Goal: Information Seeking & Learning: Learn about a topic

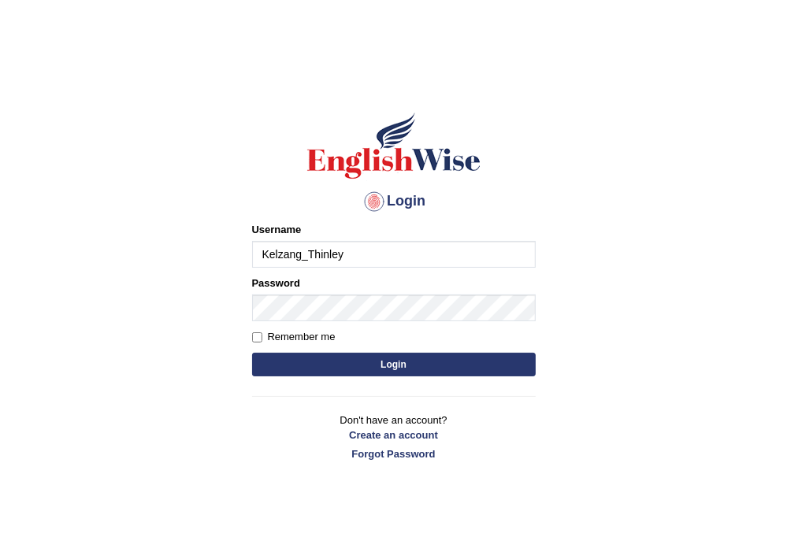
type input "Kelzang_Thinley"
click at [292, 365] on button "Login" at bounding box center [394, 365] width 284 height 24
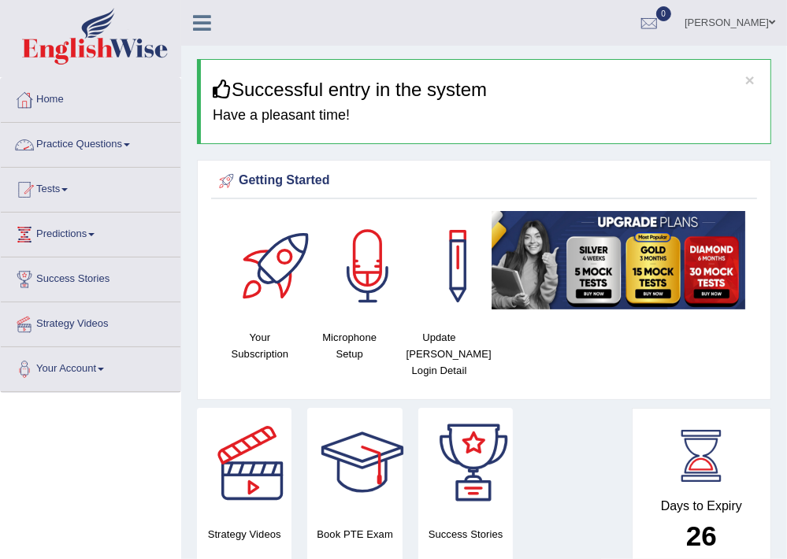
click at [130, 144] on span at bounding box center [127, 144] width 6 height 3
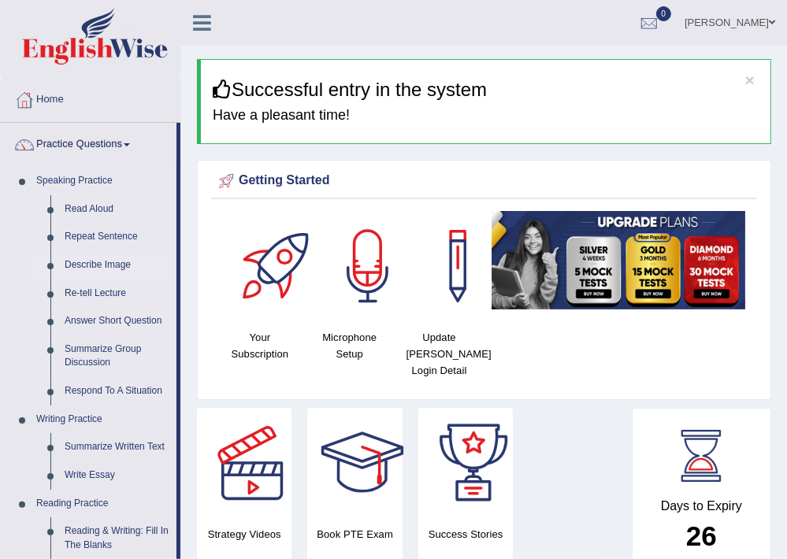
click at [110, 254] on link "Describe Image" at bounding box center [117, 265] width 119 height 28
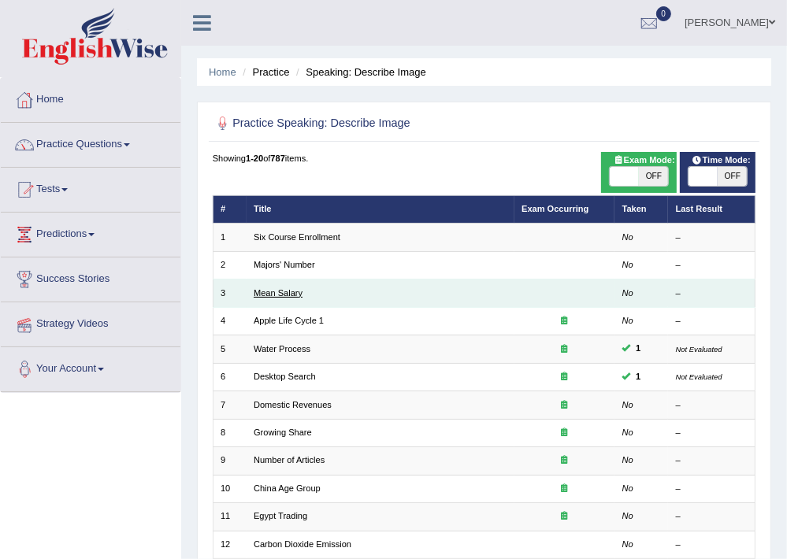
click at [270, 293] on link "Mean Salary" at bounding box center [278, 292] width 49 height 9
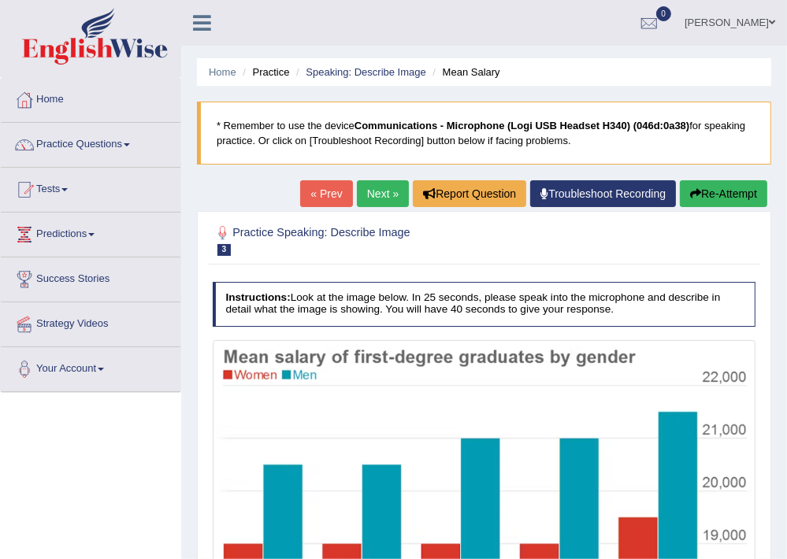
click at [126, 139] on link "Practice Questions" at bounding box center [91, 142] width 180 height 39
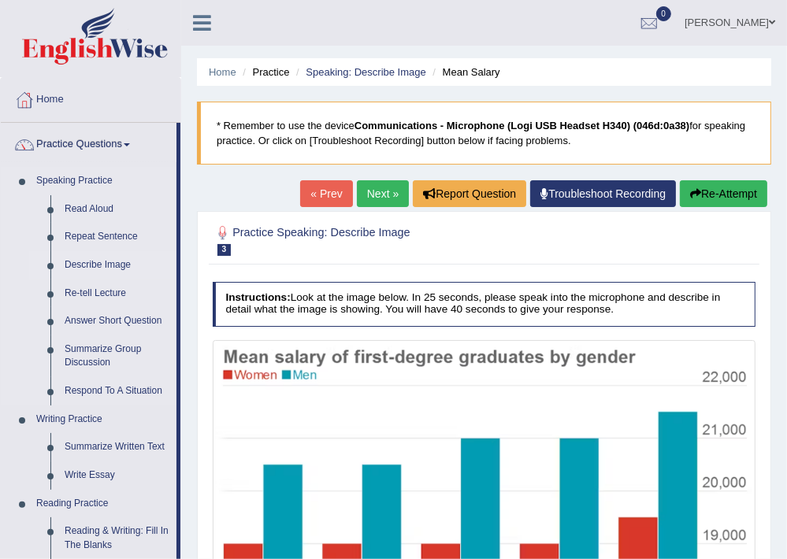
click at [107, 262] on link "Describe Image" at bounding box center [117, 265] width 119 height 28
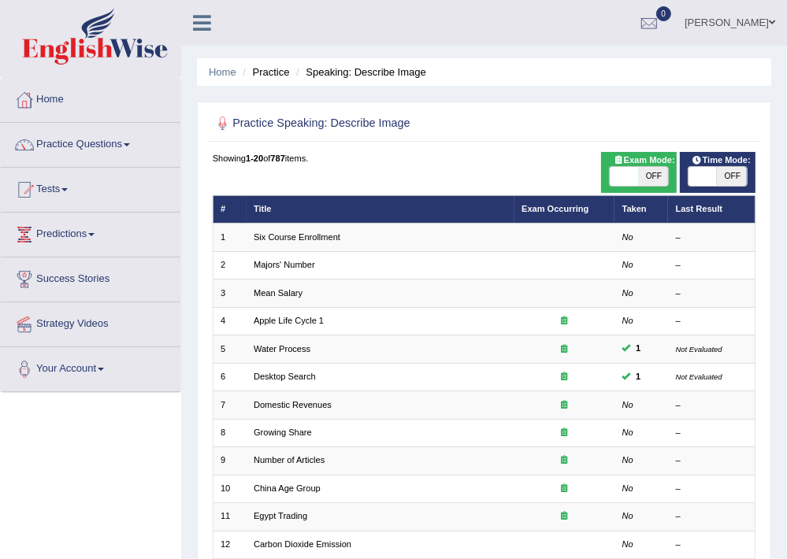
click at [652, 179] on span "OFF" at bounding box center [653, 176] width 29 height 19
checkbox input "true"
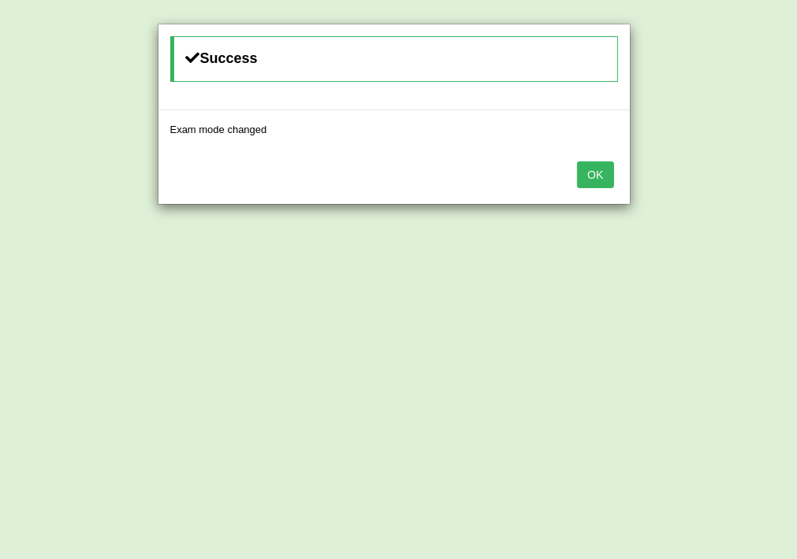
click at [598, 173] on button "OK" at bounding box center [595, 175] width 36 height 27
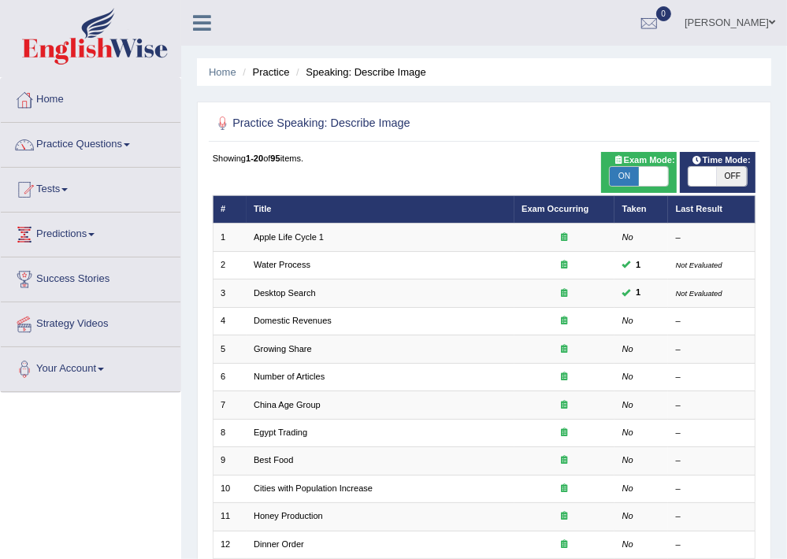
click at [730, 177] on span "OFF" at bounding box center [732, 176] width 29 height 19
checkbox input "true"
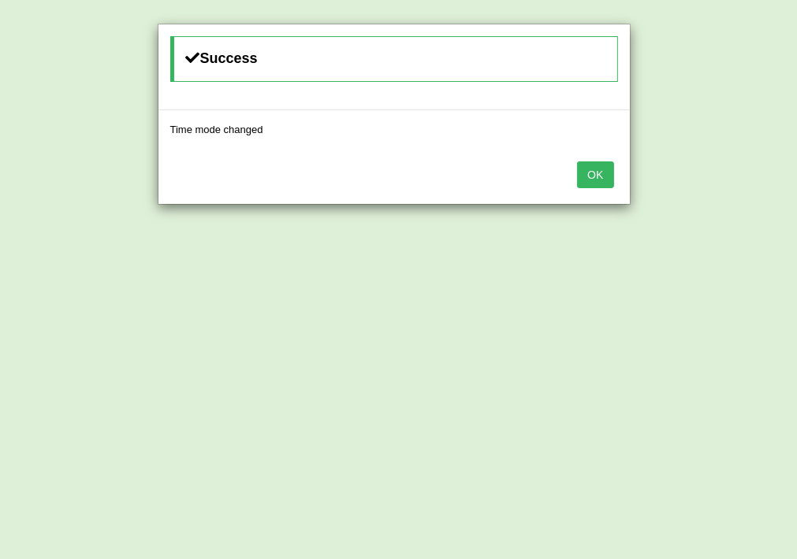
click at [598, 162] on button "OK" at bounding box center [595, 175] width 36 height 27
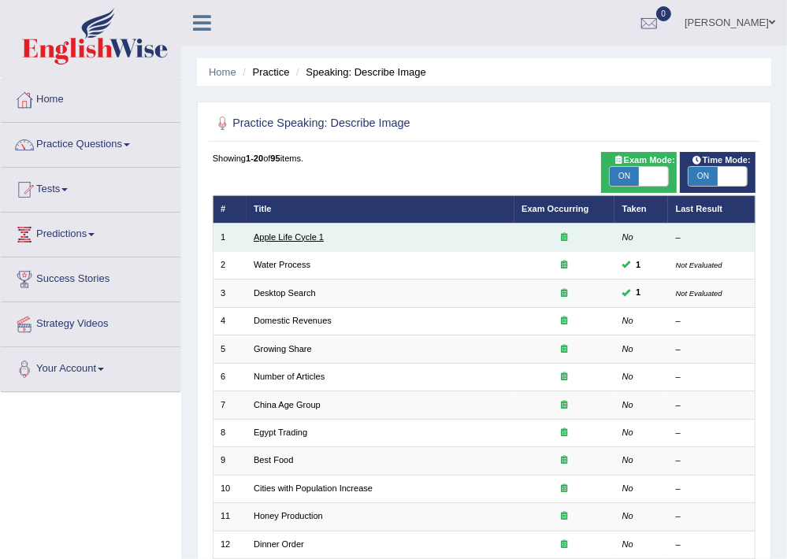
click at [303, 238] on link "Apple Life Cycle 1" at bounding box center [289, 236] width 70 height 9
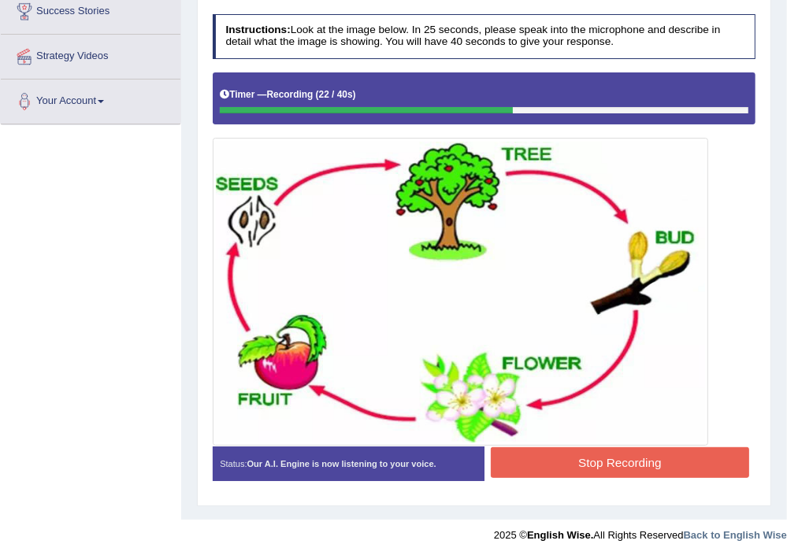
scroll to position [268, 0]
click at [604, 452] on button "Stop Recording" at bounding box center [620, 463] width 258 height 31
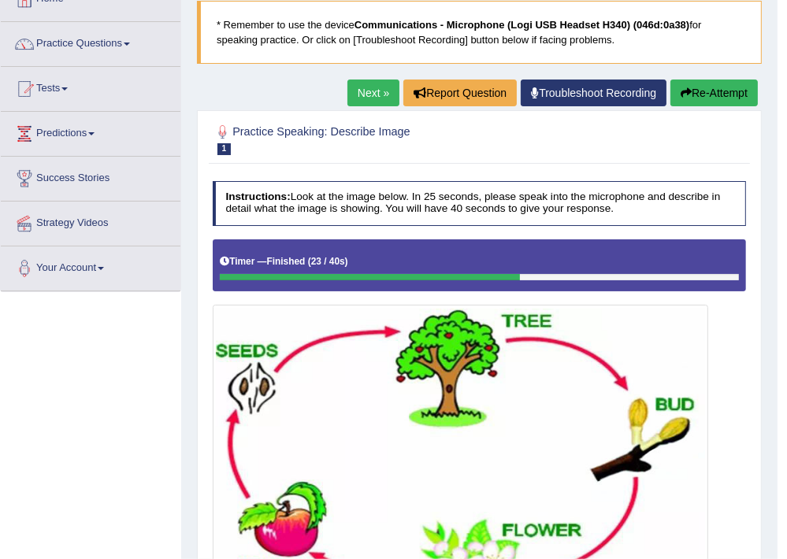
scroll to position [100, 0]
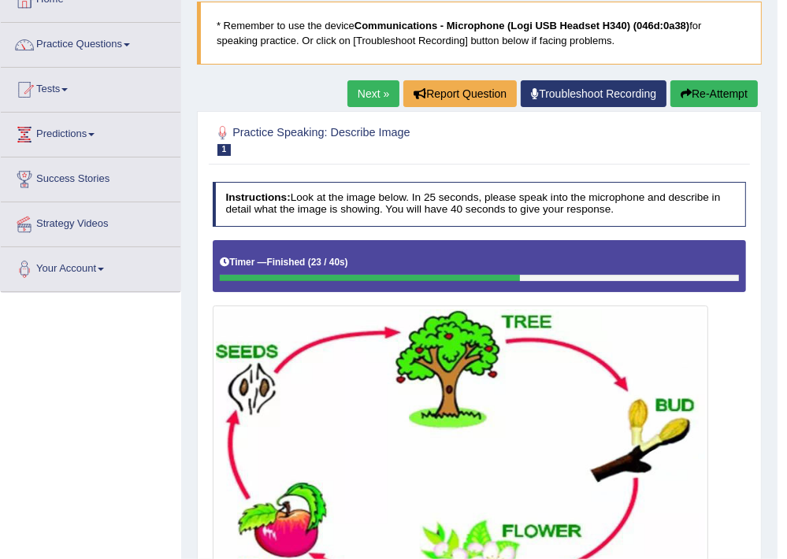
click at [358, 94] on link "Next »" at bounding box center [374, 93] width 52 height 27
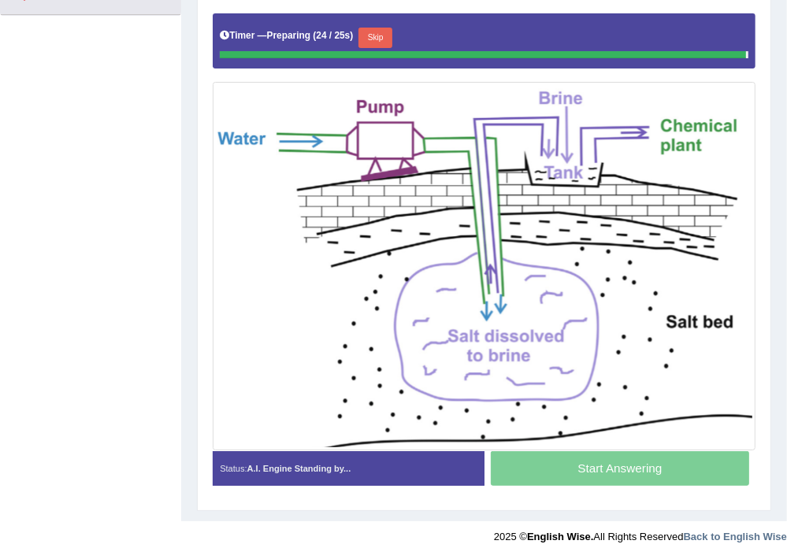
scroll to position [362, 0]
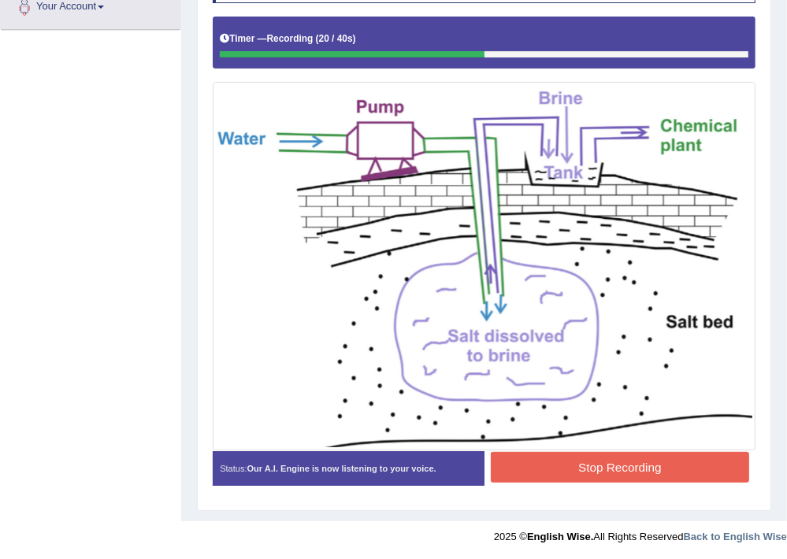
click at [687, 464] on button "Stop Recording" at bounding box center [620, 467] width 258 height 31
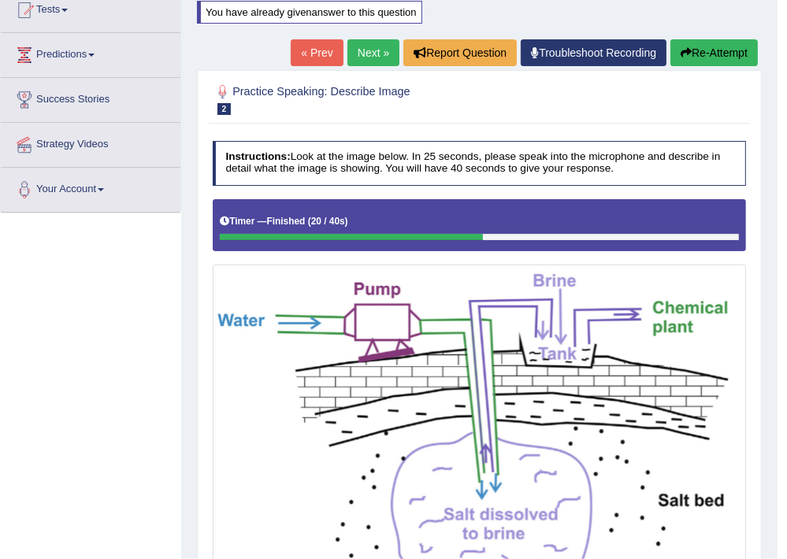
scroll to position [123, 0]
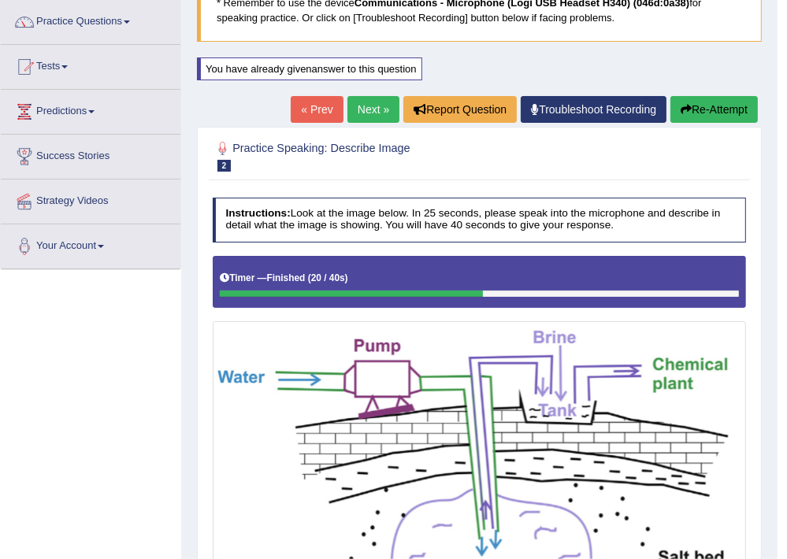
click at [363, 110] on link "Next »" at bounding box center [374, 109] width 52 height 27
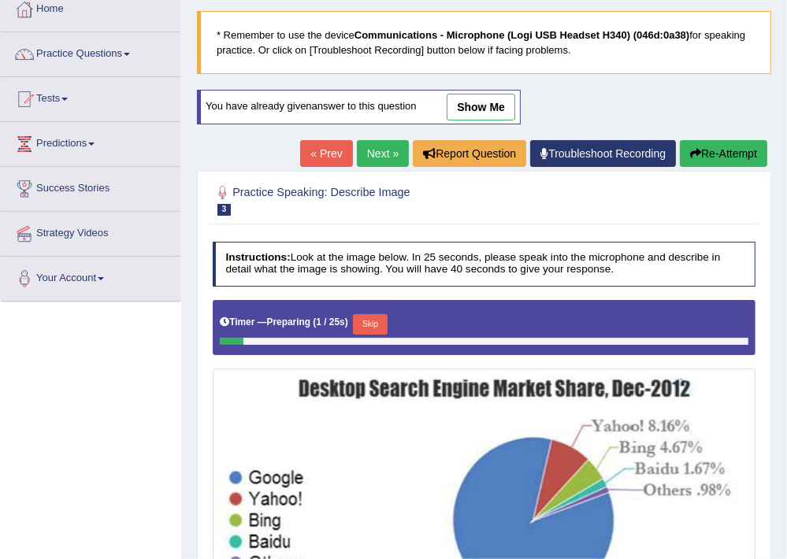
scroll to position [168, 0]
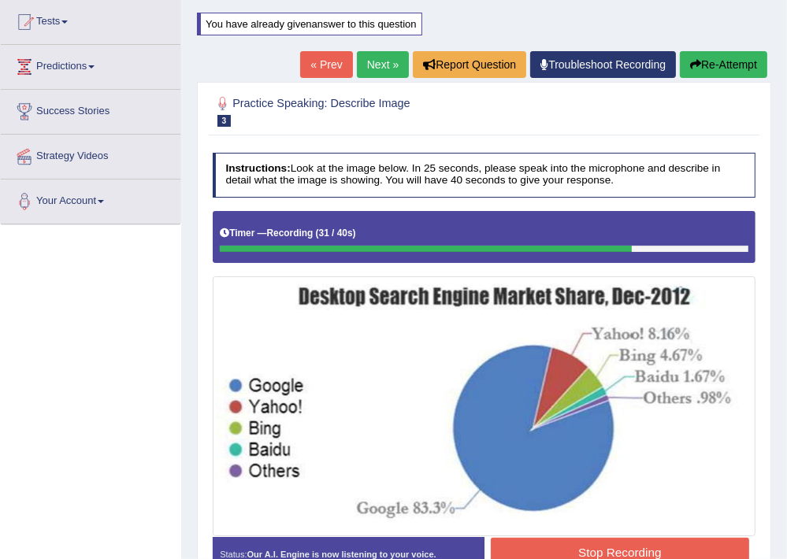
click at [671, 546] on button "Stop Recording" at bounding box center [620, 553] width 258 height 31
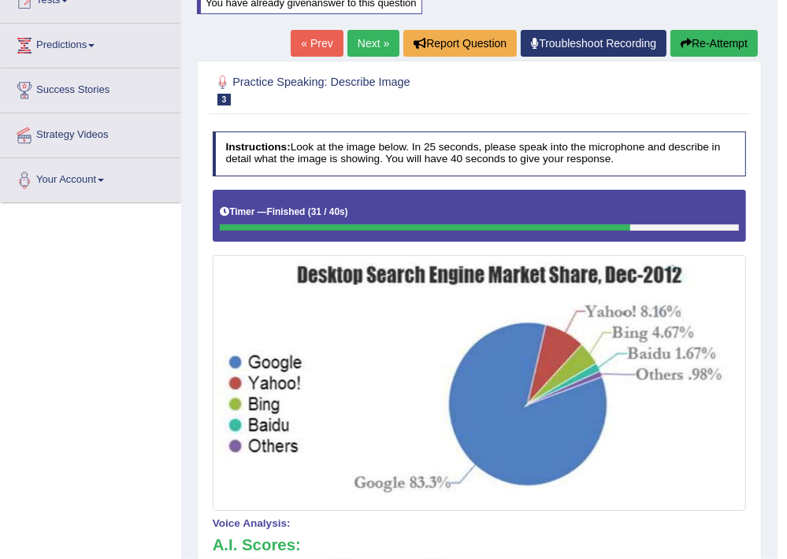
scroll to position [184, 0]
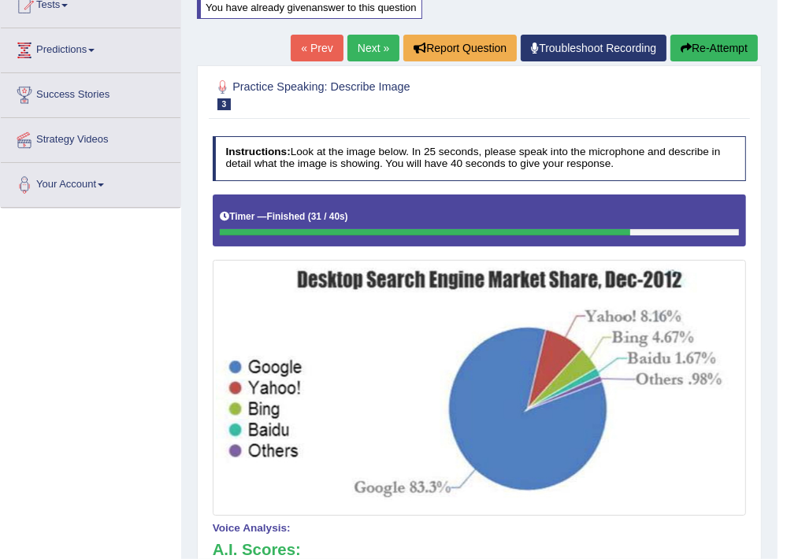
click at [697, 39] on button "Re-Attempt" at bounding box center [714, 48] width 87 height 27
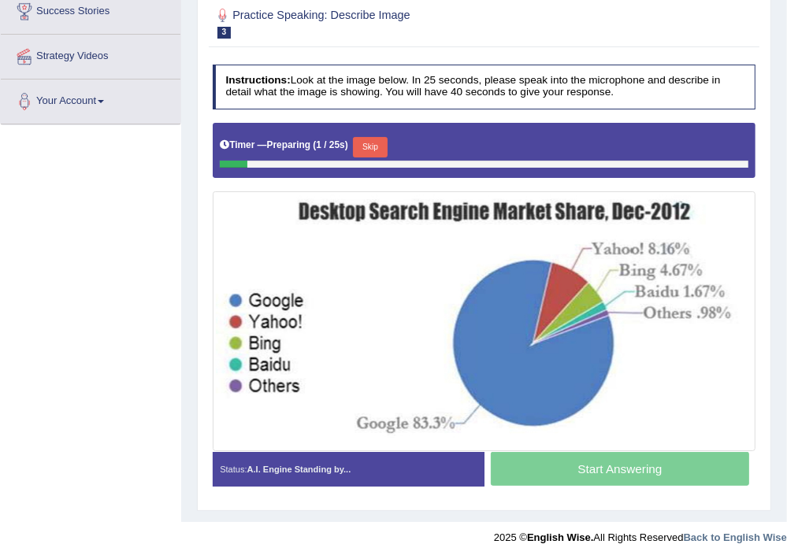
scroll to position [268, 0]
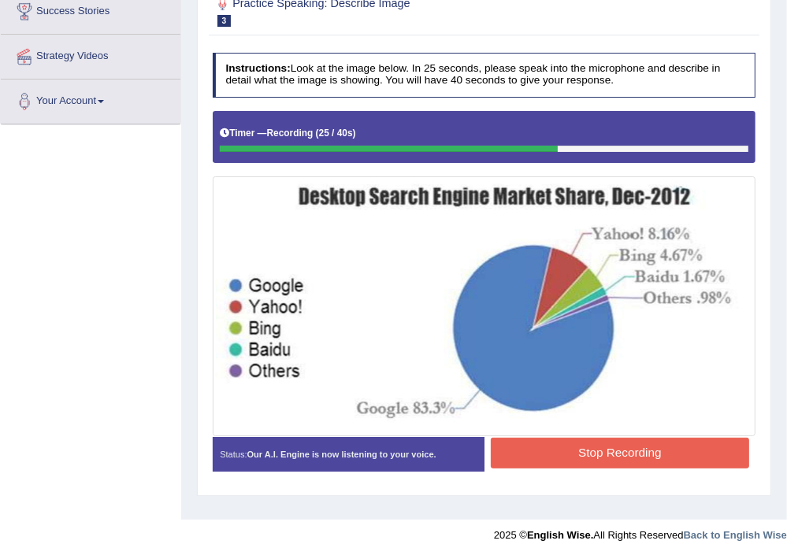
click at [578, 441] on button "Stop Recording" at bounding box center [620, 453] width 258 height 31
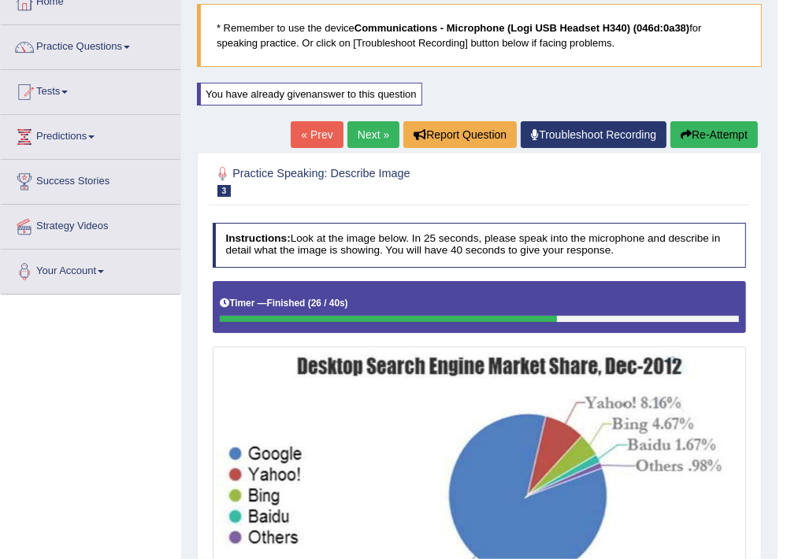
scroll to position [76, 0]
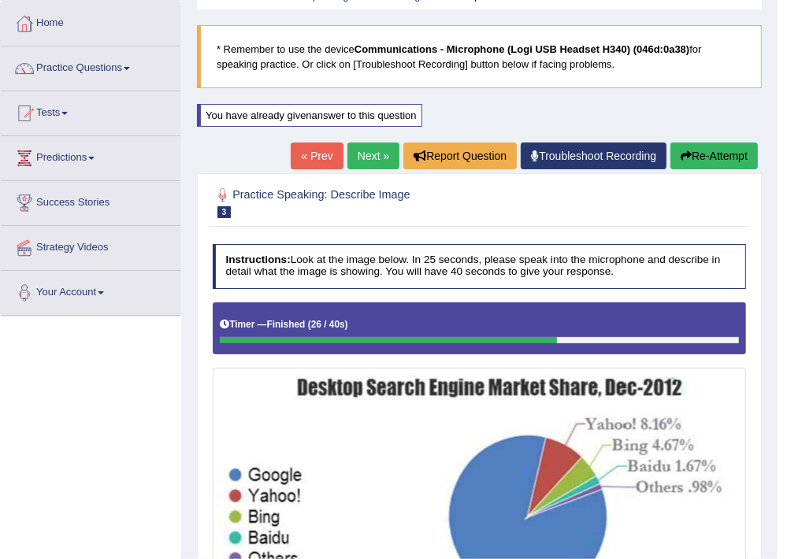
click at [714, 143] on button "Re-Attempt" at bounding box center [714, 156] width 87 height 27
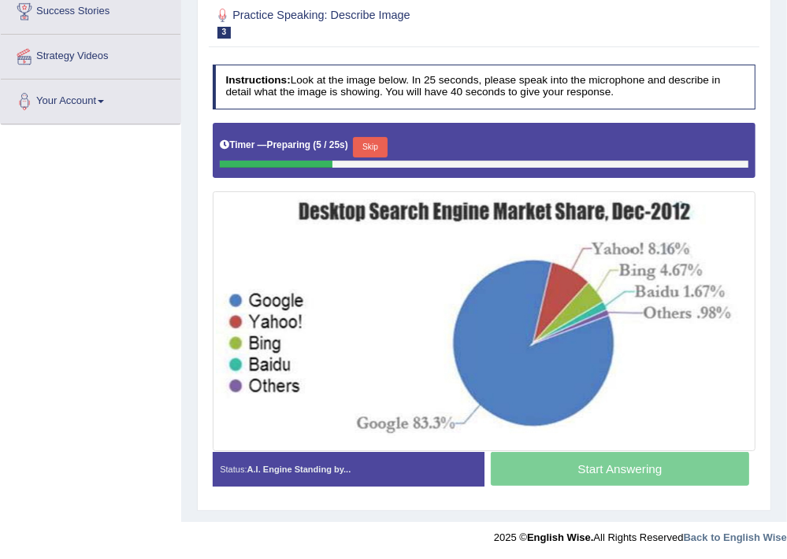
click at [375, 140] on button "Skip" at bounding box center [370, 147] width 34 height 20
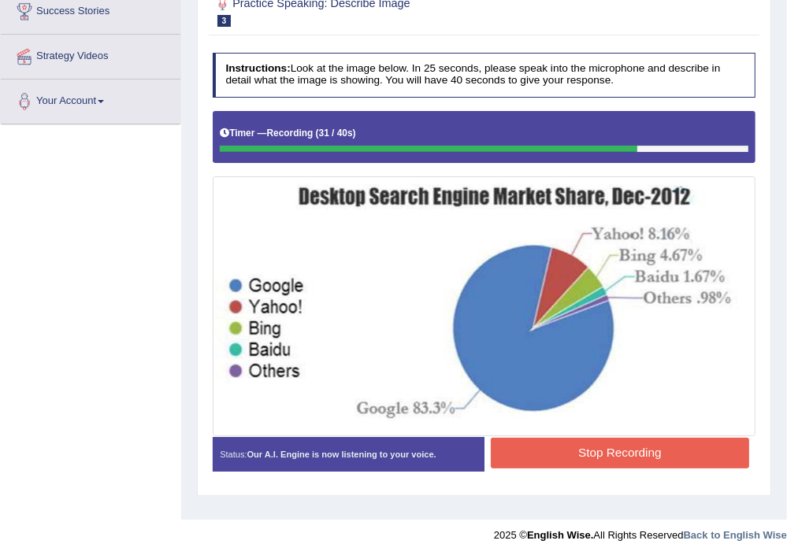
click at [652, 445] on button "Stop Recording" at bounding box center [620, 453] width 258 height 31
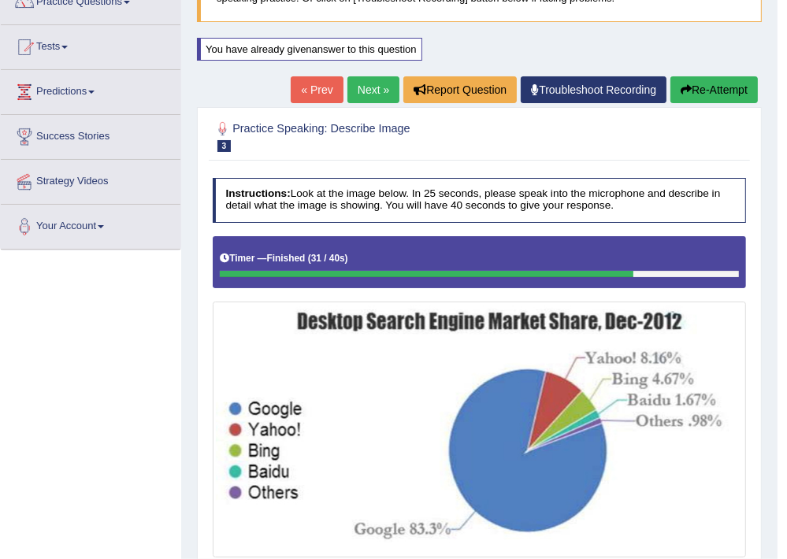
scroll to position [76, 0]
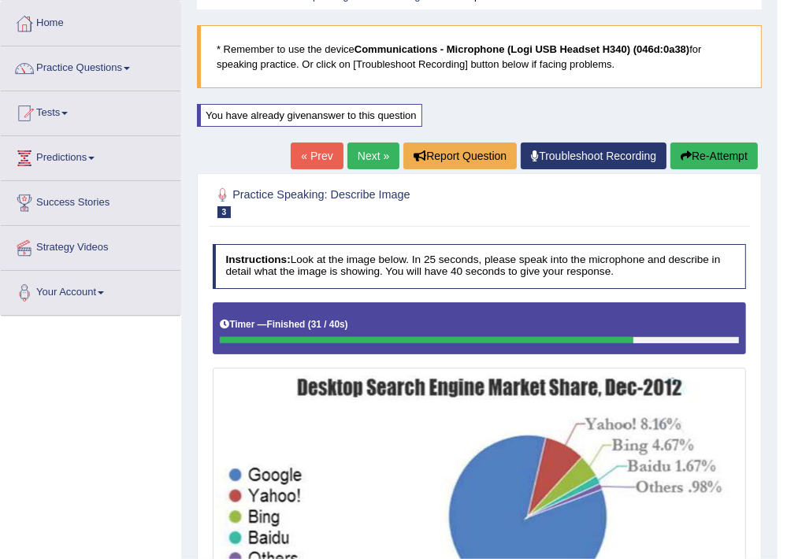
click at [723, 156] on button "Re-Attempt" at bounding box center [714, 156] width 87 height 27
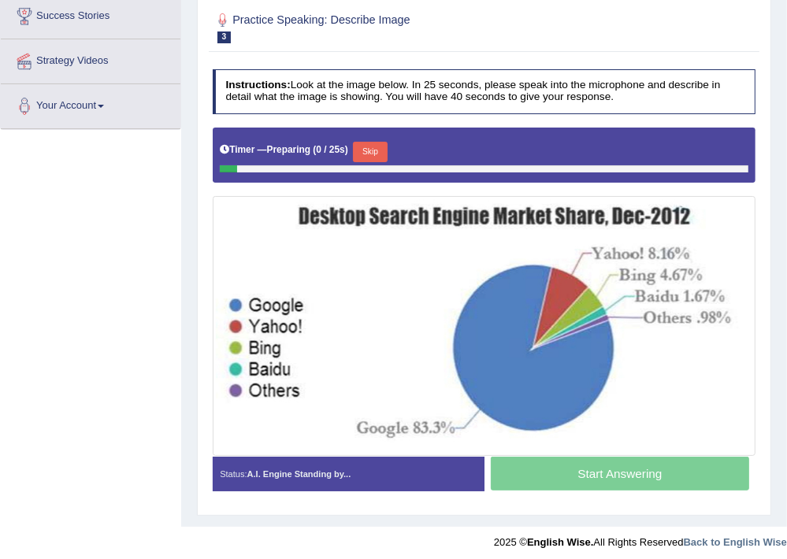
scroll to position [268, 0]
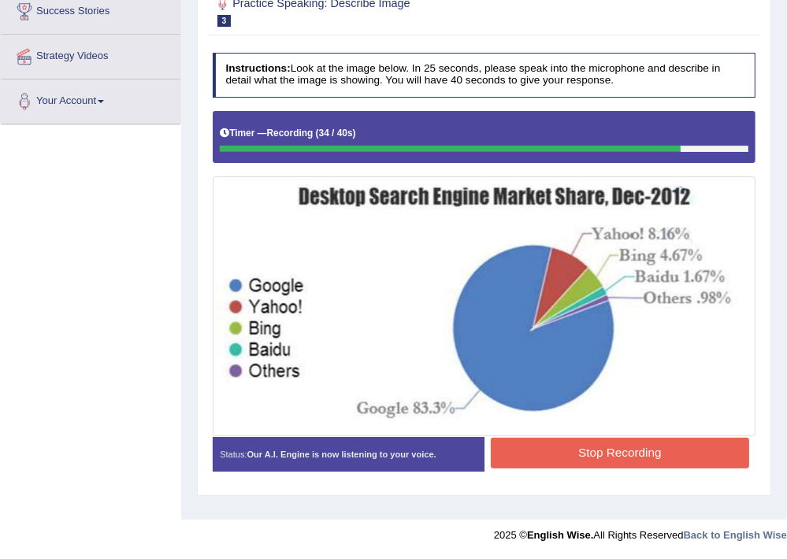
click at [613, 452] on button "Stop Recording" at bounding box center [620, 453] width 258 height 31
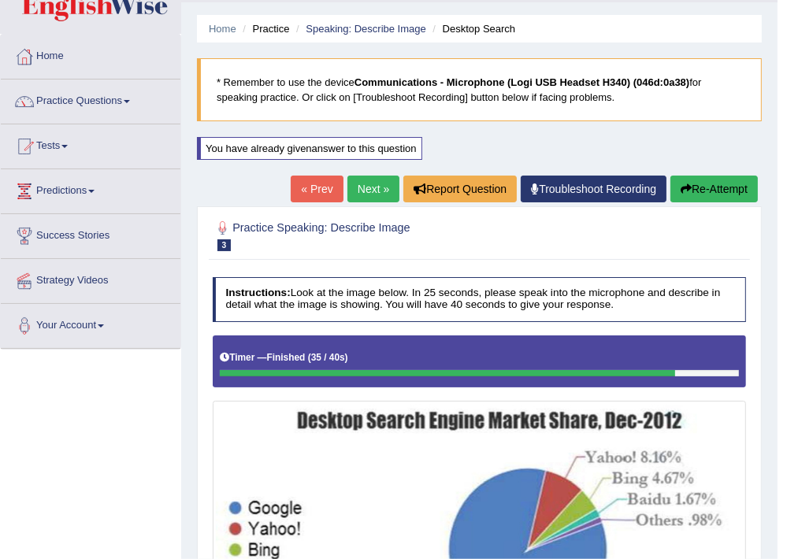
scroll to position [0, 0]
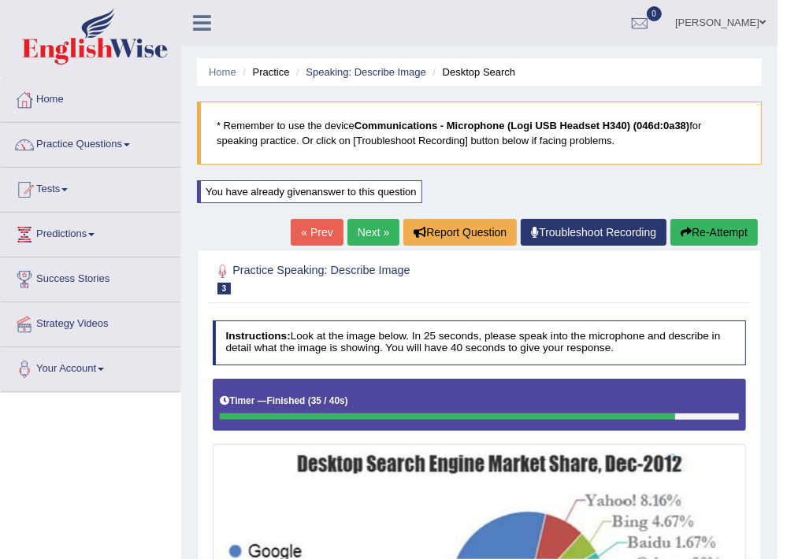
click at [714, 234] on button "Re-Attempt" at bounding box center [714, 232] width 87 height 27
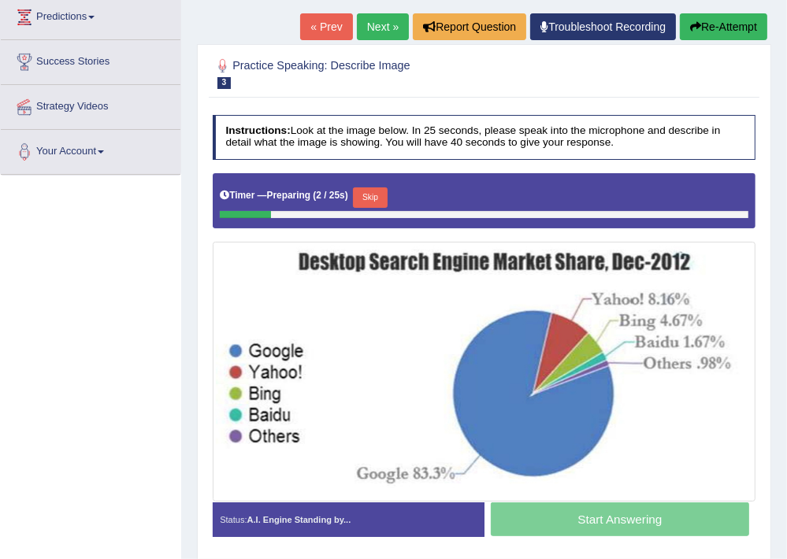
scroll to position [252, 0]
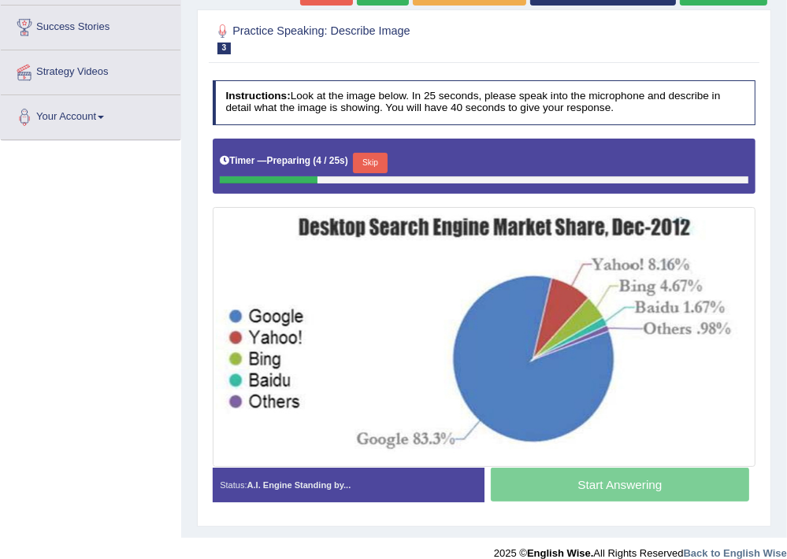
click at [377, 162] on button "Skip" at bounding box center [370, 163] width 34 height 20
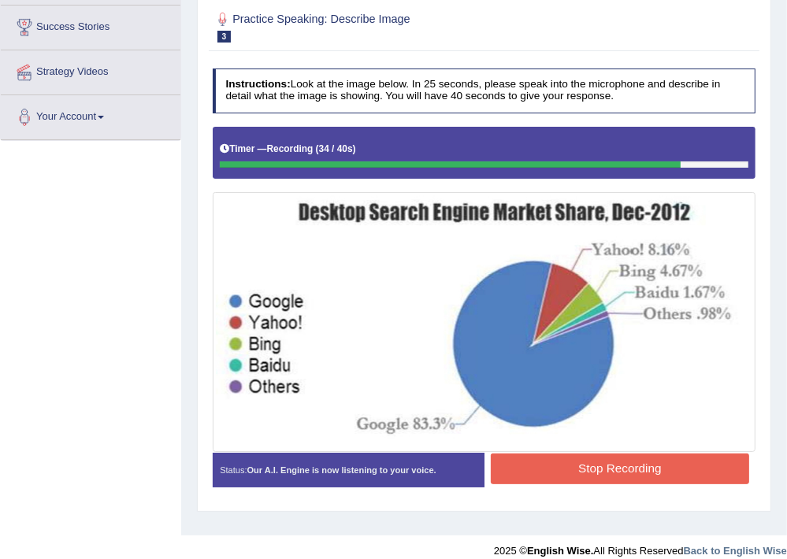
click at [602, 461] on button "Stop Recording" at bounding box center [620, 469] width 258 height 31
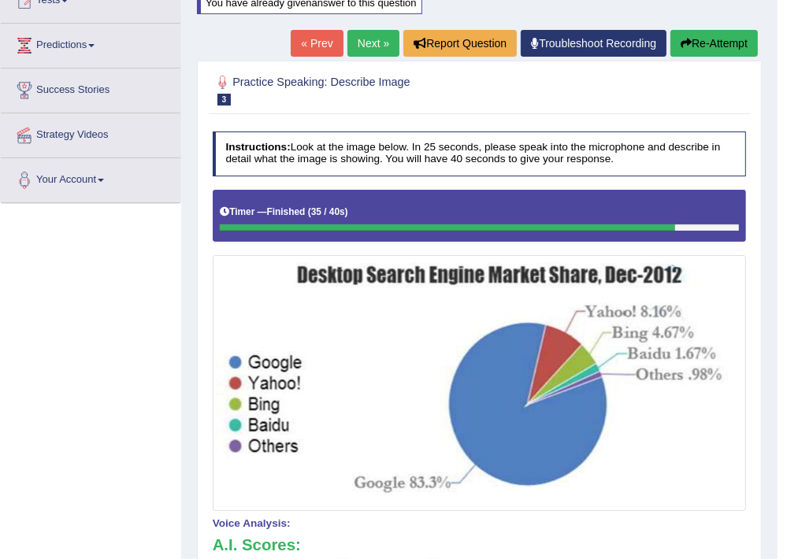
scroll to position [161, 0]
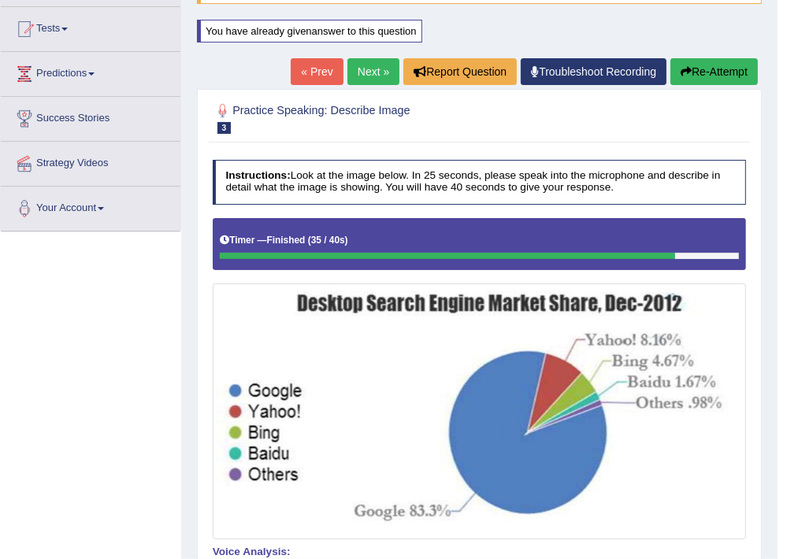
click at [703, 65] on button "Re-Attempt" at bounding box center [714, 71] width 87 height 27
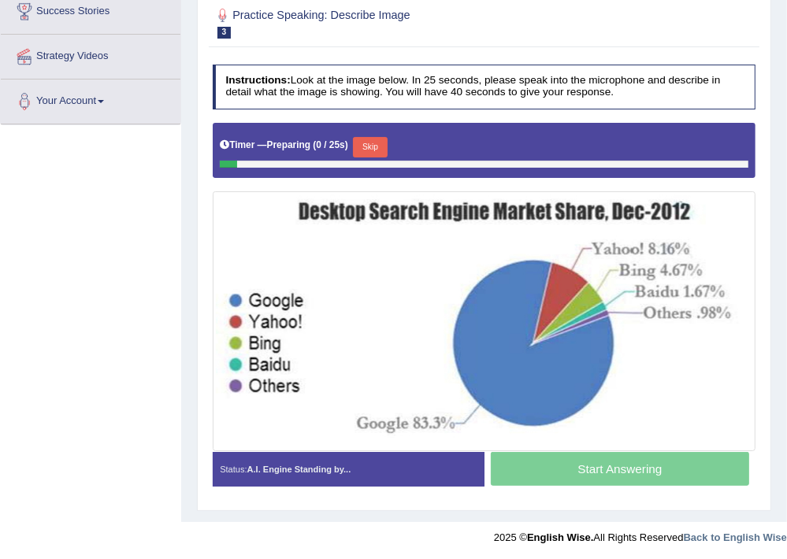
scroll to position [268, 0]
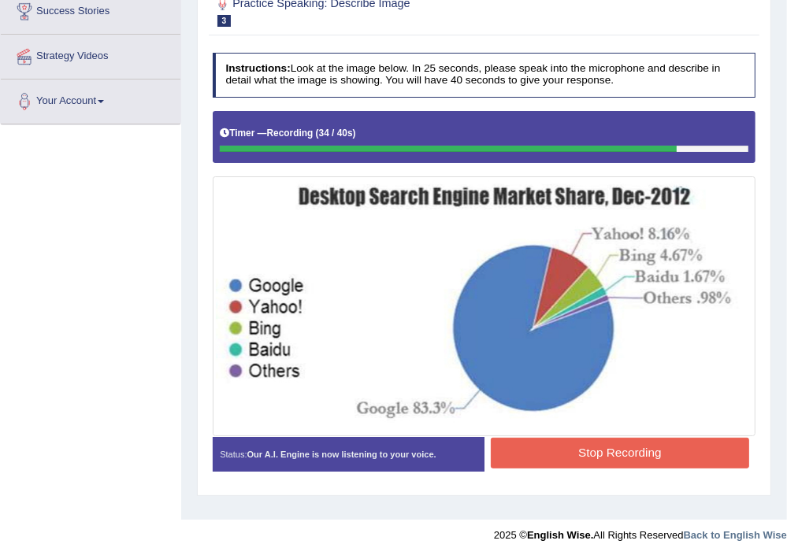
click at [604, 451] on button "Stop Recording" at bounding box center [620, 453] width 258 height 31
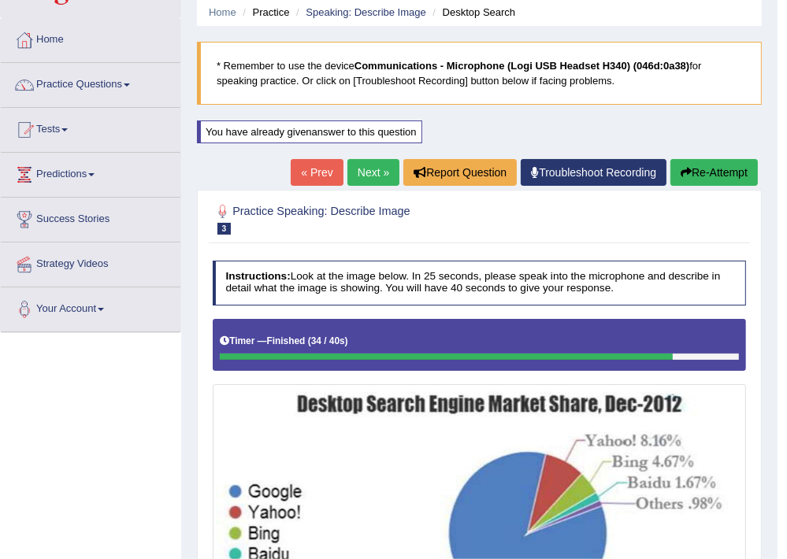
scroll to position [0, 0]
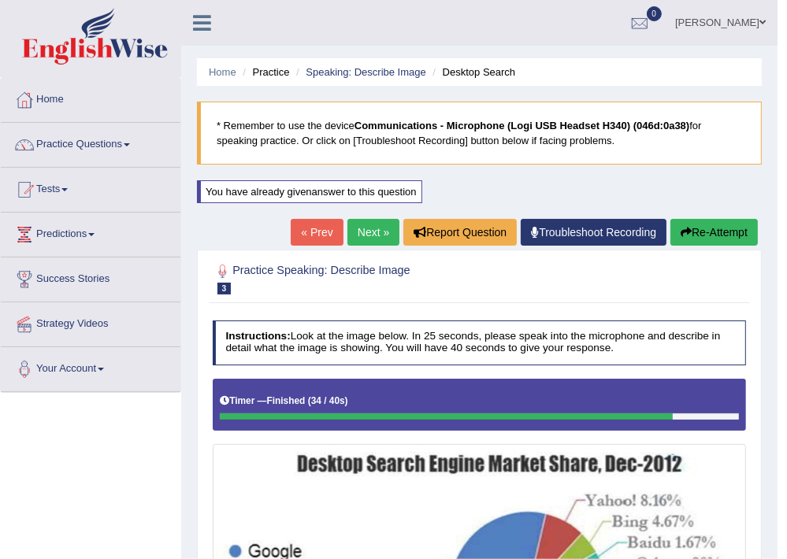
click at [712, 230] on button "Re-Attempt" at bounding box center [714, 232] width 87 height 27
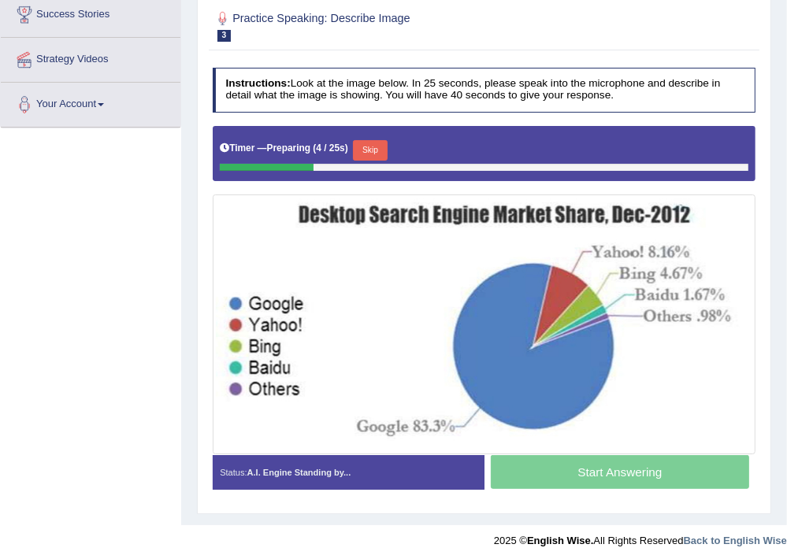
scroll to position [268, 0]
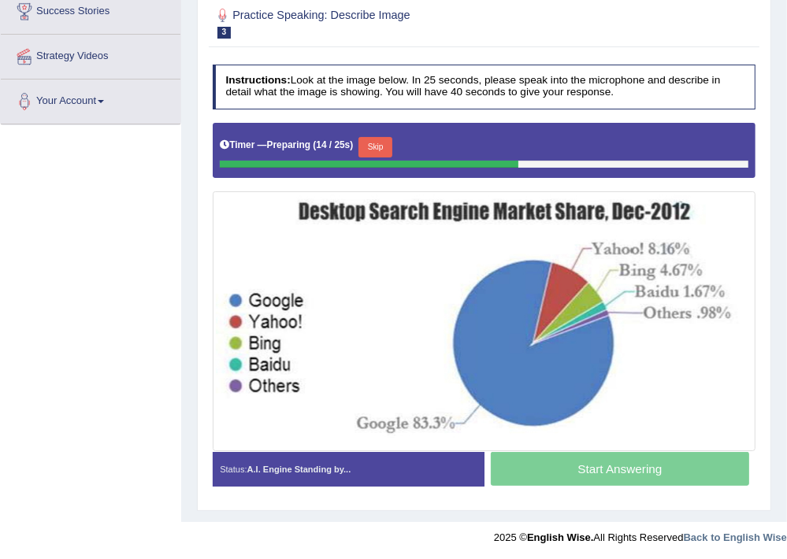
click at [386, 143] on button "Skip" at bounding box center [376, 147] width 34 height 20
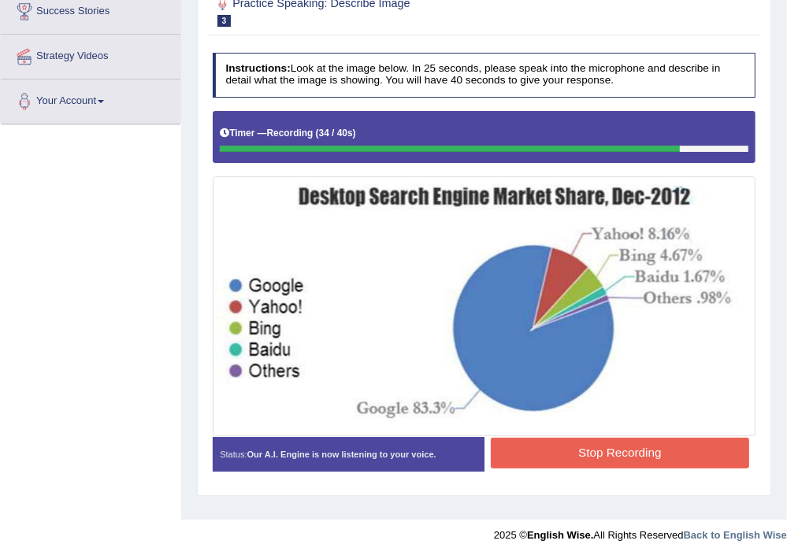
click at [632, 451] on button "Stop Recording" at bounding box center [620, 453] width 258 height 31
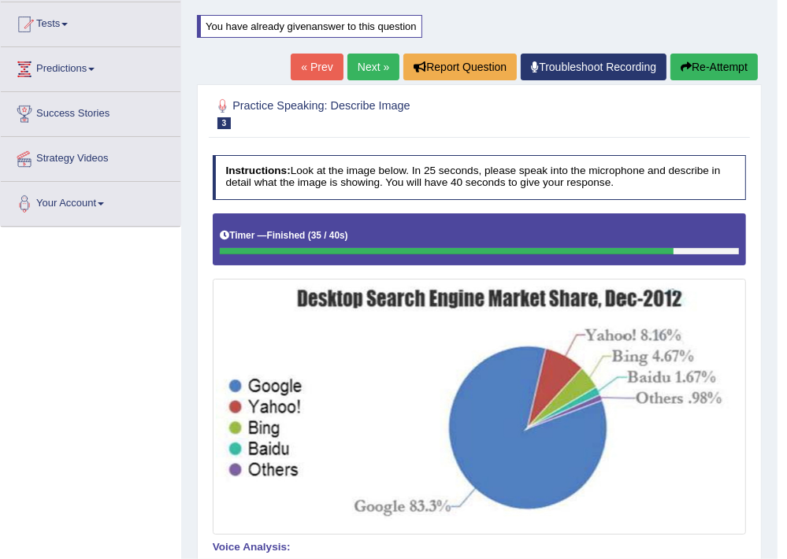
scroll to position [161, 0]
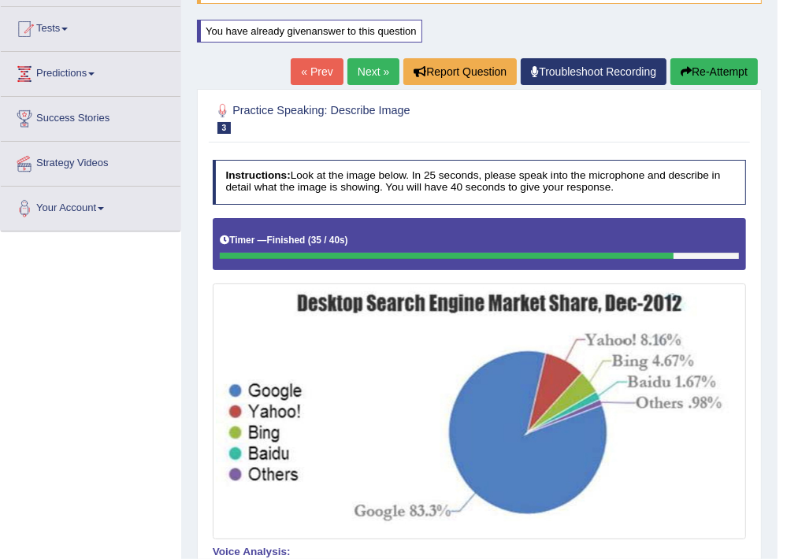
click at [370, 69] on link "Next »" at bounding box center [374, 71] width 52 height 27
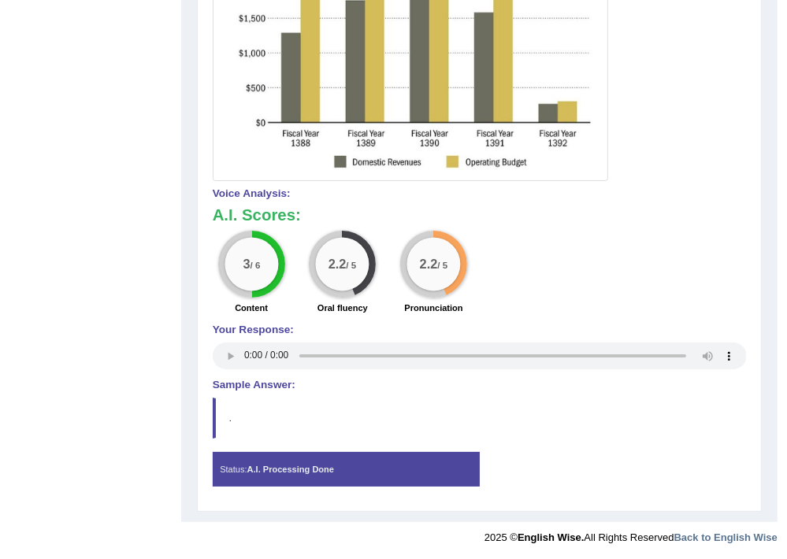
scroll to position [591, 0]
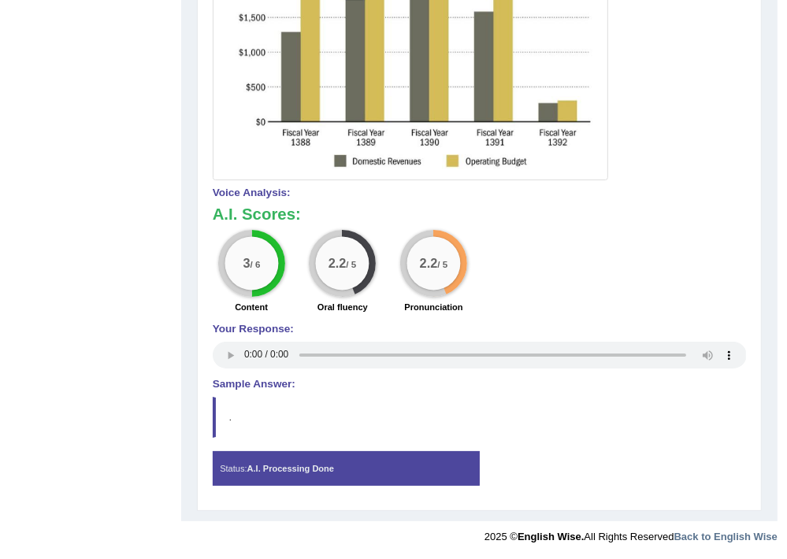
click at [245, 392] on div "Instructions: Look at the image below. In 25 seconds, please speak into the mic…" at bounding box center [479, 94] width 541 height 820
click at [235, 423] on blockquote "." at bounding box center [480, 417] width 534 height 41
click at [236, 418] on blockquote "." at bounding box center [480, 417] width 534 height 41
click at [266, 368] on div "Your Response:" at bounding box center [480, 348] width 534 height 49
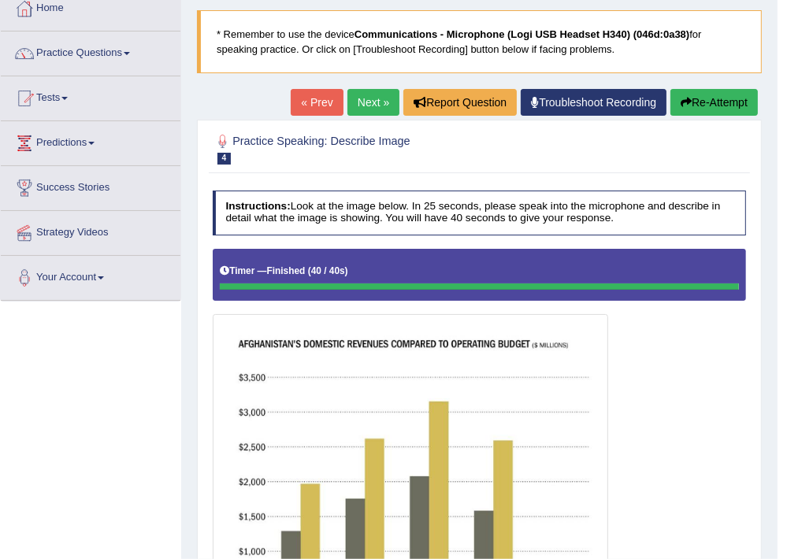
scroll to position [87, 0]
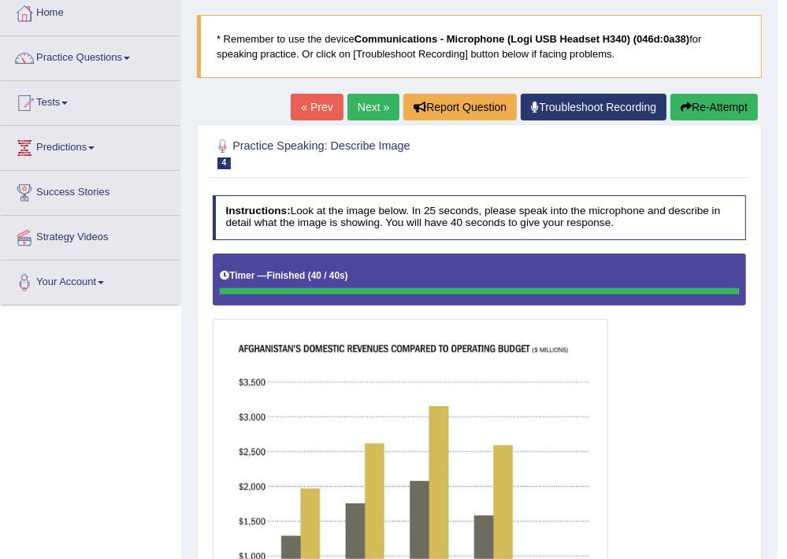
click at [369, 98] on link "Next »" at bounding box center [374, 107] width 52 height 27
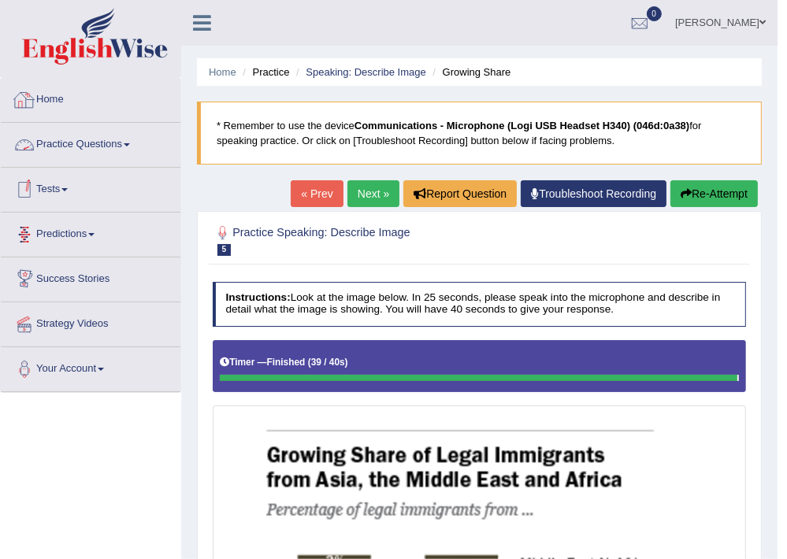
click at [128, 144] on link "Practice Questions" at bounding box center [91, 142] width 180 height 39
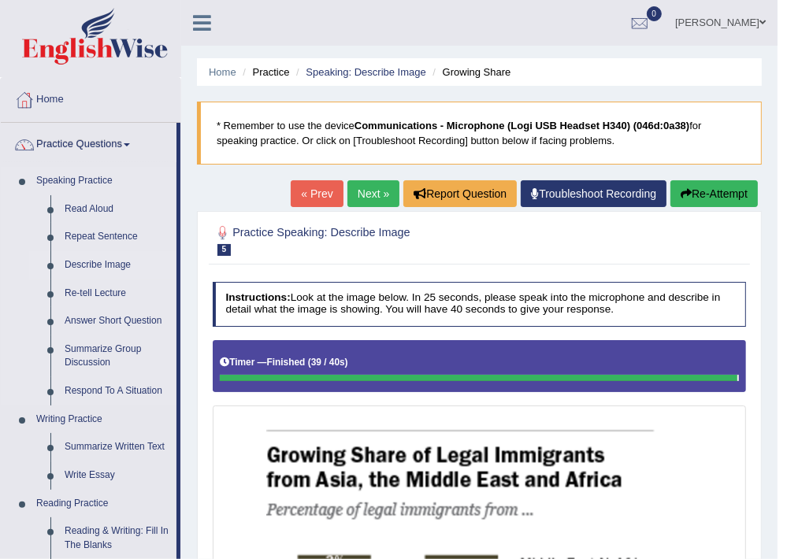
click at [125, 265] on link "Describe Image" at bounding box center [117, 265] width 119 height 28
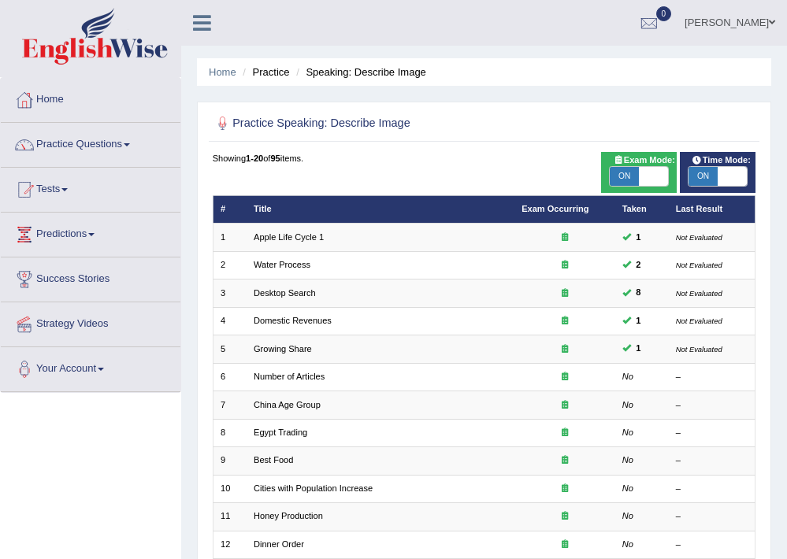
click at [652, 161] on span "Exam Mode:" at bounding box center [644, 161] width 72 height 14
click at [649, 180] on span at bounding box center [653, 176] width 29 height 19
checkbox input "false"
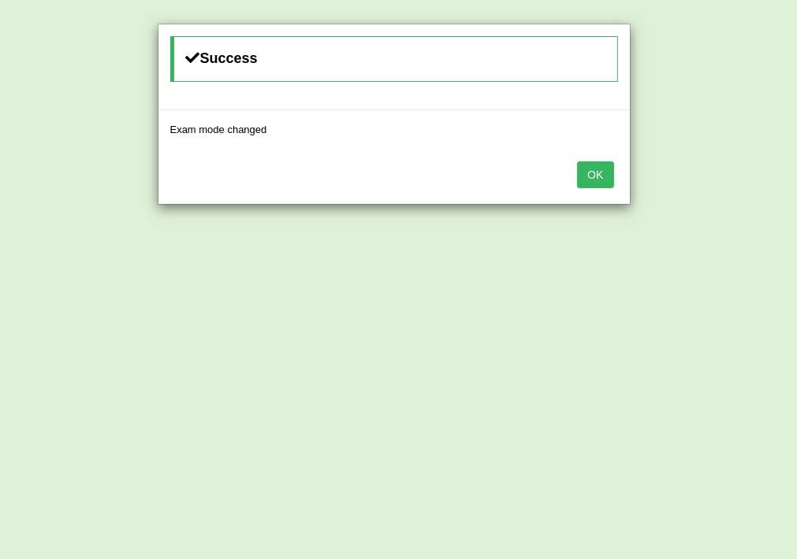
click at [732, 180] on div "Success Exam mode changed OK" at bounding box center [398, 279] width 797 height 559
click at [602, 174] on button "OK" at bounding box center [595, 175] width 36 height 27
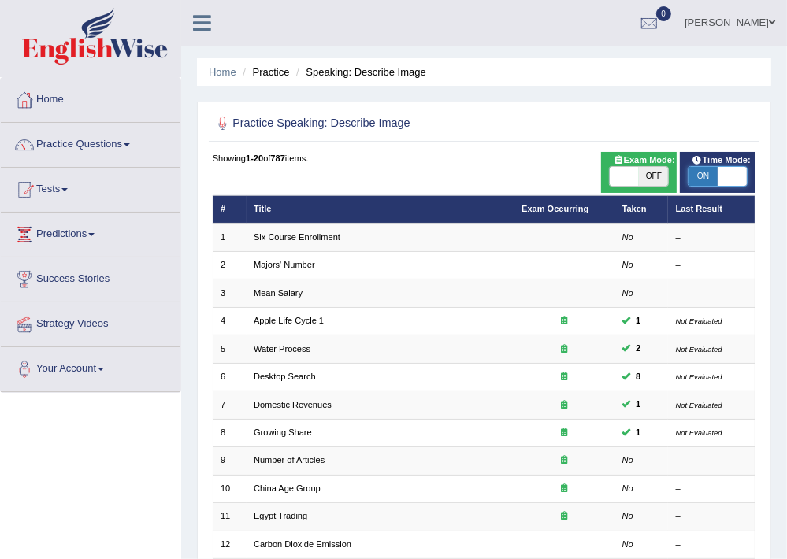
click at [733, 170] on span at bounding box center [732, 176] width 29 height 19
checkbox input "false"
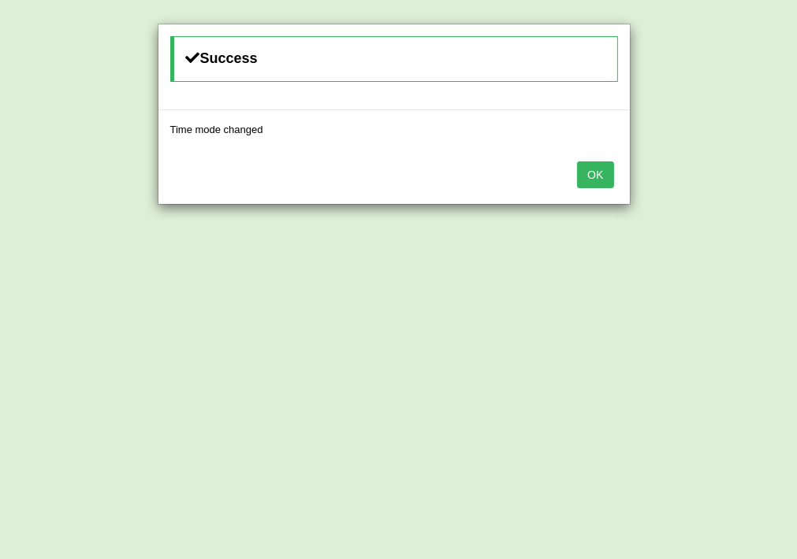
click at [598, 159] on div "OK" at bounding box center [393, 176] width 471 height 55
click at [598, 183] on button "OK" at bounding box center [595, 175] width 36 height 27
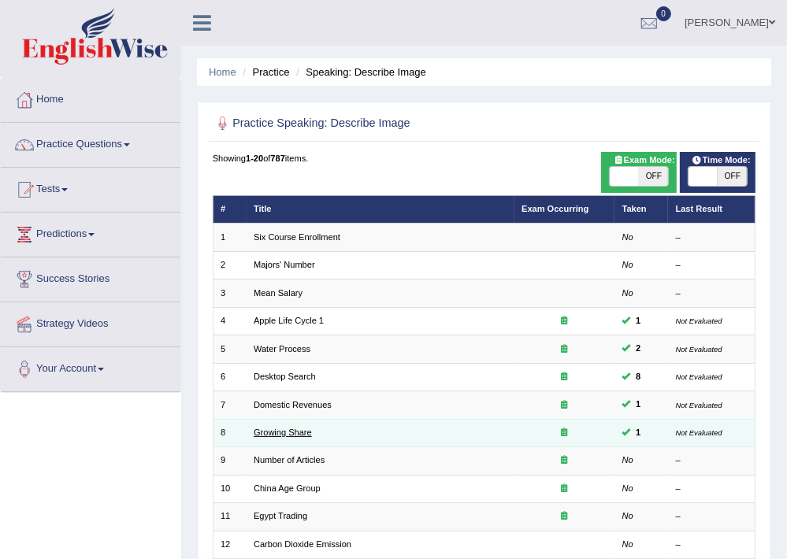
click at [287, 432] on link "Growing Share" at bounding box center [283, 432] width 58 height 9
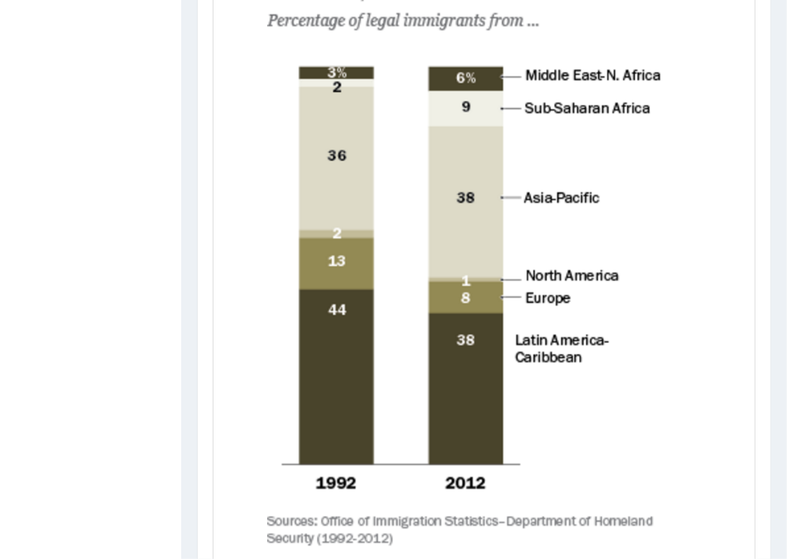
scroll to position [644, 0]
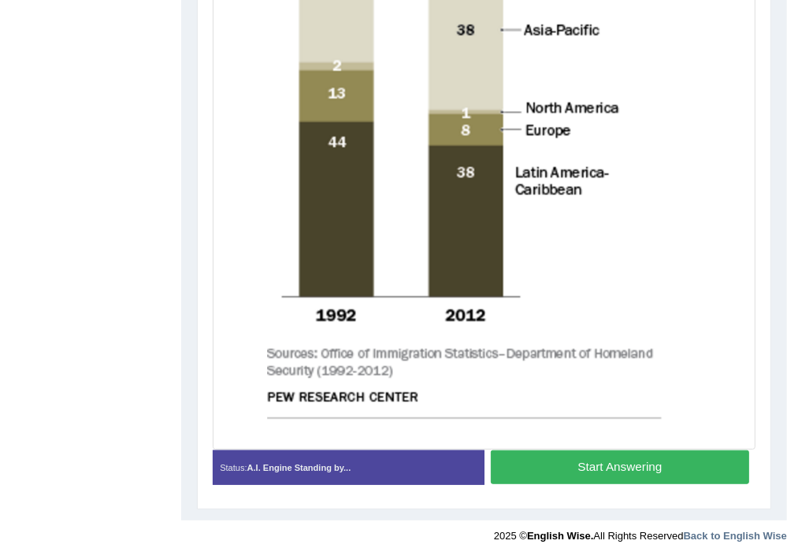
click at [559, 463] on button "Start Answering" at bounding box center [620, 468] width 258 height 34
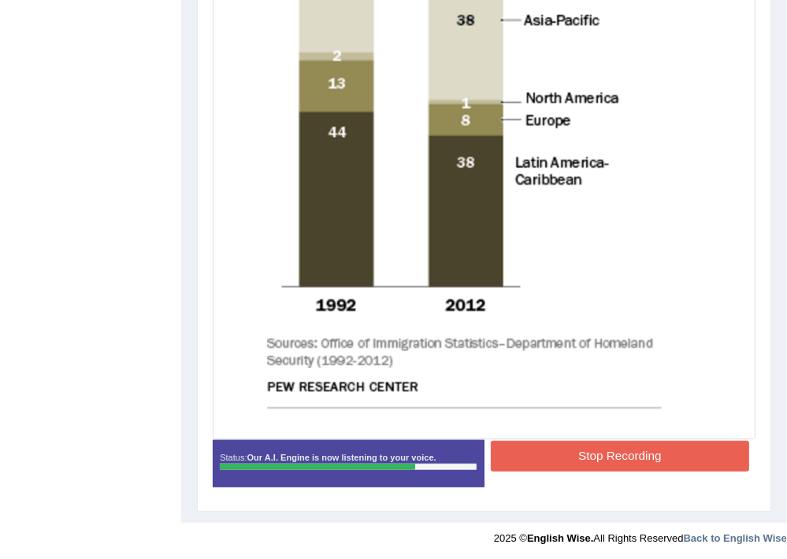
scroll to position [645, 0]
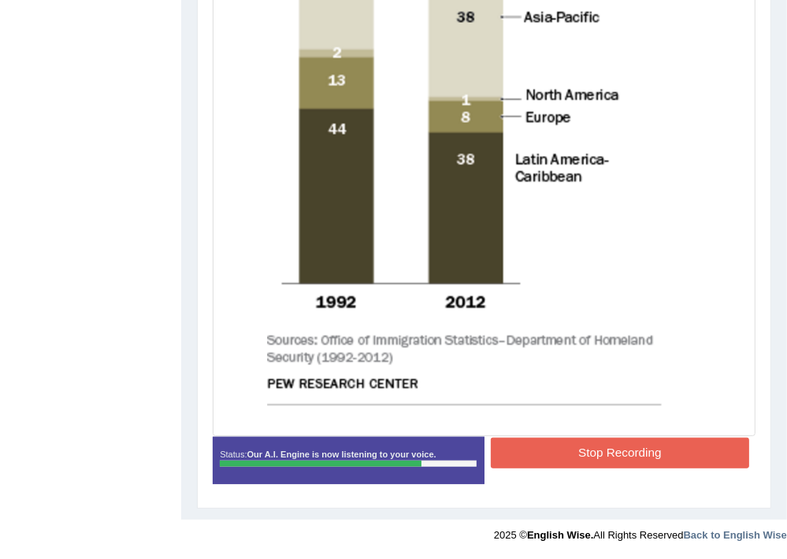
click at [586, 449] on button "Stop Recording" at bounding box center [620, 453] width 258 height 31
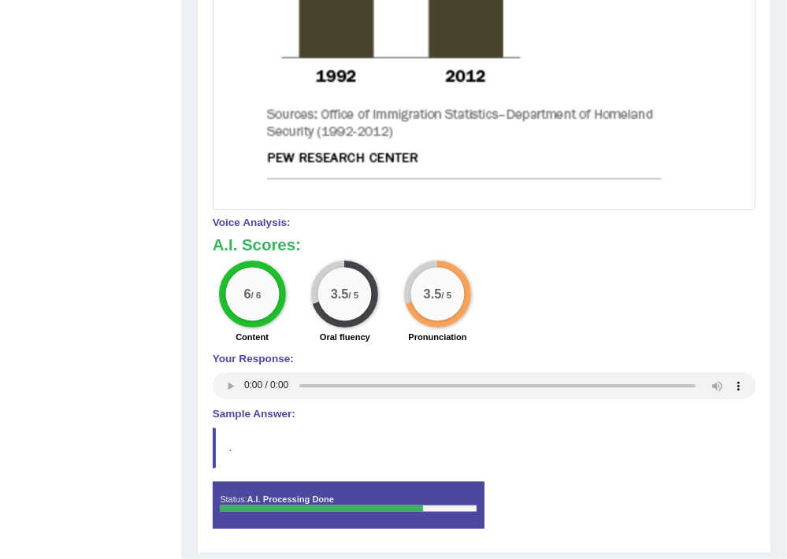
scroll to position [904, 0]
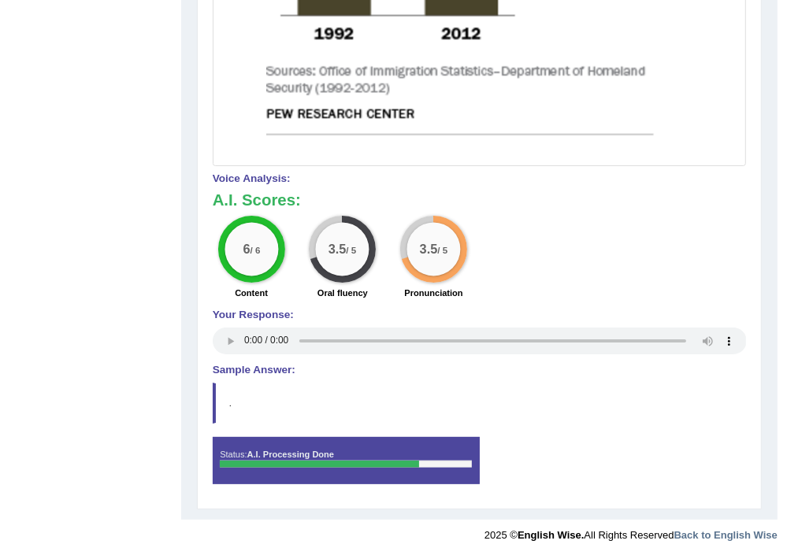
click at [225, 397] on blockquote "." at bounding box center [480, 403] width 534 height 41
click at [242, 366] on h4 "Sample Answer:" at bounding box center [480, 371] width 534 height 12
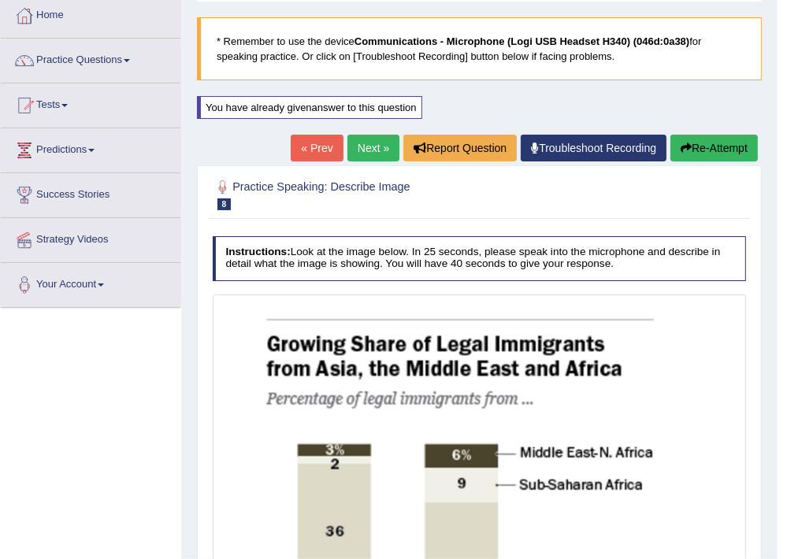
scroll to position [0, 0]
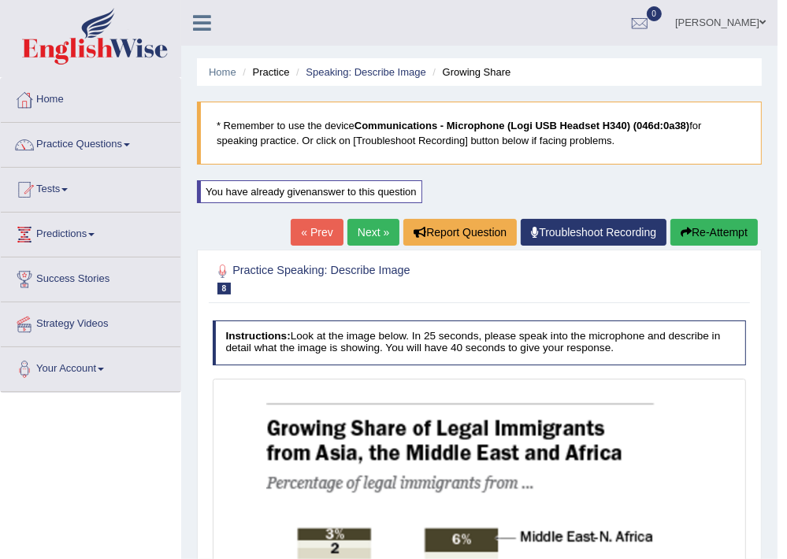
click at [356, 229] on link "Next »" at bounding box center [374, 232] width 52 height 27
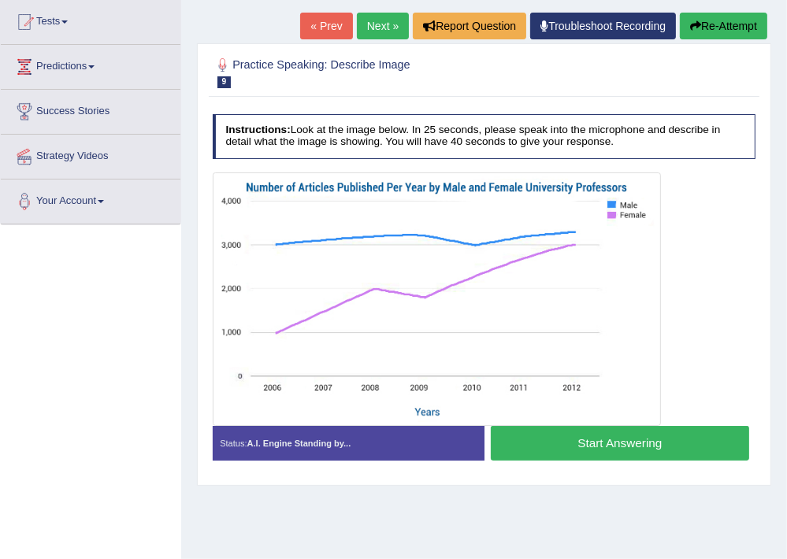
click at [623, 449] on button "Start Answering" at bounding box center [620, 443] width 258 height 34
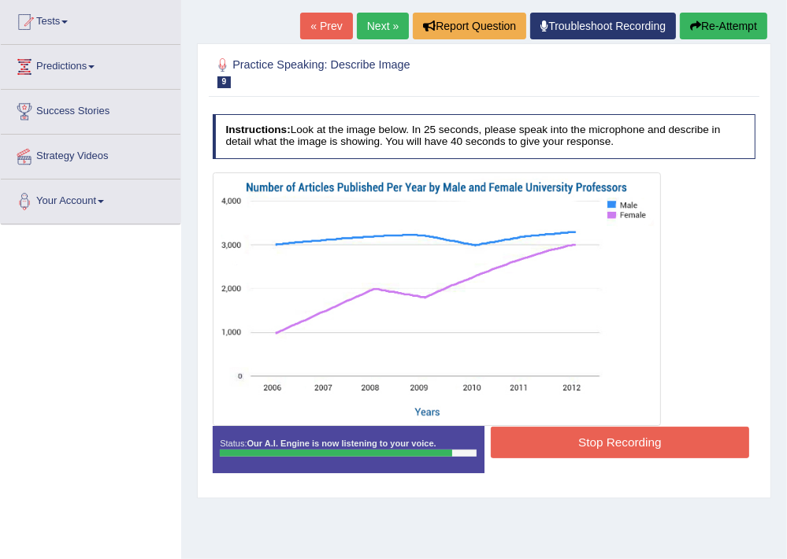
click at [626, 444] on button "Stop Recording" at bounding box center [620, 442] width 258 height 31
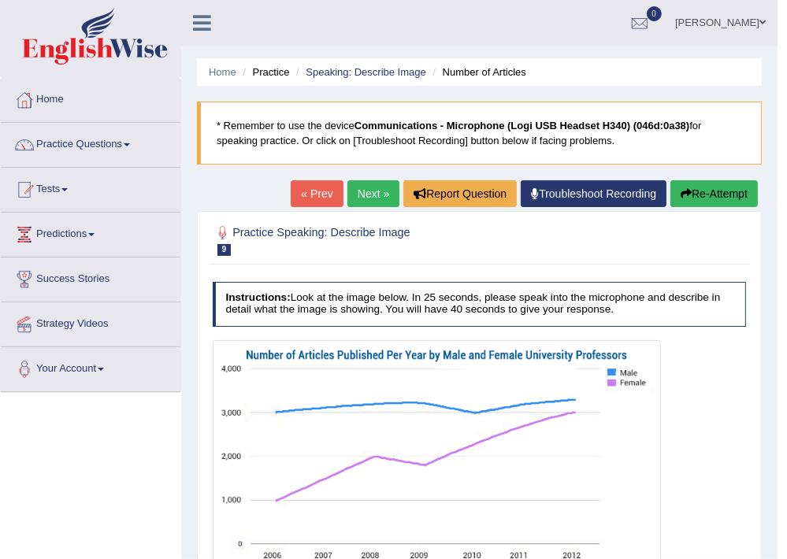
click at [694, 186] on button "Re-Attempt" at bounding box center [714, 193] width 87 height 27
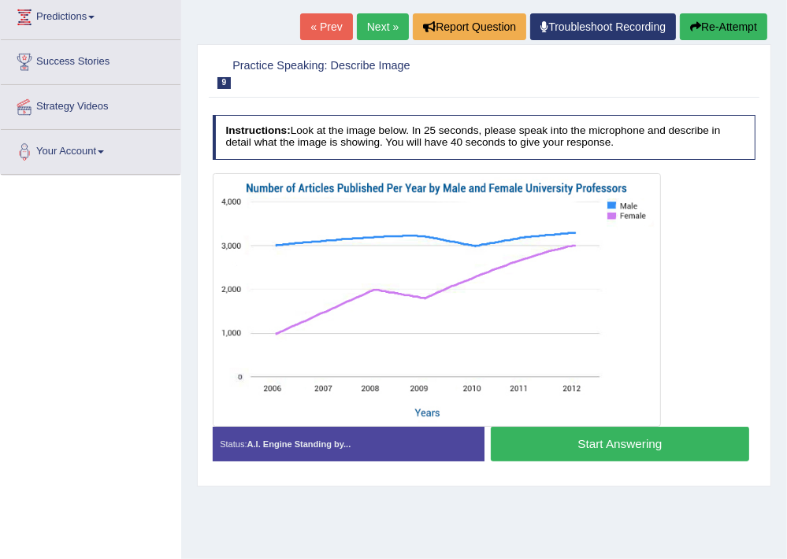
scroll to position [252, 0]
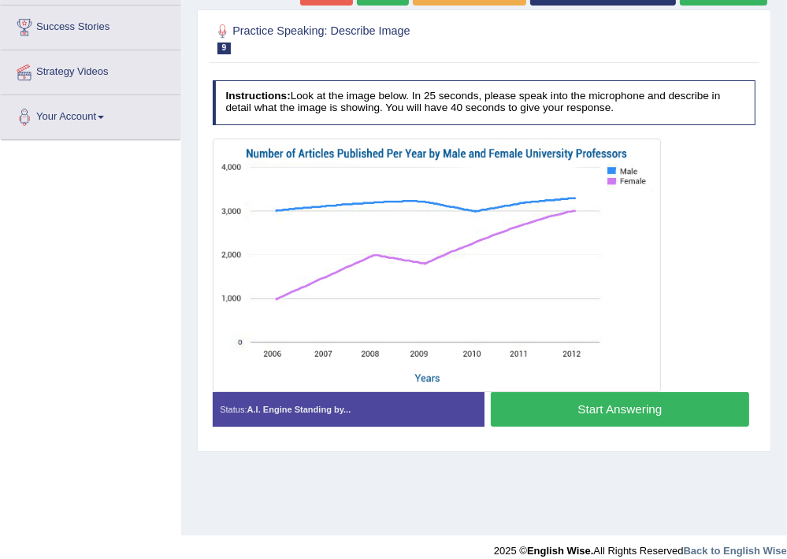
click at [600, 405] on button "Start Answering" at bounding box center [620, 409] width 258 height 34
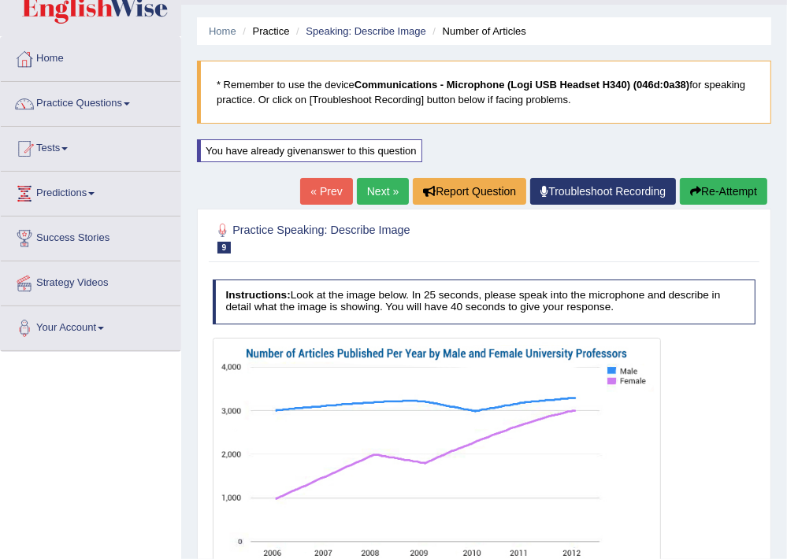
scroll to position [0, 0]
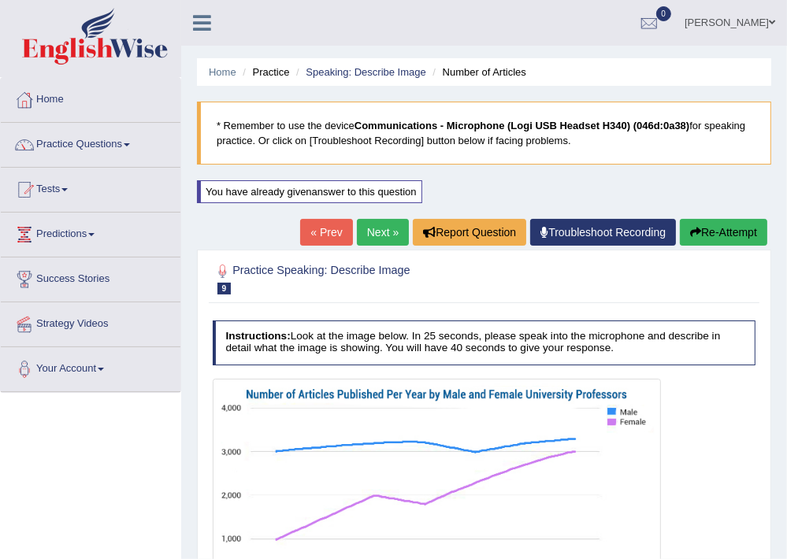
click at [710, 231] on button "Re-Attempt" at bounding box center [723, 232] width 87 height 27
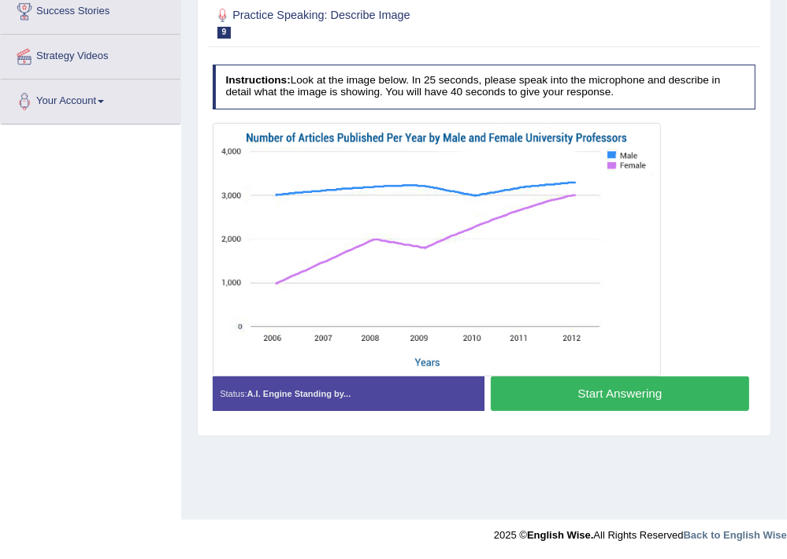
click at [634, 390] on button "Start Answering" at bounding box center [620, 394] width 258 height 34
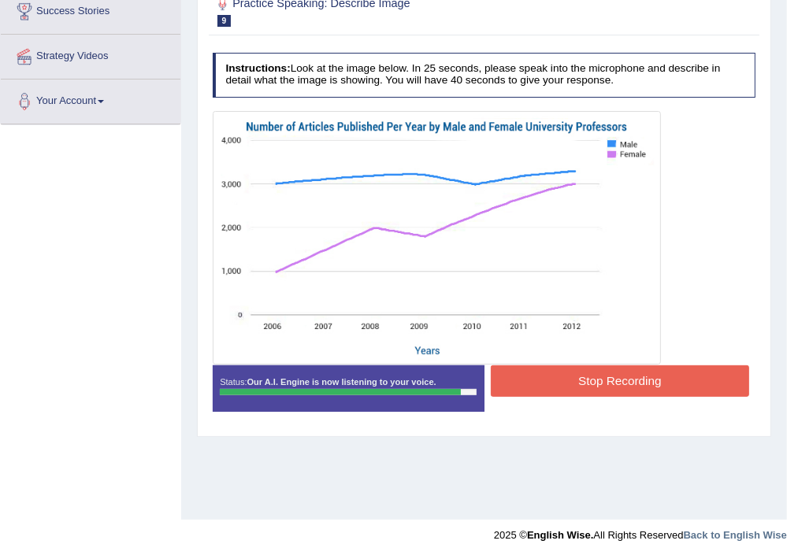
click at [636, 390] on button "Stop Recording" at bounding box center [620, 381] width 258 height 31
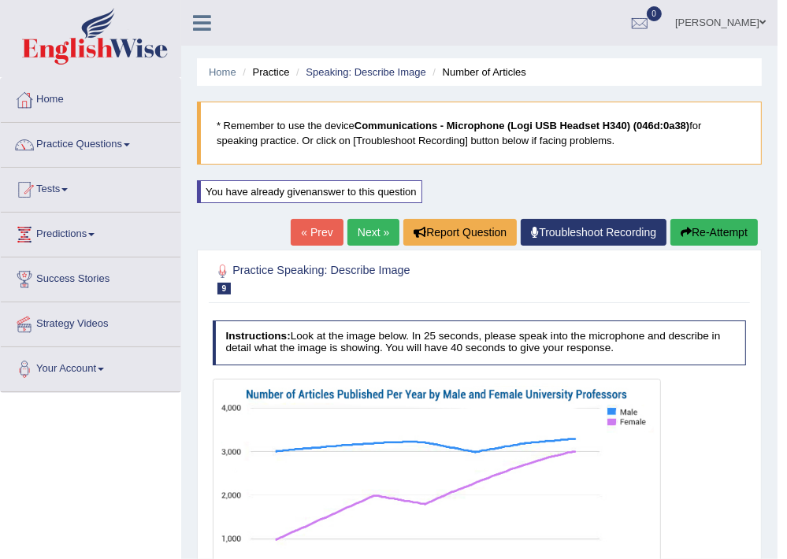
click at [362, 240] on link "Next »" at bounding box center [374, 232] width 52 height 27
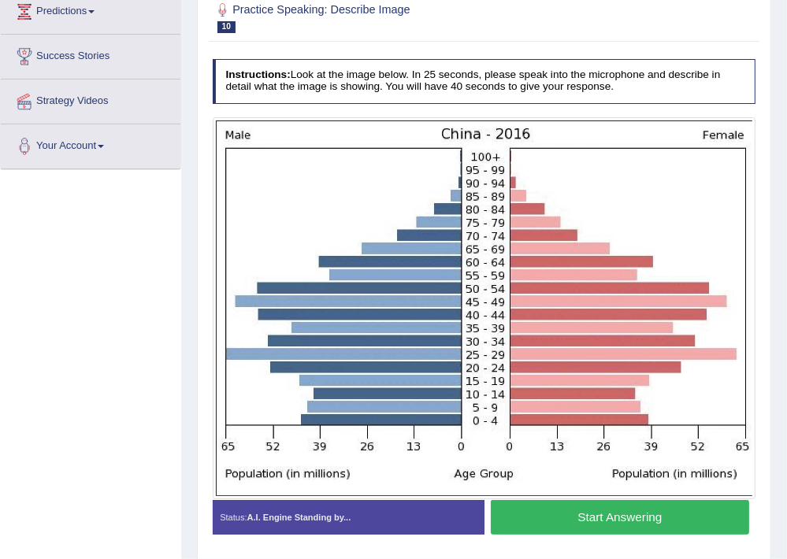
scroll to position [252, 0]
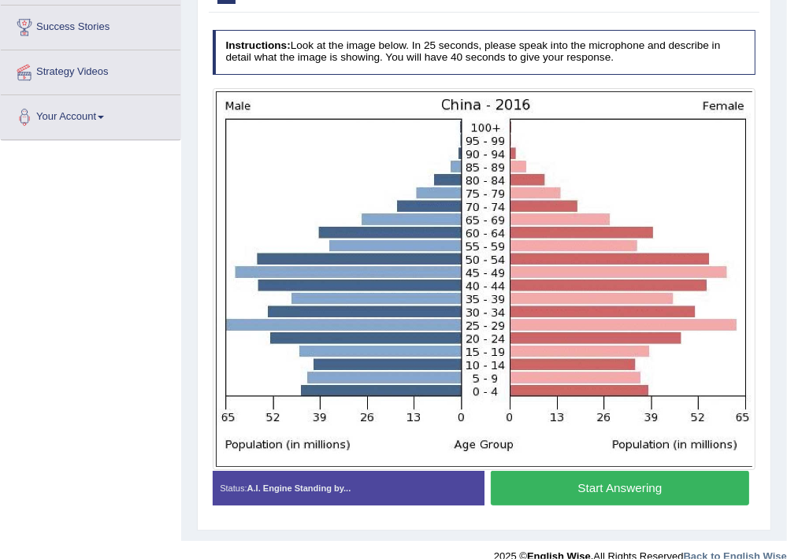
click at [612, 495] on button "Start Answering" at bounding box center [620, 488] width 258 height 34
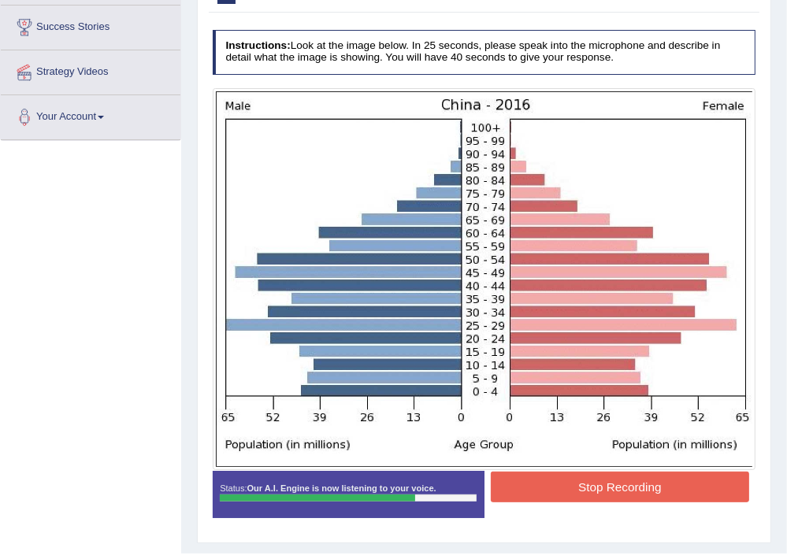
click at [649, 492] on button "Stop Recording" at bounding box center [620, 487] width 258 height 31
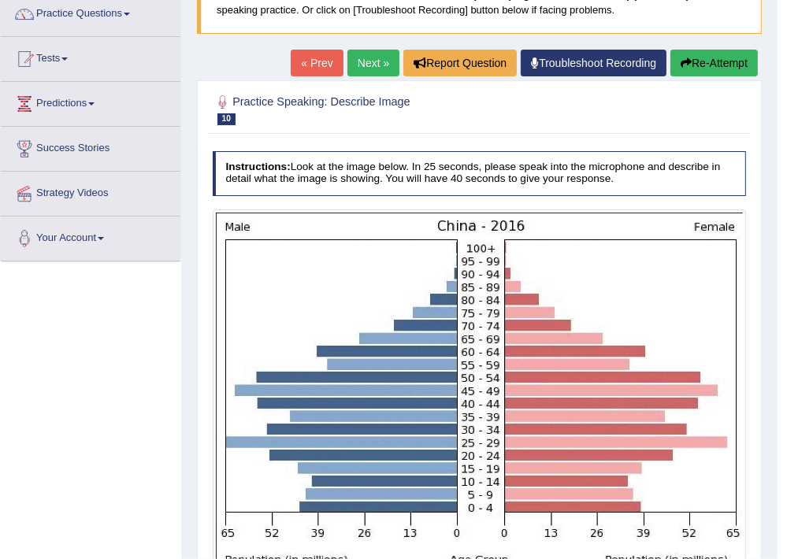
scroll to position [0, 0]
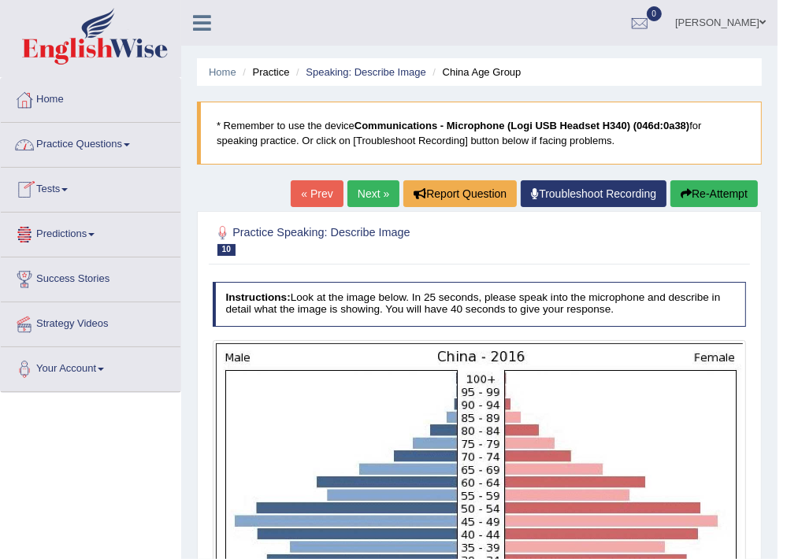
click at [131, 148] on link "Practice Questions" at bounding box center [91, 142] width 180 height 39
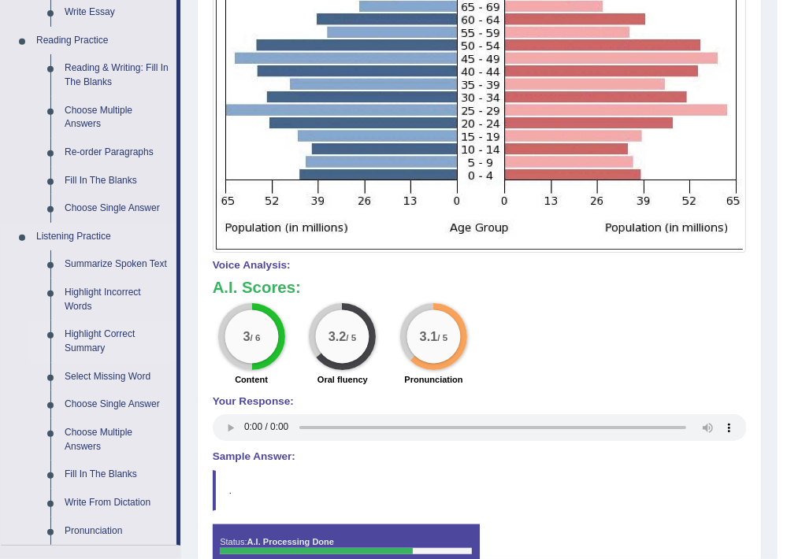
scroll to position [504, 0]
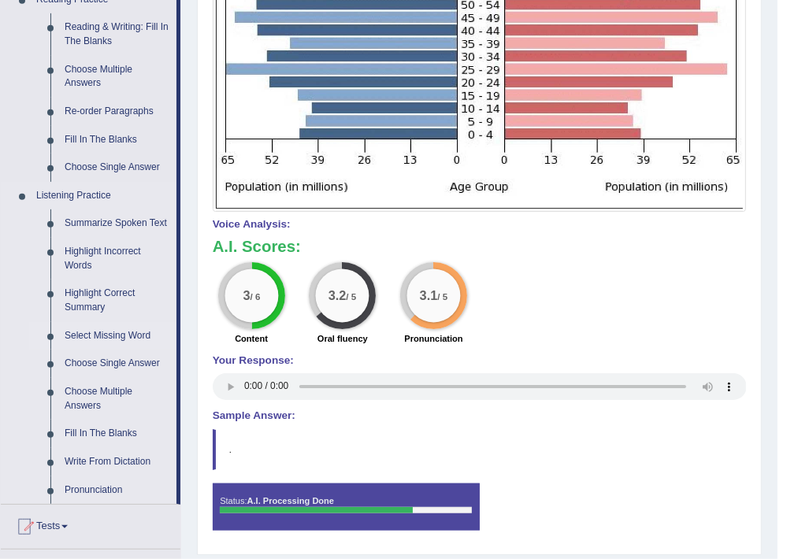
click at [87, 331] on link "Select Missing Word" at bounding box center [117, 336] width 119 height 28
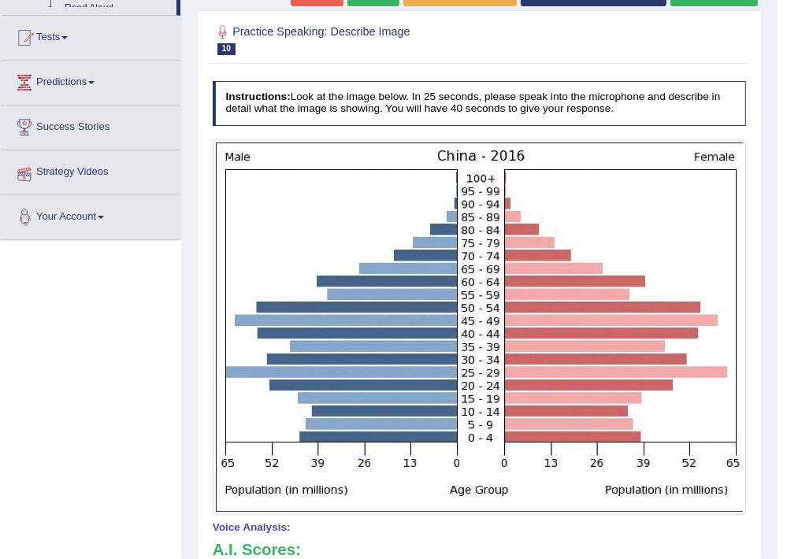
scroll to position [322, 0]
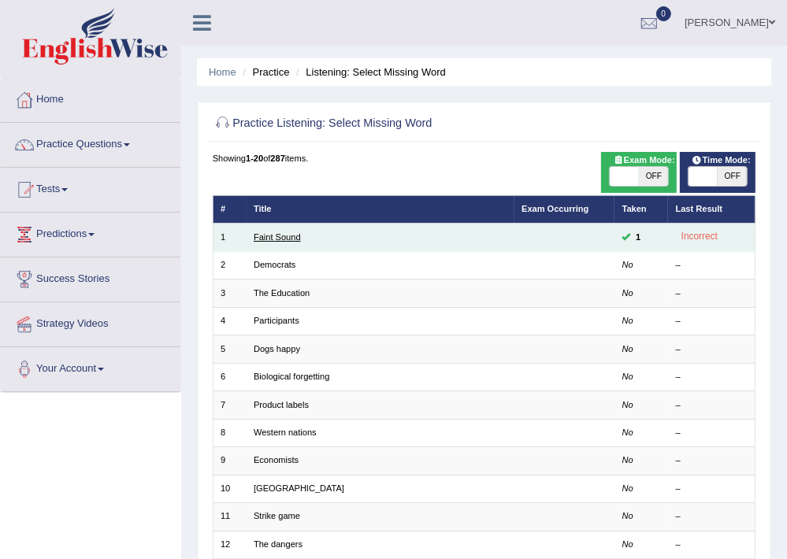
click at [281, 232] on link "Faint Sound" at bounding box center [277, 236] width 47 height 9
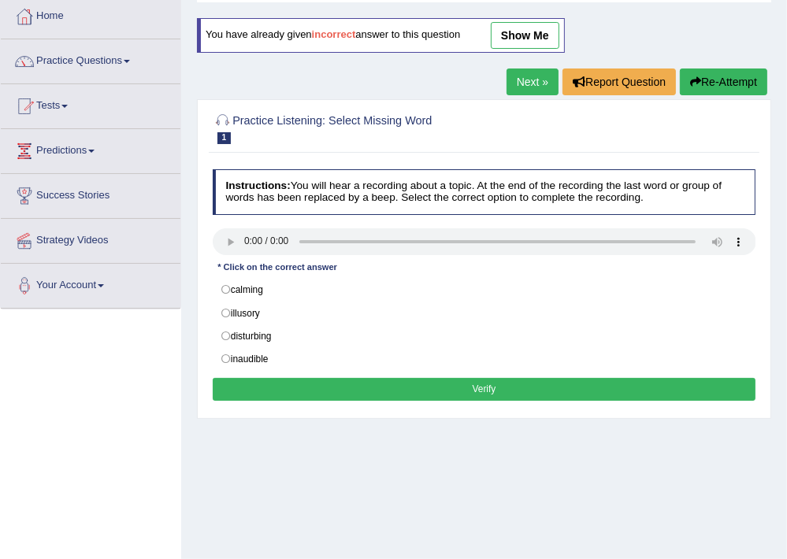
click at [786, 447] on html "Toggle navigation Home Practice Questions Speaking Practice Read Aloud Repeat S…" at bounding box center [393, 195] width 787 height 559
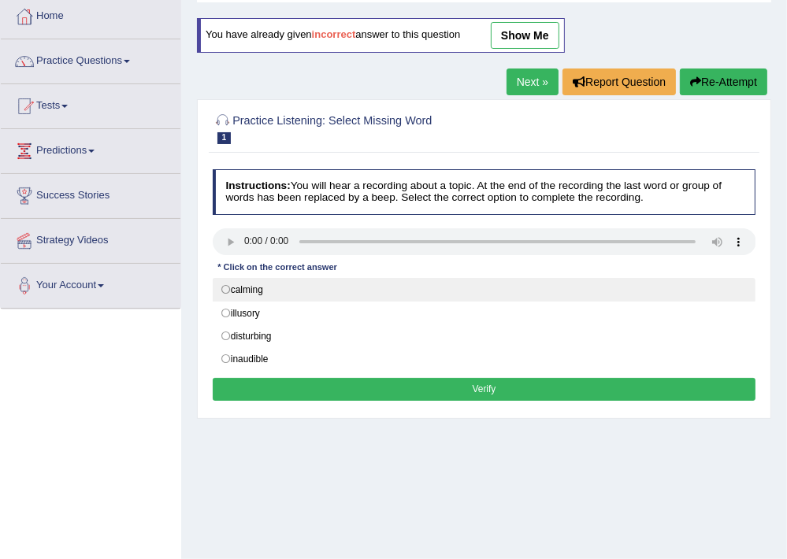
click at [227, 287] on label "calming" at bounding box center [485, 290] width 544 height 24
radio input "true"
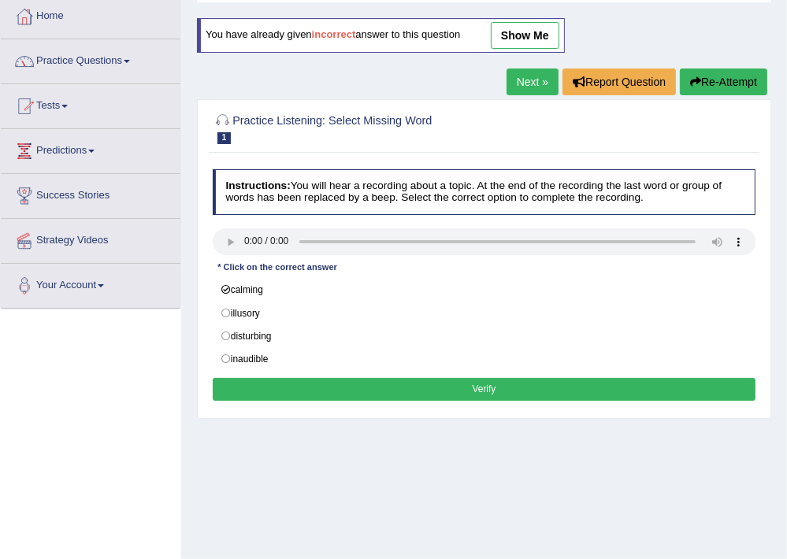
click at [433, 385] on button "Verify" at bounding box center [485, 389] width 544 height 23
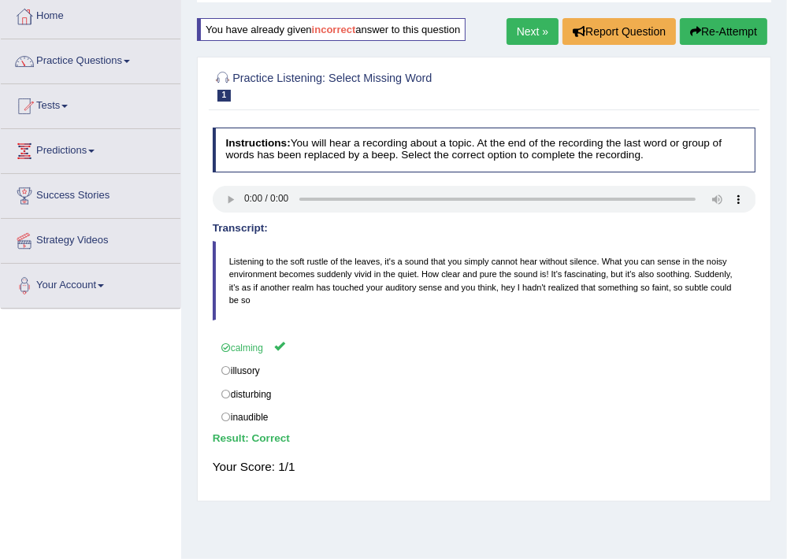
click at [102, 54] on link "Practice Questions" at bounding box center [91, 58] width 180 height 39
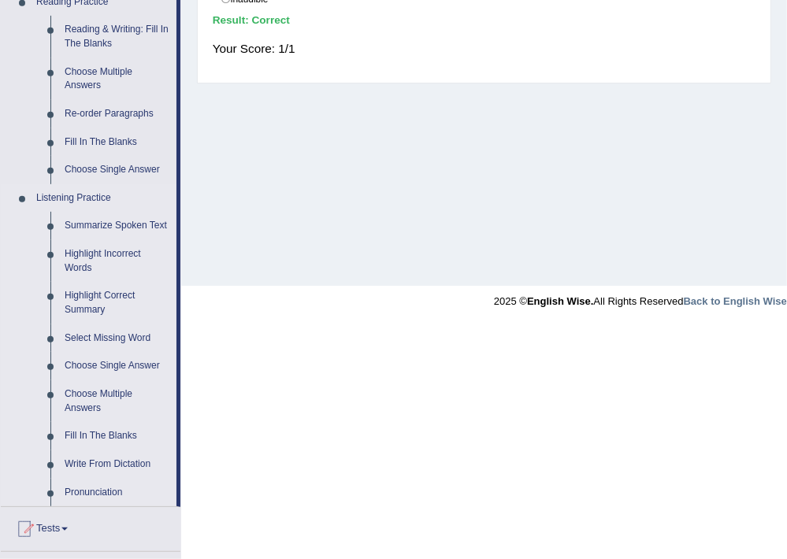
scroll to position [504, 0]
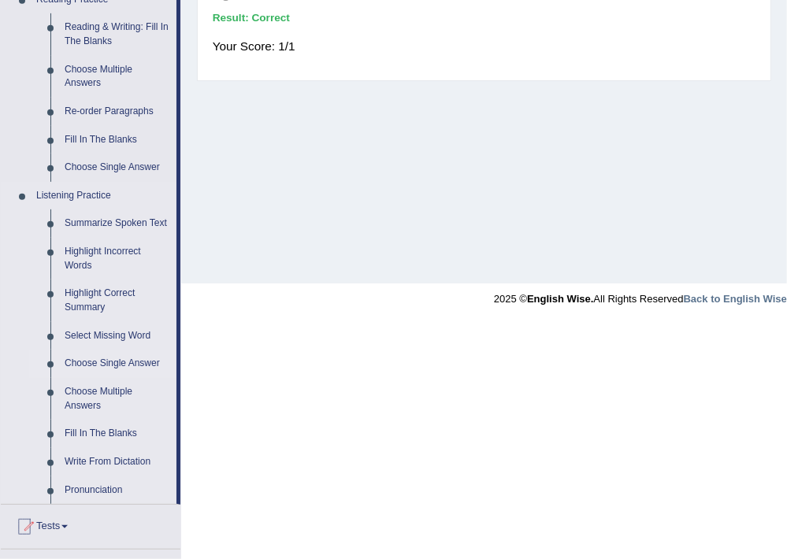
click at [118, 362] on link "Choose Single Answer" at bounding box center [117, 364] width 119 height 28
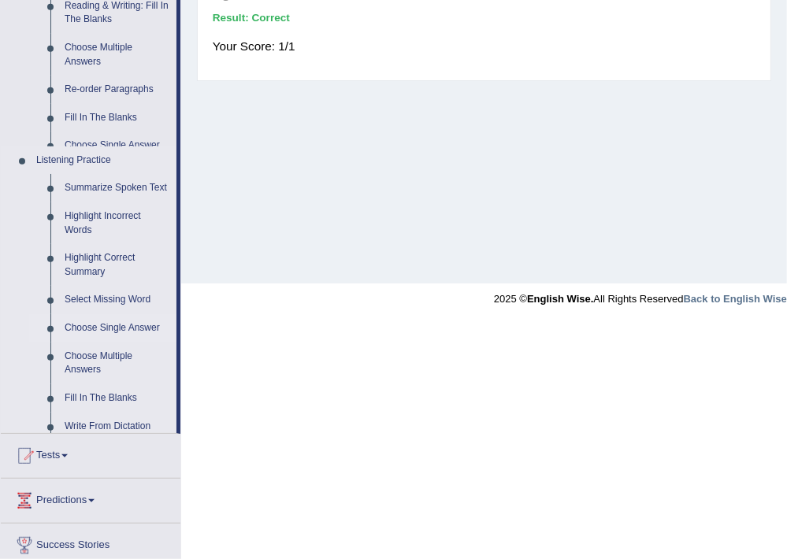
scroll to position [268, 0]
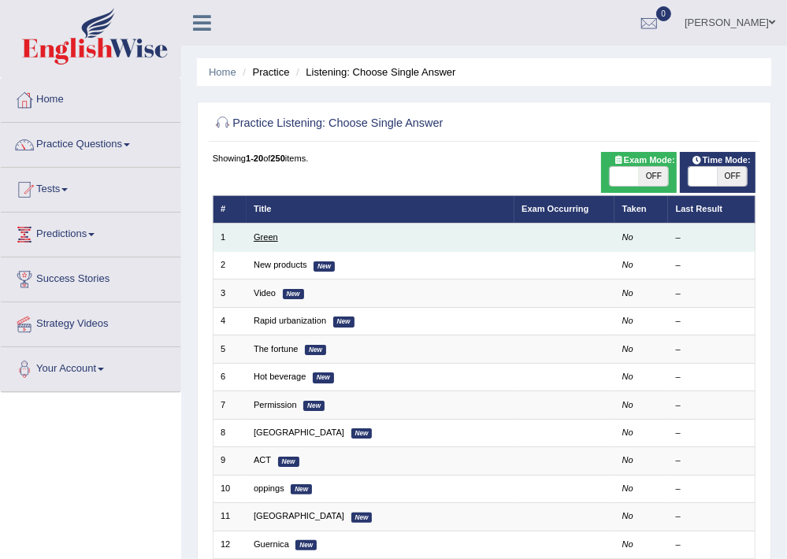
click at [265, 237] on link "Green" at bounding box center [266, 236] width 24 height 9
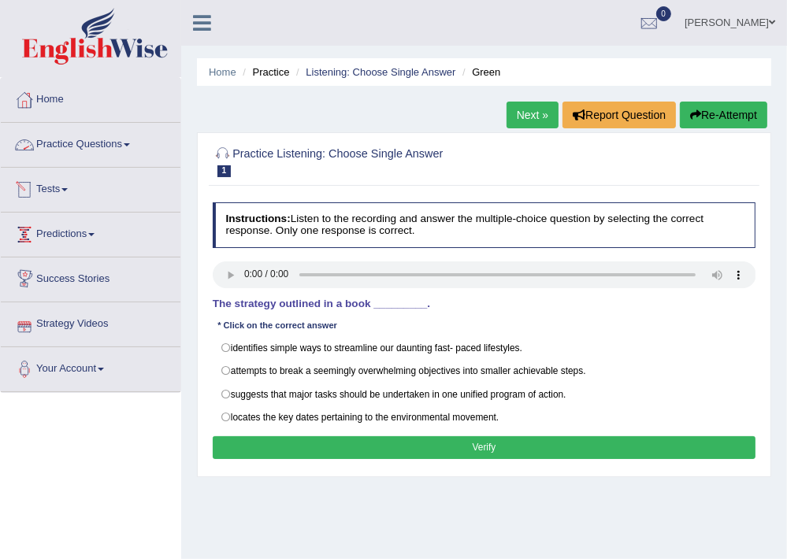
click at [122, 147] on link "Practice Questions" at bounding box center [91, 142] width 180 height 39
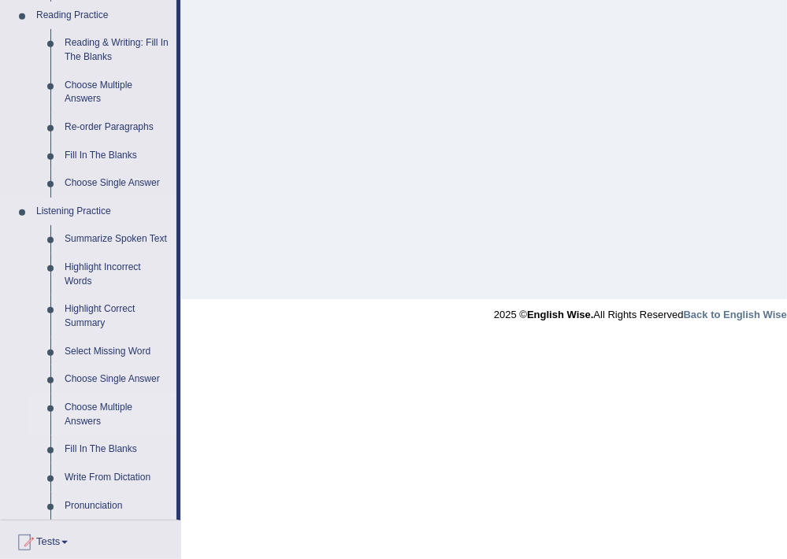
scroll to position [588, 0]
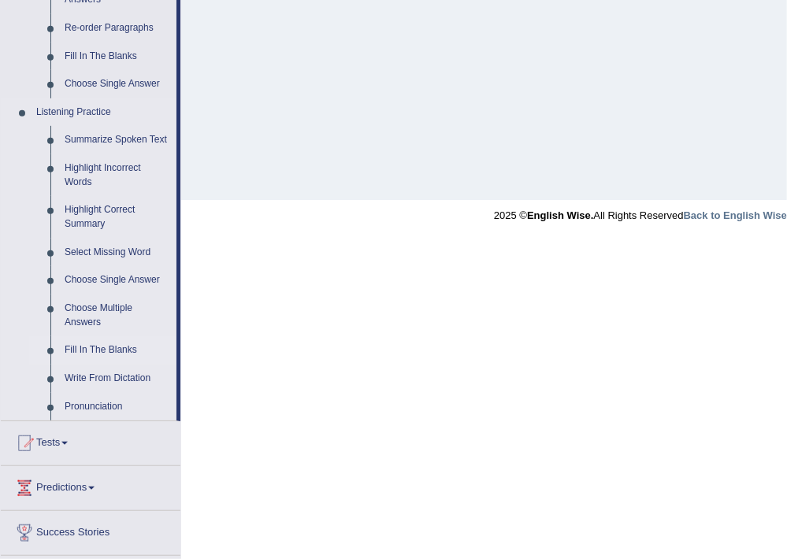
click at [117, 346] on link "Fill In The Blanks" at bounding box center [117, 350] width 119 height 28
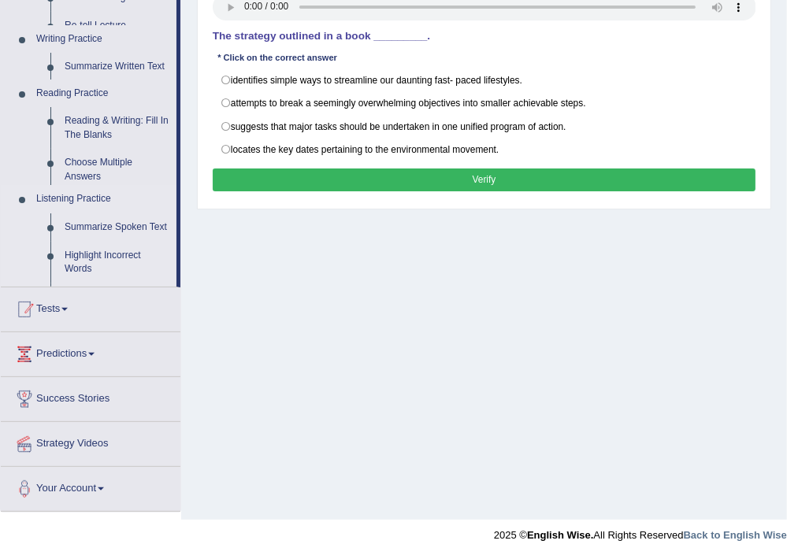
scroll to position [268, 0]
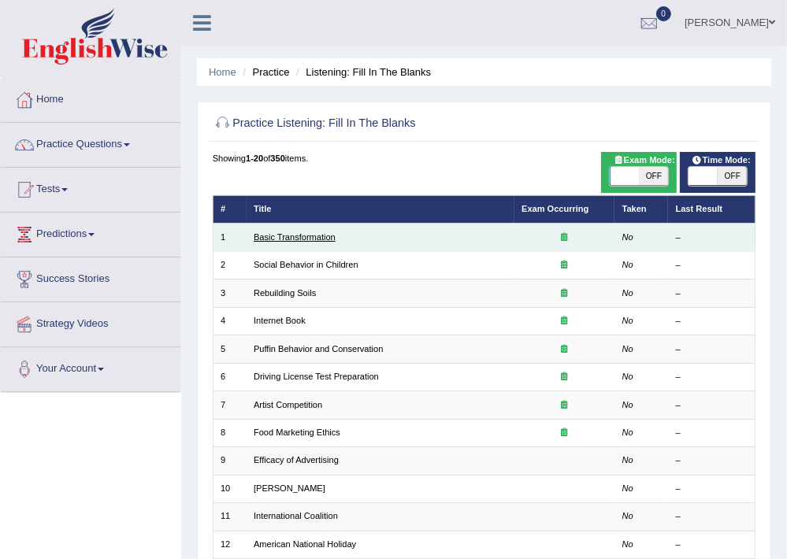
click at [282, 234] on link "Basic Transformation" at bounding box center [295, 236] width 82 height 9
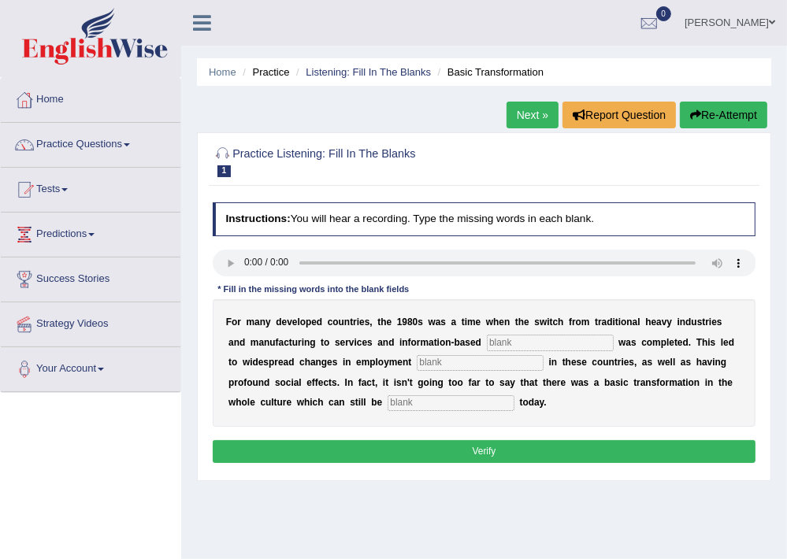
click at [546, 344] on input "text" at bounding box center [550, 343] width 127 height 16
click at [110, 148] on link "Practice Questions" at bounding box center [91, 142] width 180 height 39
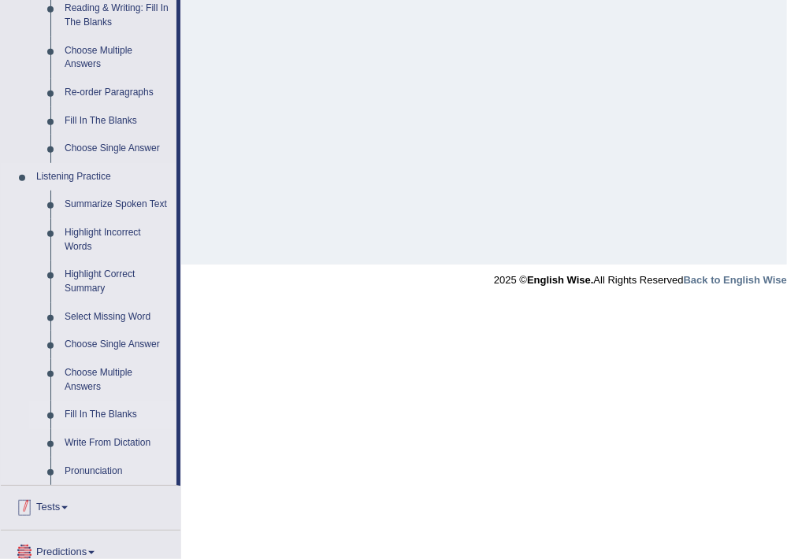
scroll to position [504, 0]
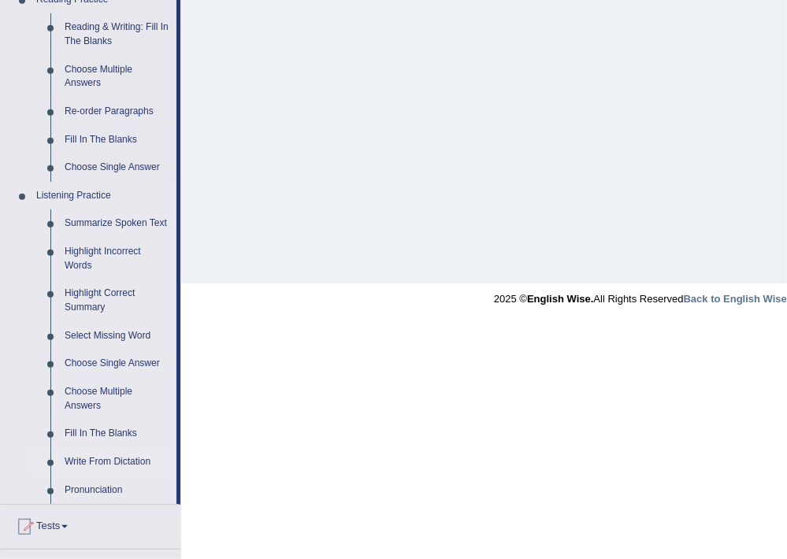
click at [131, 460] on link "Write From Dictation" at bounding box center [117, 462] width 119 height 28
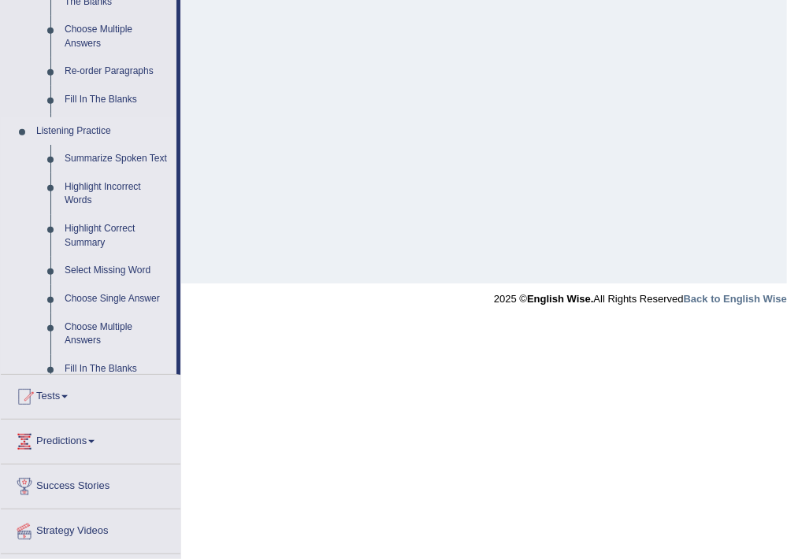
scroll to position [268, 0]
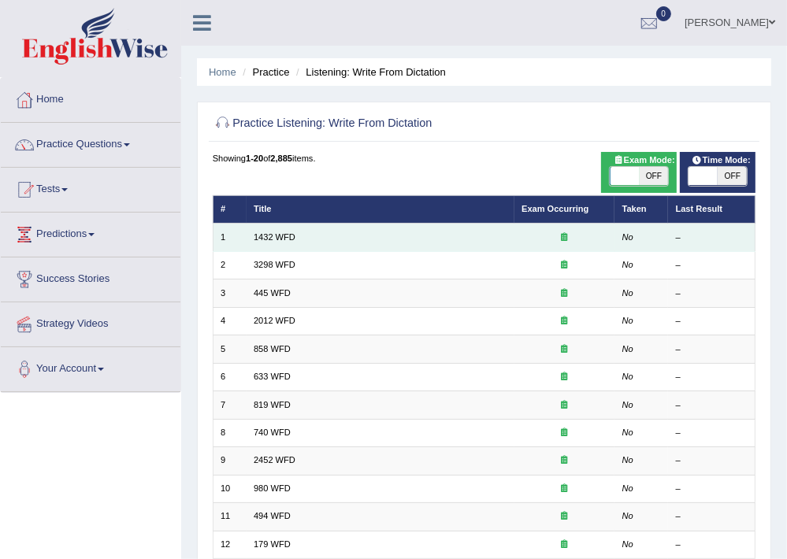
click at [281, 244] on td "1432 WFD" at bounding box center [381, 238] width 268 height 28
click at [281, 237] on link "1432 WFD" at bounding box center [275, 236] width 42 height 9
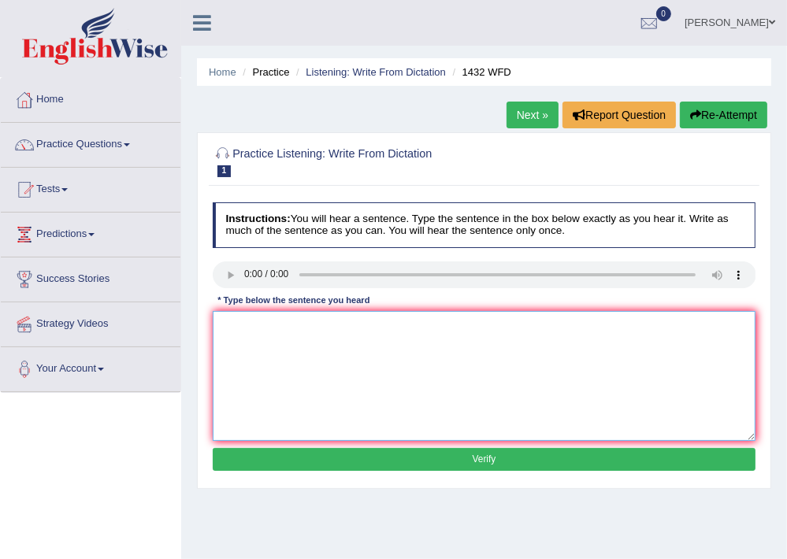
click at [334, 419] on textarea at bounding box center [485, 376] width 544 height 130
drag, startPoint x: 345, startPoint y: 330, endPoint x: 195, endPoint y: 325, distance: 149.8
click at [195, 329] on div "Home Practice Listening: Write From Dictation 1432 WFD Next » Report Question R…" at bounding box center [484, 394] width 606 height 788
click at [493, 329] on textarea "Most of the physical activities/activity are benefical/ benifite to you. the ar…" at bounding box center [485, 376] width 544 height 130
type textarea "Most of the physical activities/activity are benefical/ benifite to you the are…"
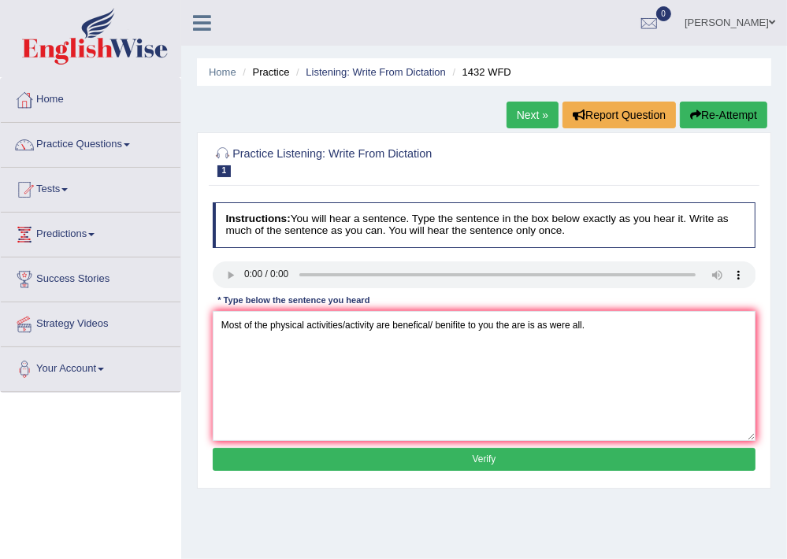
click at [481, 463] on button "Verify" at bounding box center [485, 459] width 544 height 23
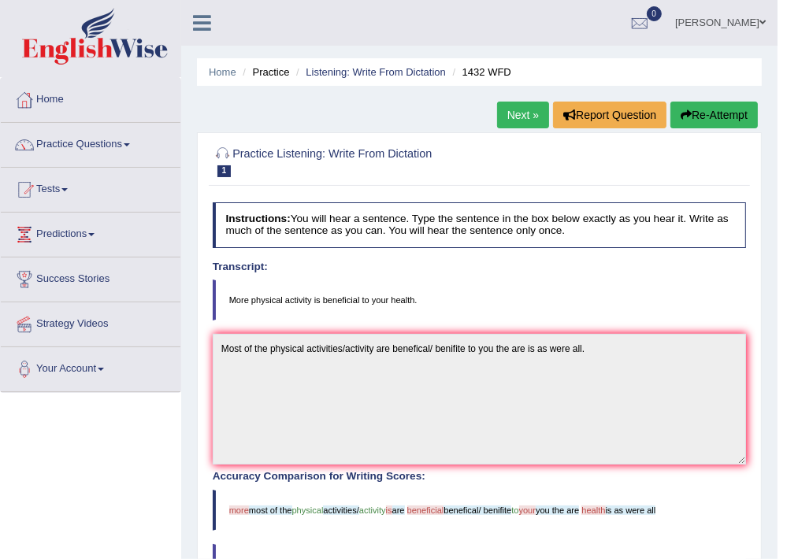
click at [517, 103] on link "Next »" at bounding box center [523, 115] width 52 height 27
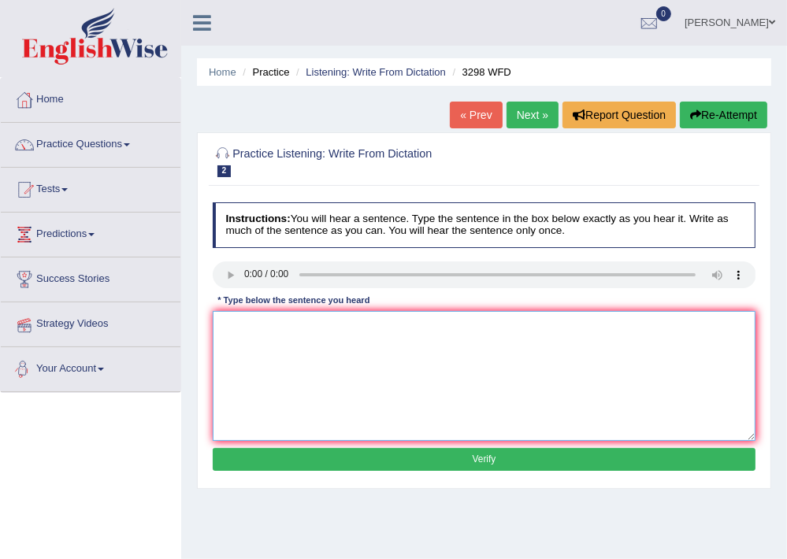
click at [312, 331] on textarea at bounding box center [485, 376] width 544 height 130
click at [303, 322] on textarea "Animals behivaours are semiller to the human humen" at bounding box center [485, 376] width 544 height 130
click at [322, 323] on textarea "Animals behivaours are semiller to the human humen" at bounding box center [485, 376] width 544 height 130
click at [467, 325] on textarea "Animals behivaours are most semiller to the human humen" at bounding box center [485, 376] width 544 height 130
type textarea "Animals behivaours are most semiller to the human humen is the were all as."
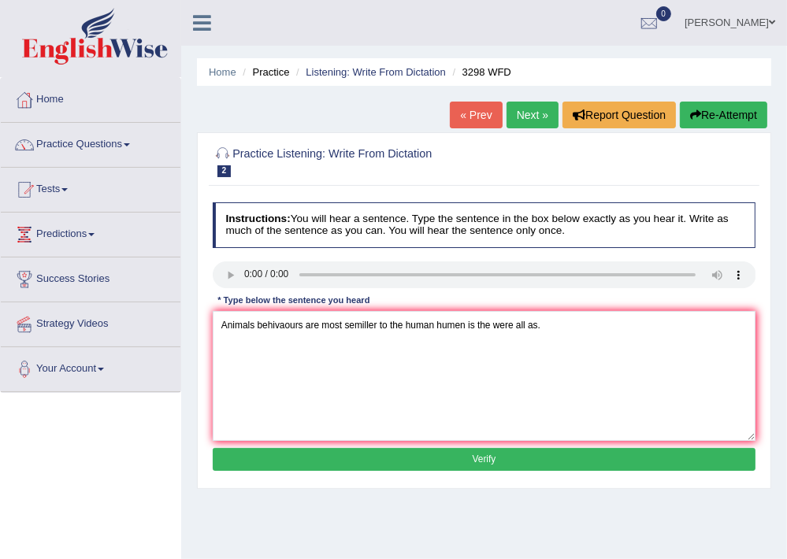
click at [552, 457] on button "Verify" at bounding box center [485, 459] width 544 height 23
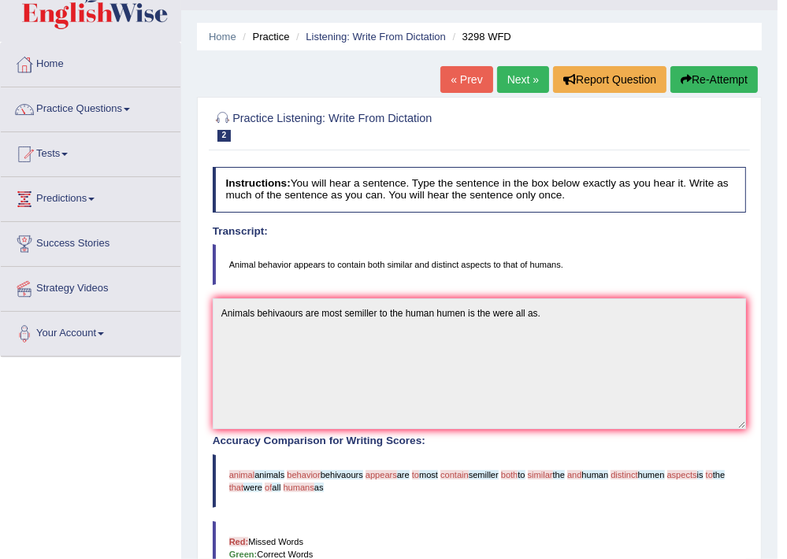
scroll to position [9, 0]
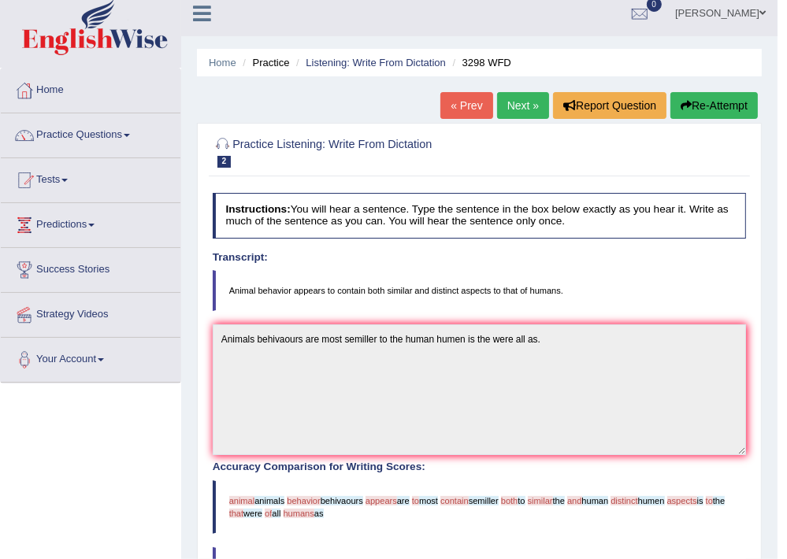
click at [703, 96] on button "Re-Attempt" at bounding box center [714, 105] width 87 height 27
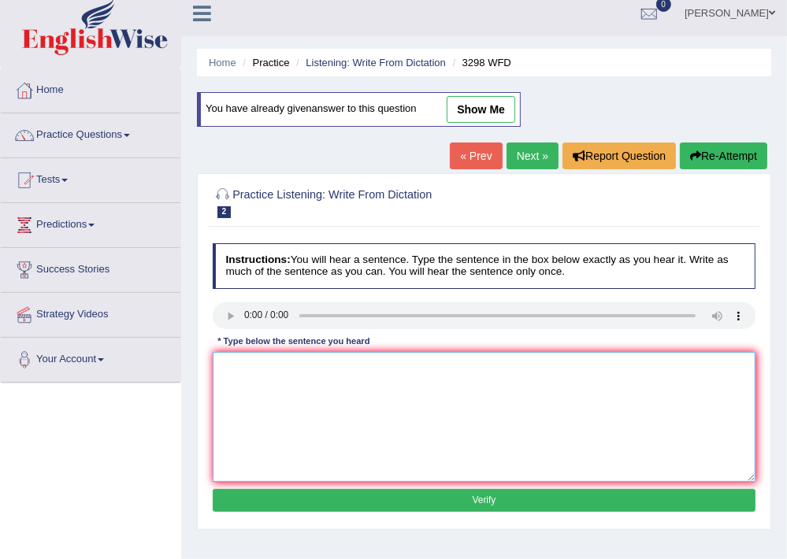
click at [284, 394] on textarea at bounding box center [485, 417] width 544 height 130
type textarea "The animal's behaviours are that to the similler to the human."
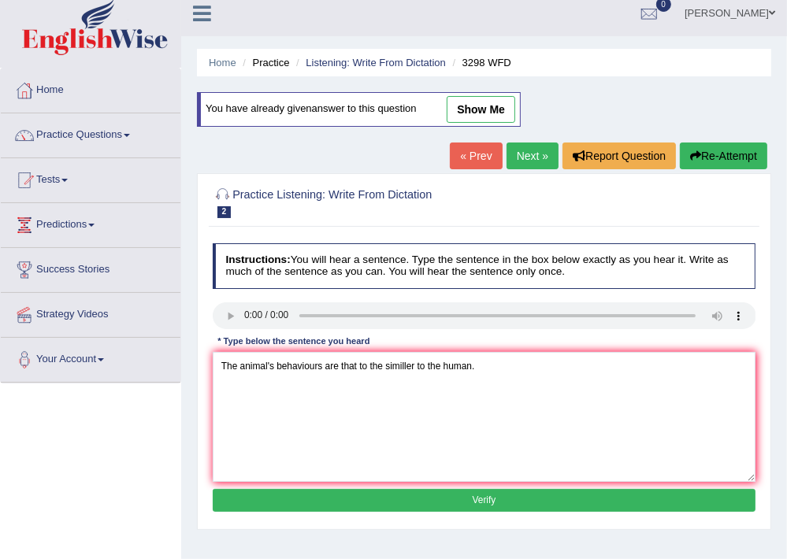
click at [451, 499] on button "Verify" at bounding box center [485, 500] width 544 height 23
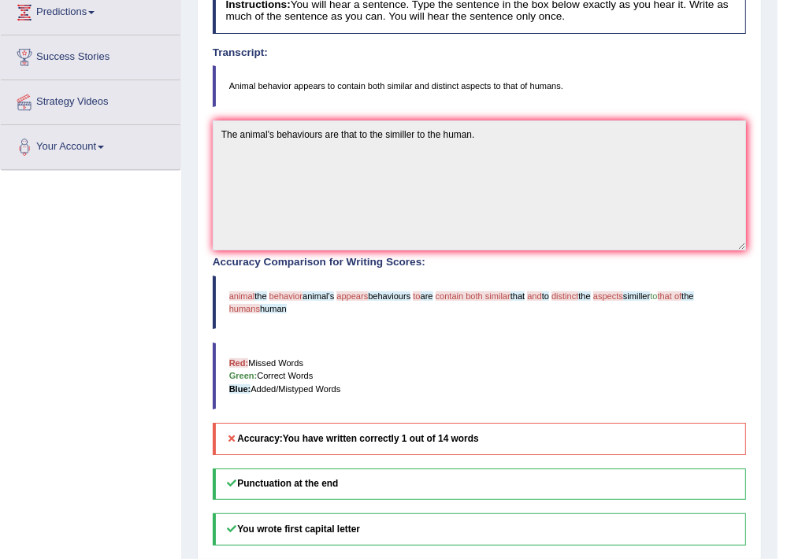
scroll to position [18, 0]
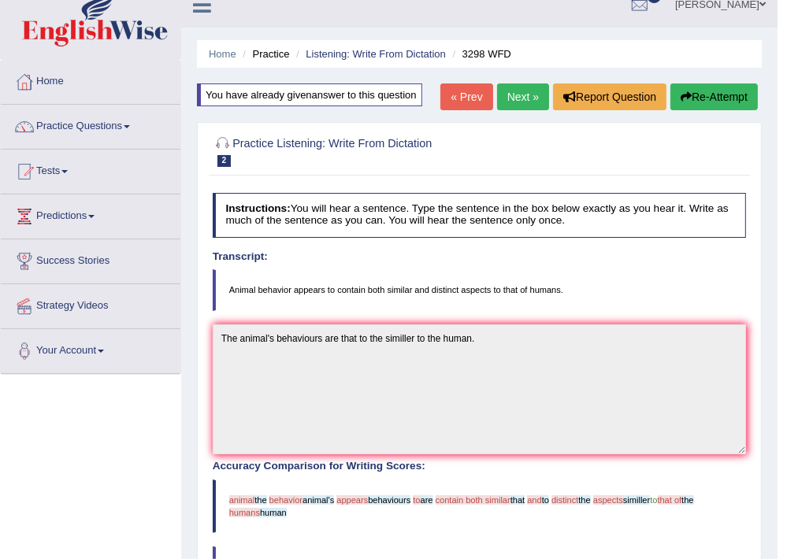
click at [689, 95] on button "Re-Attempt" at bounding box center [714, 97] width 87 height 27
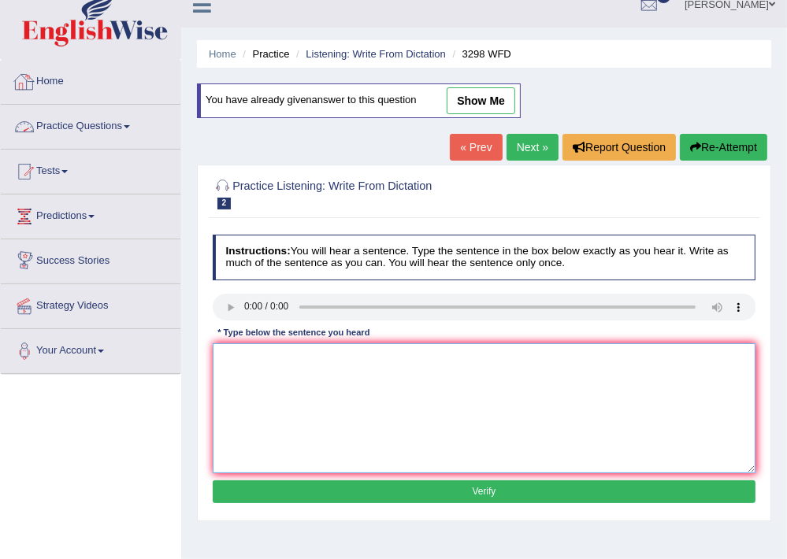
click at [251, 362] on textarea at bounding box center [485, 409] width 544 height 130
type textarea "Animals behaviour are that to the aspect similler with the human all is the wer…"
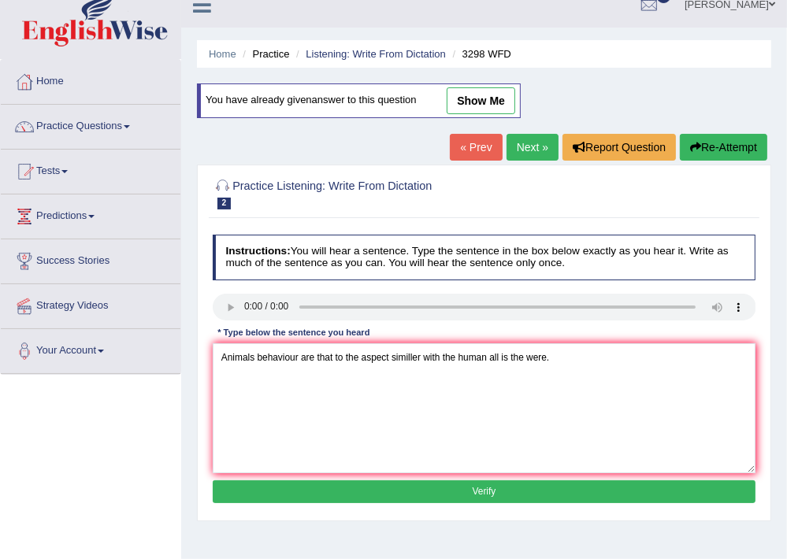
click at [505, 496] on button "Verify" at bounding box center [485, 492] width 544 height 23
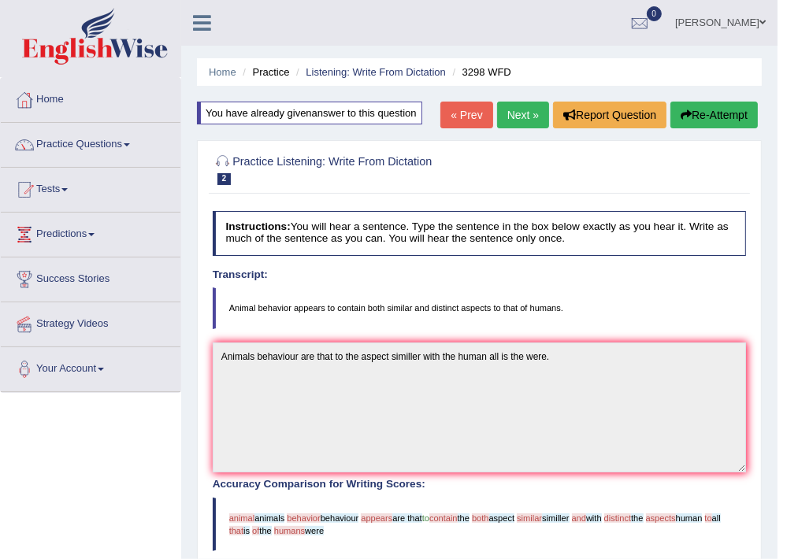
click at [514, 117] on link "Next »" at bounding box center [523, 115] width 52 height 27
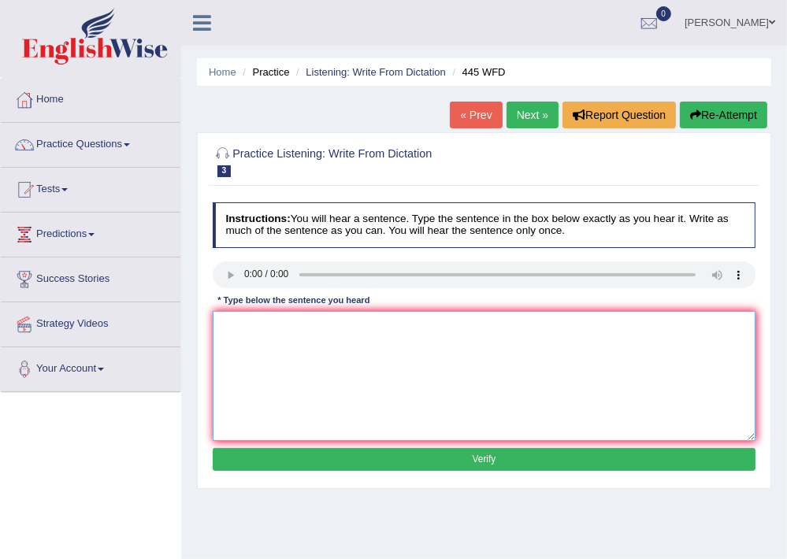
click at [262, 338] on textarea at bounding box center [485, 376] width 544 height 130
click at [304, 326] on textarea "The American astonomas" at bounding box center [485, 376] width 544 height 130
click at [358, 323] on textarea "The American astonnomas" at bounding box center [485, 376] width 544 height 130
type textarea "The American astonnomas made a plan to buid a ship in the mars had were is to a…"
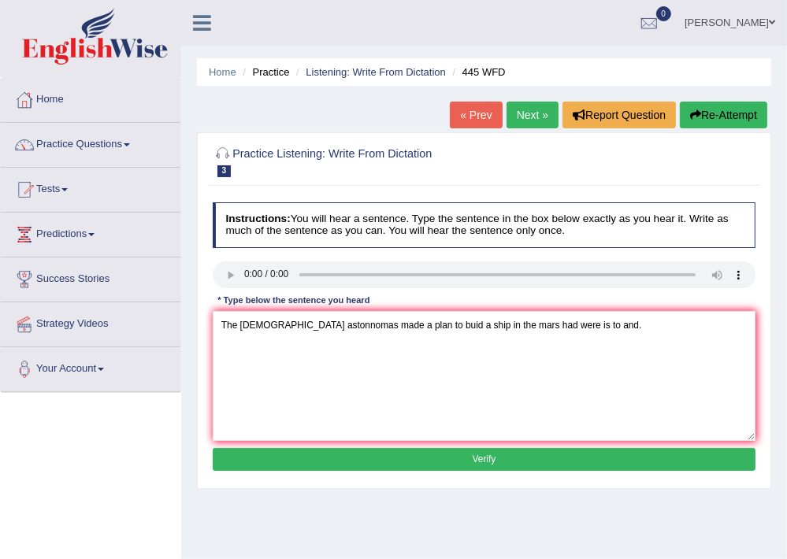
click at [477, 457] on button "Verify" at bounding box center [485, 459] width 544 height 23
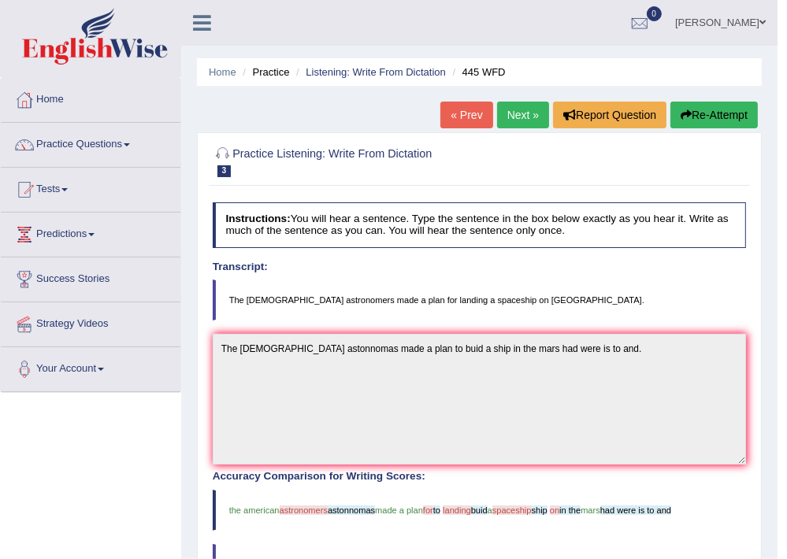
click at [522, 106] on link "Next »" at bounding box center [523, 115] width 52 height 27
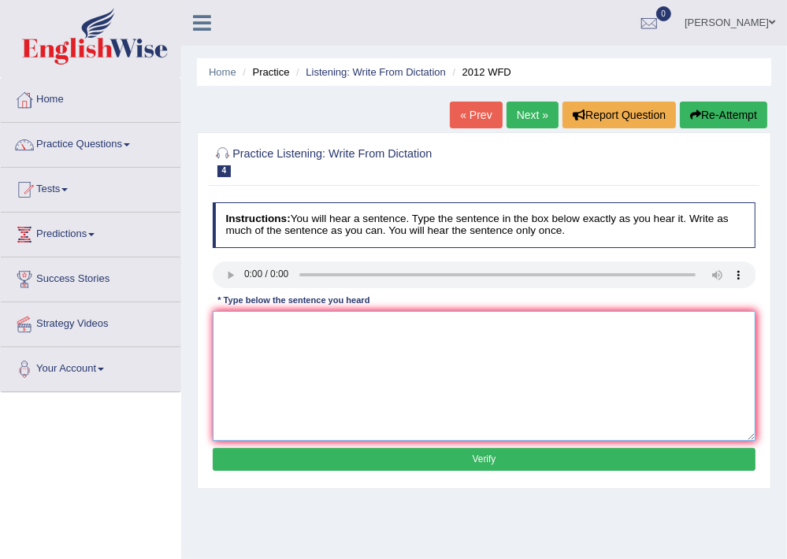
click at [251, 350] on textarea at bounding box center [485, 376] width 544 height 130
type textarea "There is a great debates on this topic/topices."
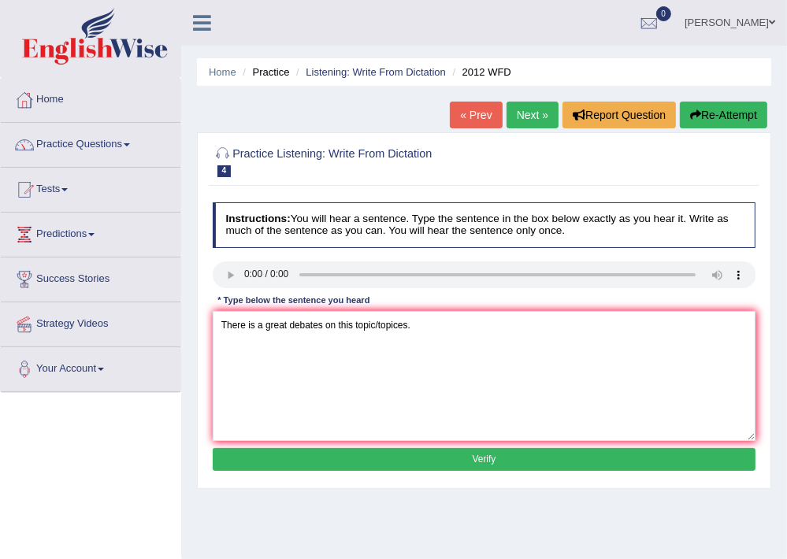
click at [474, 463] on button "Verify" at bounding box center [485, 459] width 544 height 23
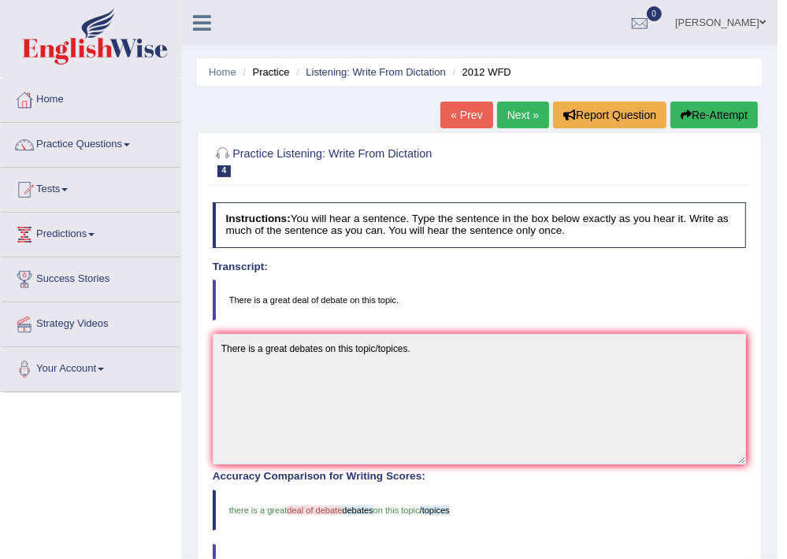
click at [523, 117] on link "Next »" at bounding box center [523, 115] width 52 height 27
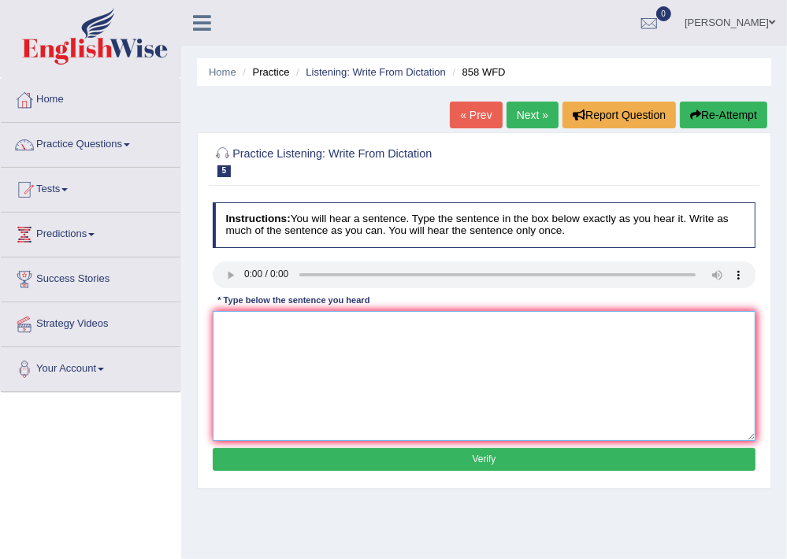
click at [246, 359] on textarea at bounding box center [485, 376] width 544 height 130
type textarea "The year of is intersted historine."
click at [429, 455] on button "Verify" at bounding box center [485, 459] width 544 height 23
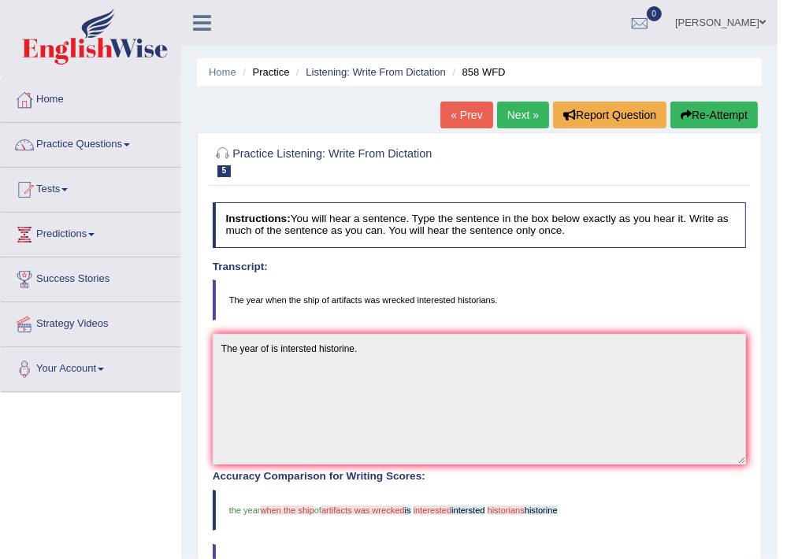
click at [517, 117] on link "Next »" at bounding box center [523, 115] width 52 height 27
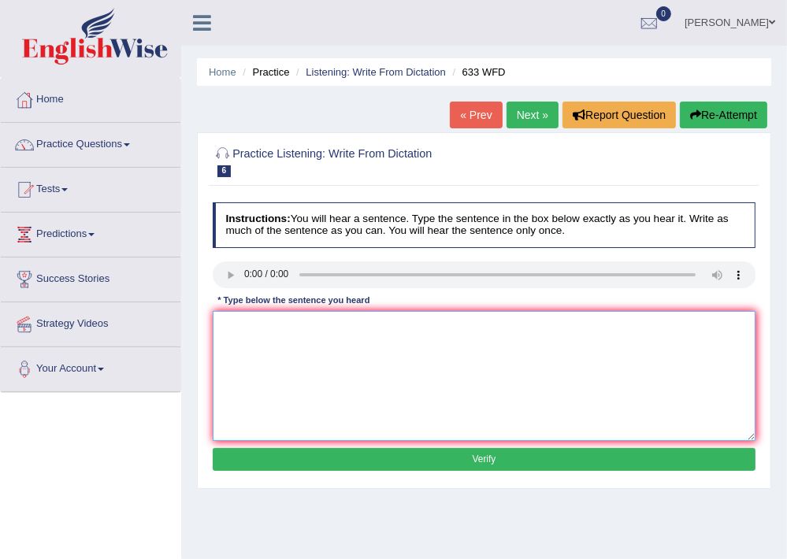
click at [270, 339] on textarea at bounding box center [485, 376] width 544 height 130
type textarea "Researcher shows that the excesises makes us more comfortable in our life."
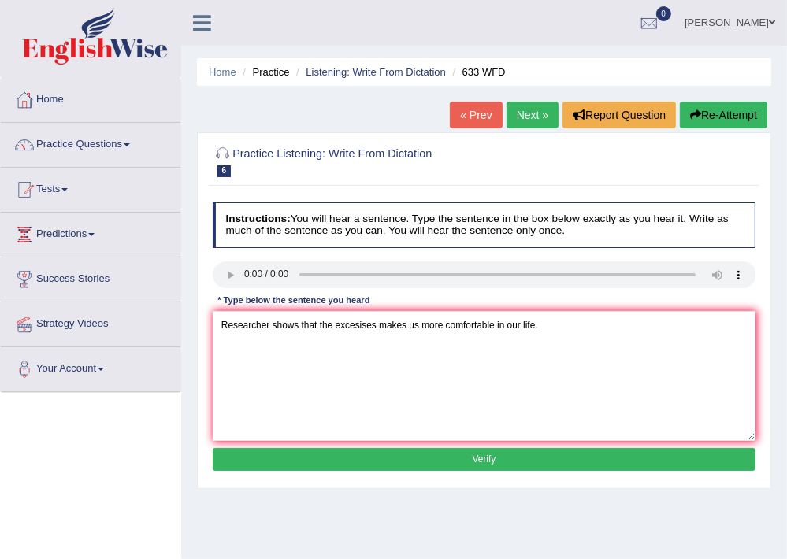
click at [312, 459] on button "Verify" at bounding box center [485, 459] width 544 height 23
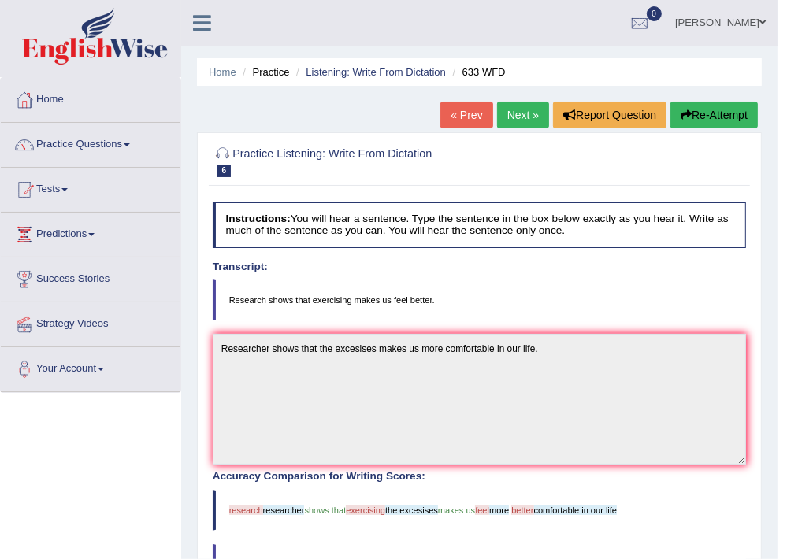
click at [529, 116] on link "Next »" at bounding box center [523, 115] width 52 height 27
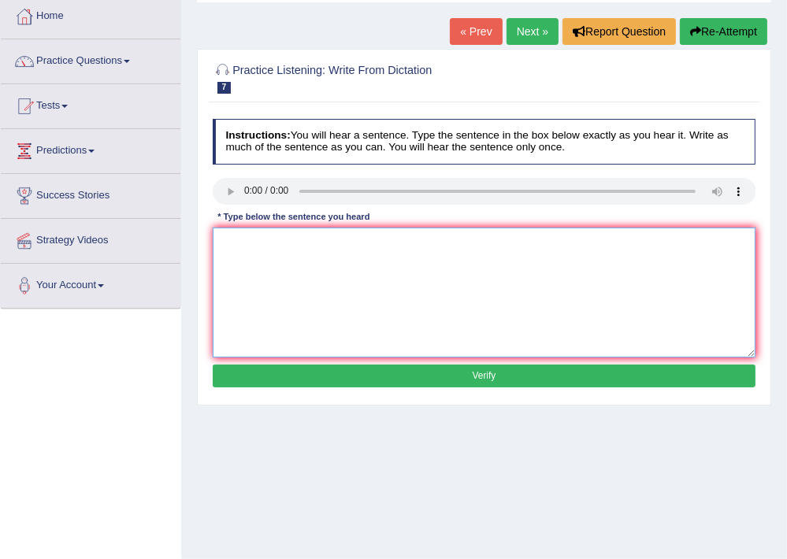
click at [263, 262] on textarea at bounding box center [485, 293] width 544 height 130
type textarea "Plants are continouse to grow through thir lifes/lives."
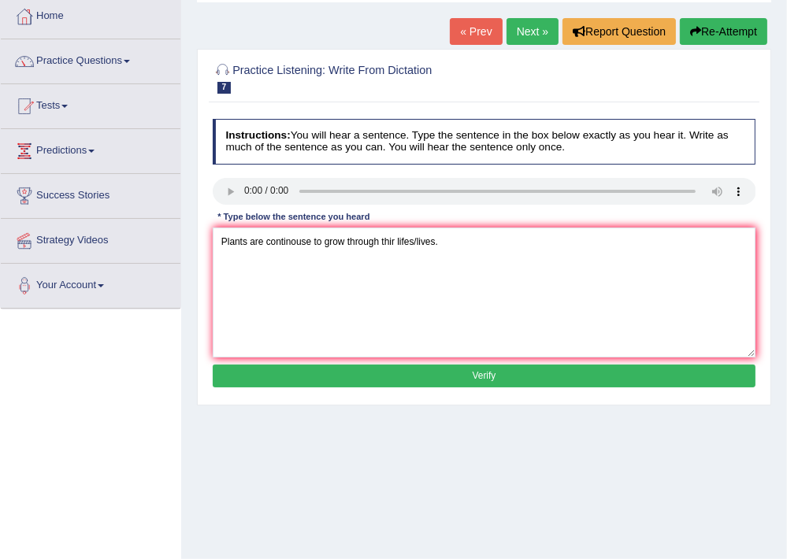
click at [411, 374] on button "Verify" at bounding box center [485, 376] width 544 height 23
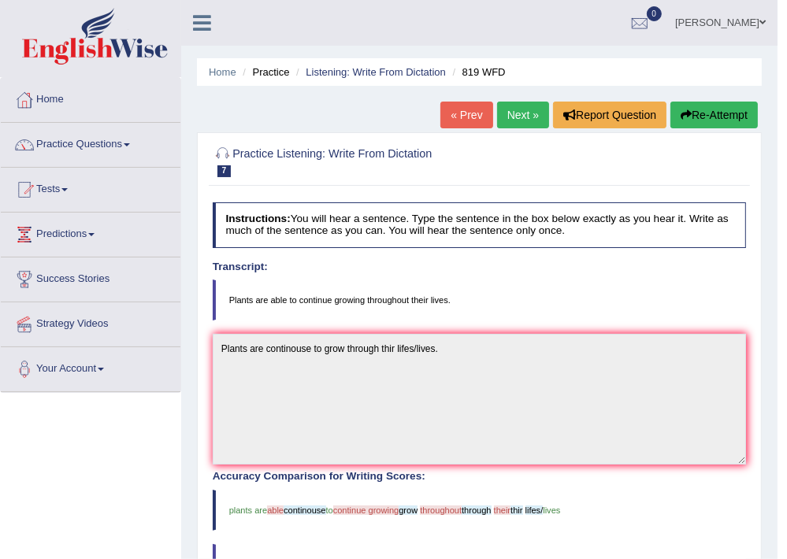
click at [517, 107] on link "Next »" at bounding box center [523, 115] width 52 height 27
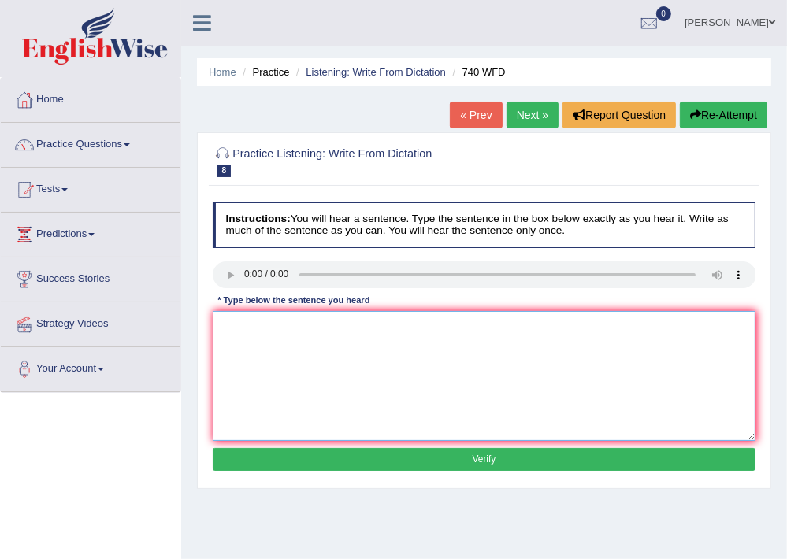
click at [240, 340] on textarea at bounding box center [485, 376] width 544 height 130
type textarea "A serise of carried out in the class rooms."
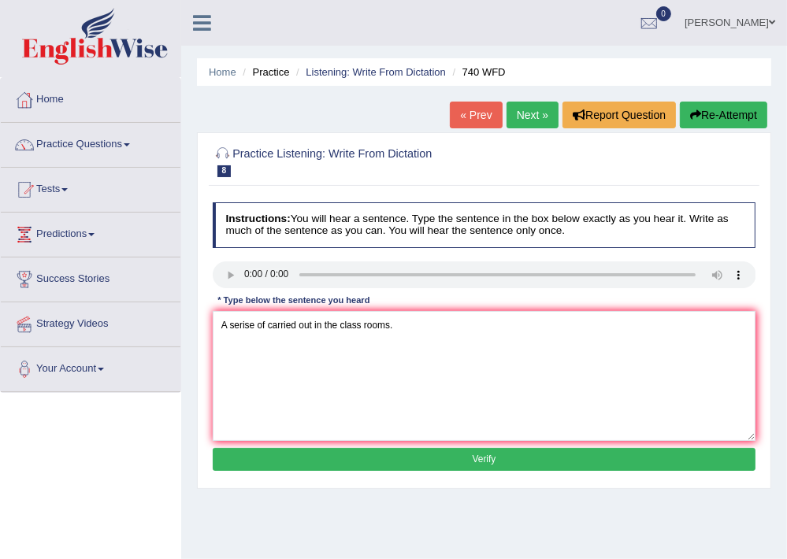
click at [511, 463] on button "Verify" at bounding box center [485, 459] width 544 height 23
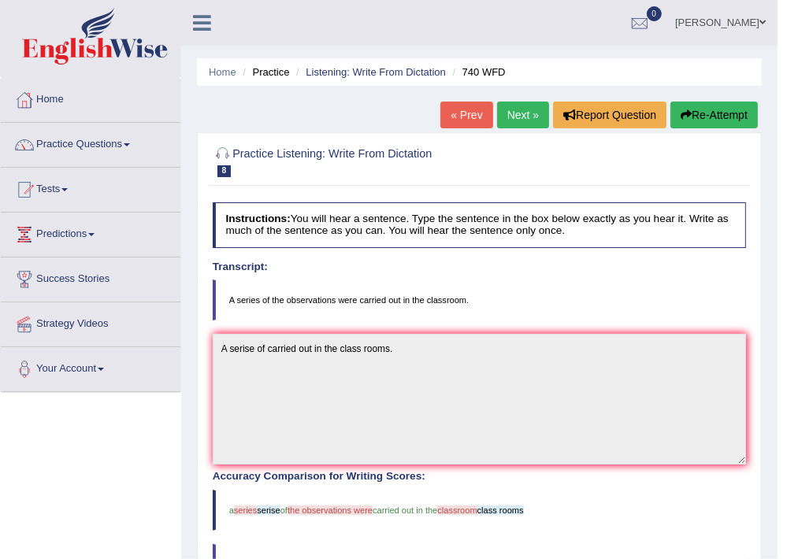
click at [507, 113] on link "Next »" at bounding box center [523, 115] width 52 height 27
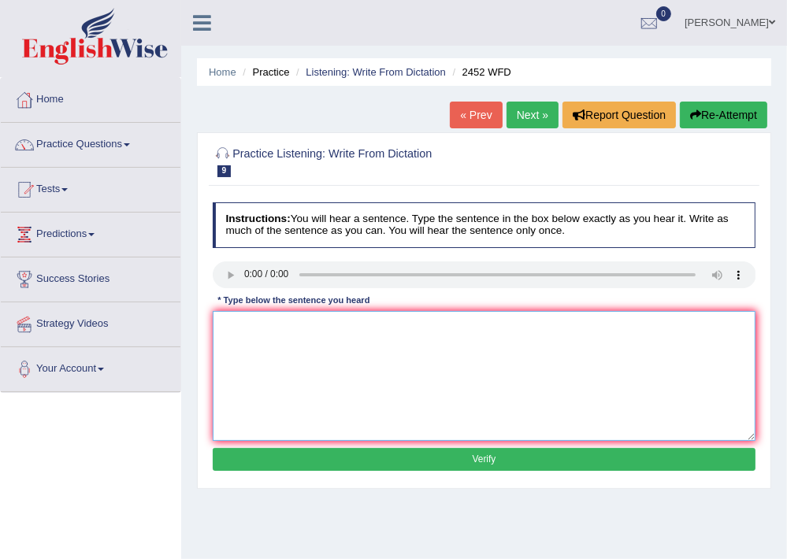
click at [283, 340] on textarea at bounding box center [485, 376] width 544 height 130
click at [347, 323] on textarea "It is the debate of the series of knowledge." at bounding box center [485, 376] width 544 height 130
type textarea "It is the debate of the series of the knowledge."
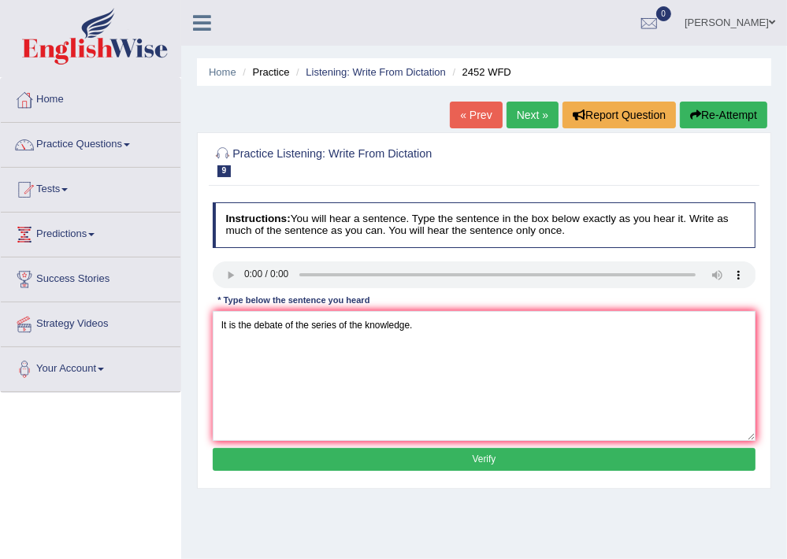
click at [428, 457] on button "Verify" at bounding box center [485, 459] width 544 height 23
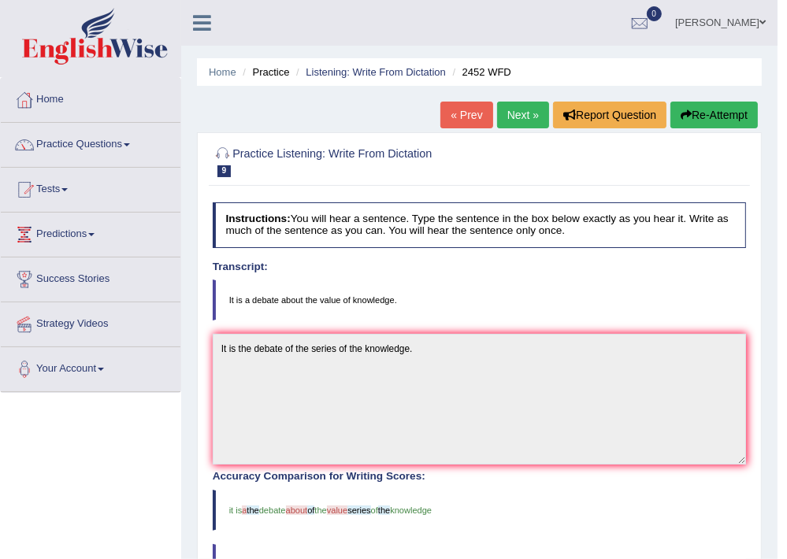
click at [520, 121] on link "Next »" at bounding box center [523, 115] width 52 height 27
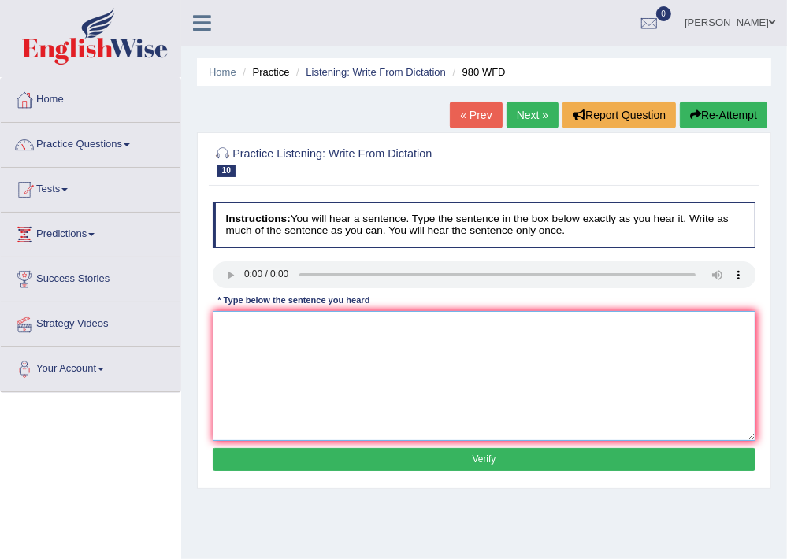
click at [276, 341] on textarea at bounding box center [485, 376] width 544 height 130
click at [269, 328] on textarea "Your's ideas are discussed in the seminers and tutorals." at bounding box center [485, 376] width 544 height 130
type textarea "Your's idea's of knowledge were are discussed in the seminers and tutorals."
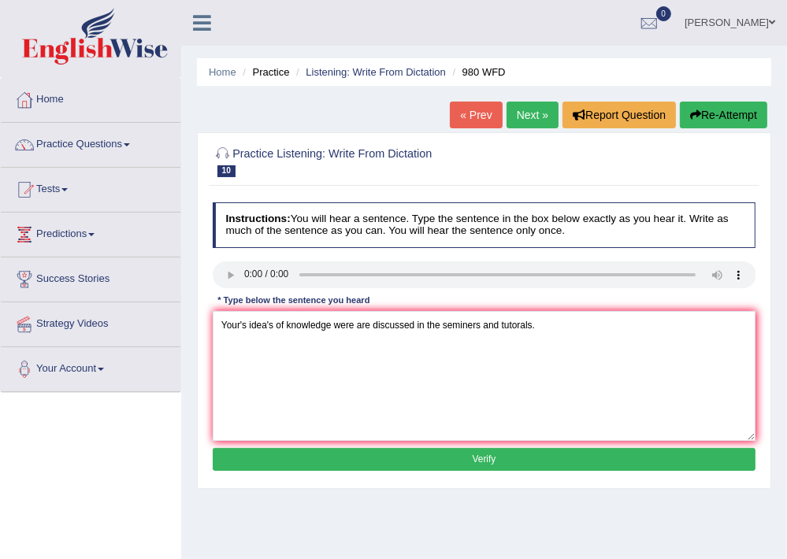
click at [525, 462] on button "Verify" at bounding box center [485, 459] width 544 height 23
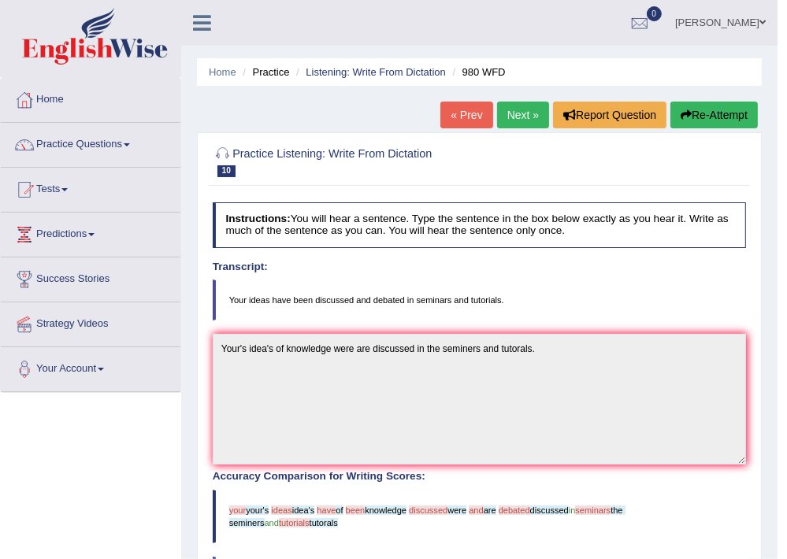
click at [507, 120] on link "Next »" at bounding box center [523, 115] width 52 height 27
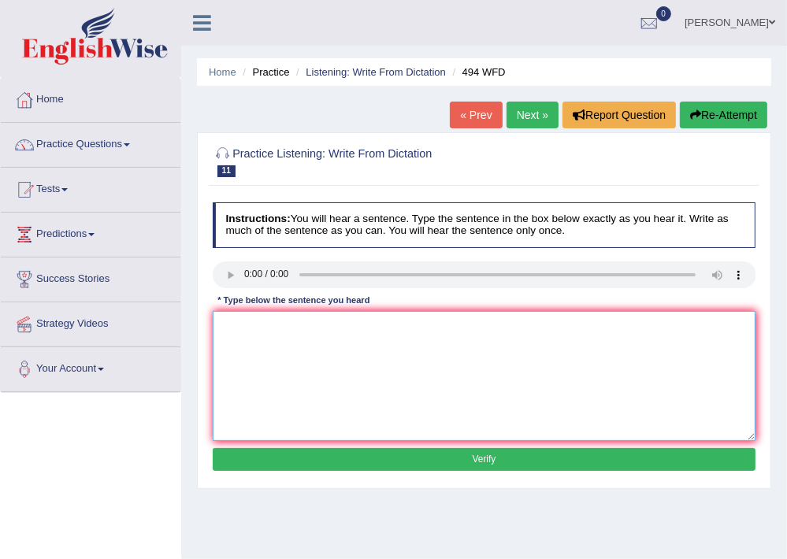
click at [258, 344] on textarea at bounding box center [485, 376] width 544 height 130
type textarea "The vacabulary is call jargin."
click at [464, 460] on button "Verify" at bounding box center [485, 459] width 544 height 23
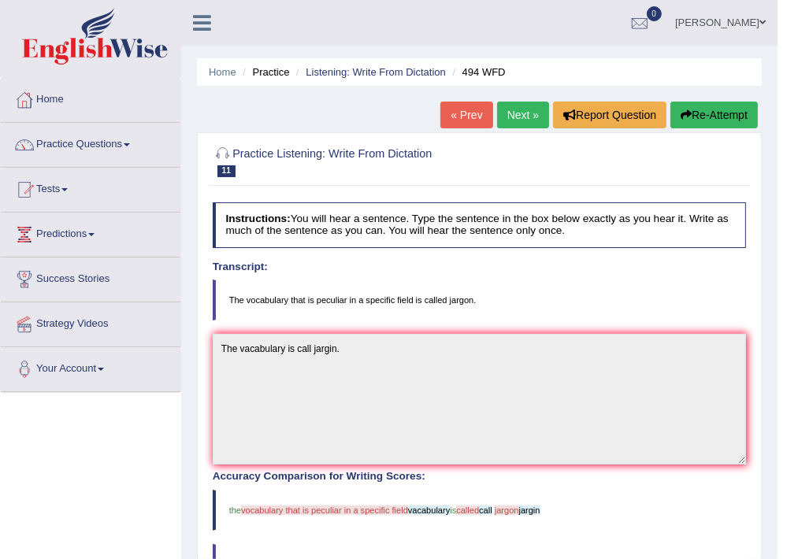
click at [521, 103] on link "Next »" at bounding box center [523, 115] width 52 height 27
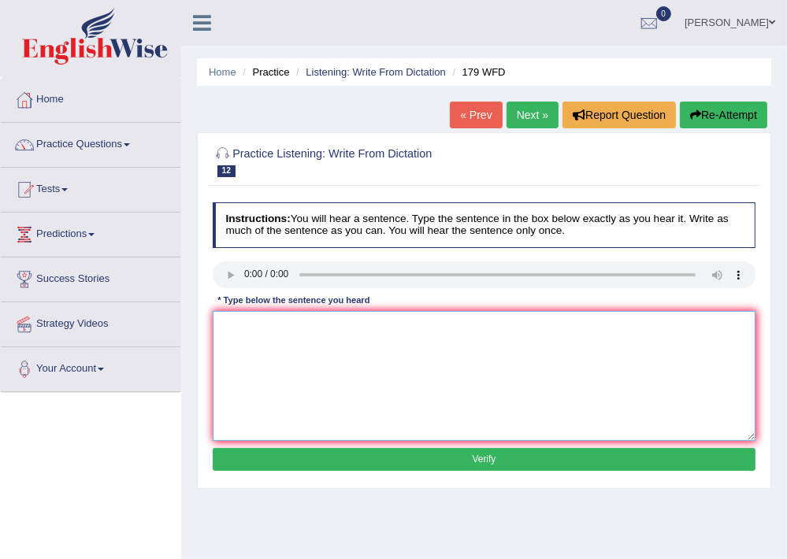
click at [247, 333] on textarea at bounding box center [485, 376] width 544 height 130
type textarea "The leacturs are oldest and most formost teaching in the university."
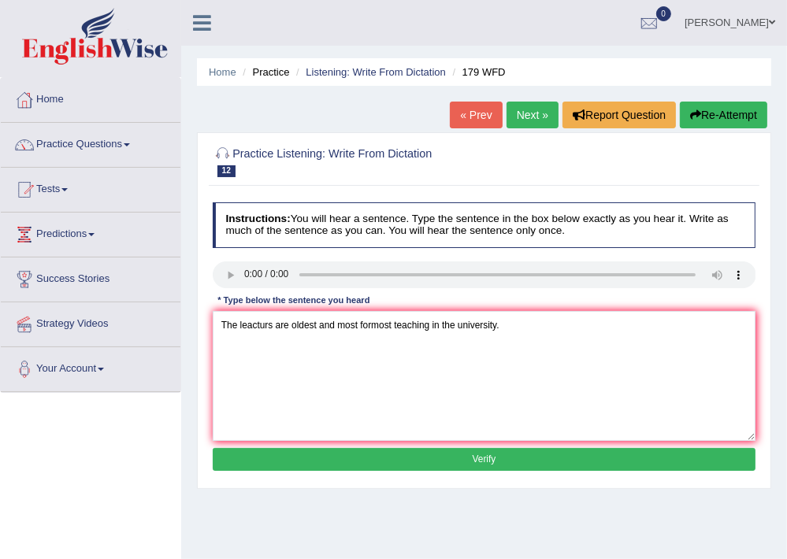
click at [474, 463] on button "Verify" at bounding box center [485, 459] width 544 height 23
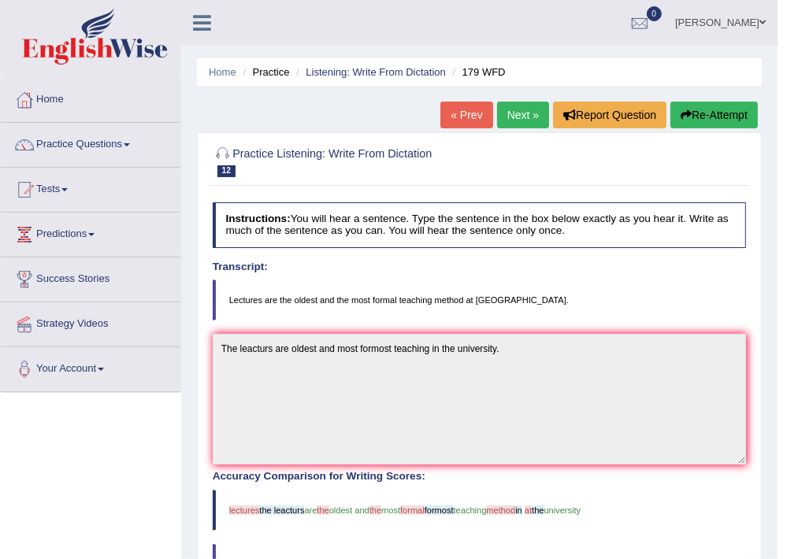
click at [521, 115] on link "Next »" at bounding box center [523, 115] width 52 height 27
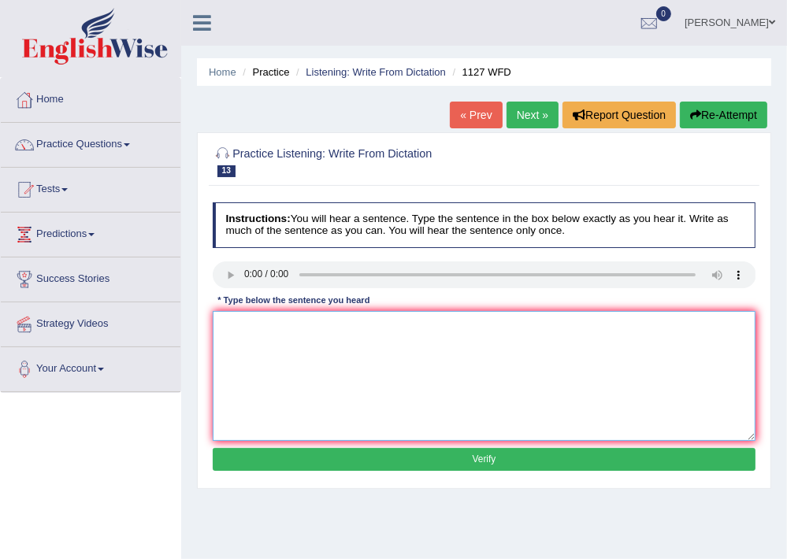
click at [234, 334] on textarea at bounding box center [485, 376] width 544 height 130
click at [359, 322] on textarea "A university gradutes is the most to enter to the" at bounding box center [485, 376] width 544 height 130
click at [453, 320] on textarea "A university gradutes is the most wanted to enter to the" at bounding box center [485, 376] width 544 height 130
type textarea "A university gradutes is the most wanted to enter to the."
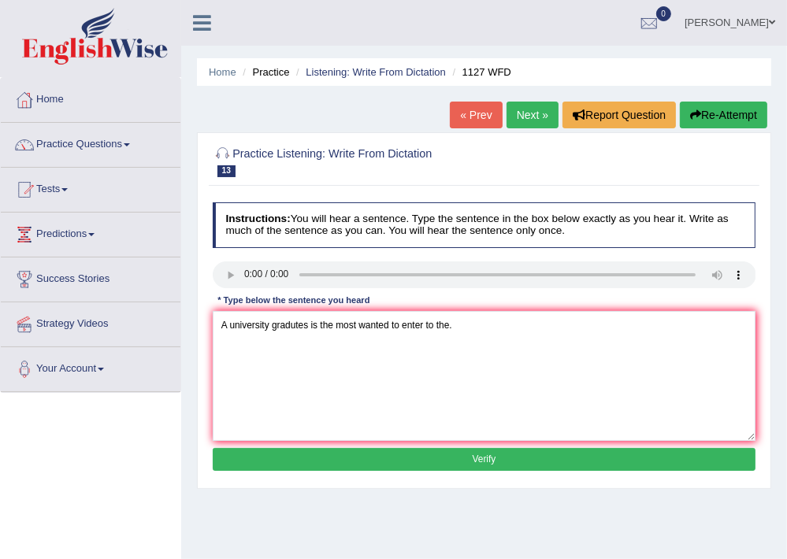
click at [475, 467] on button "Verify" at bounding box center [485, 459] width 544 height 23
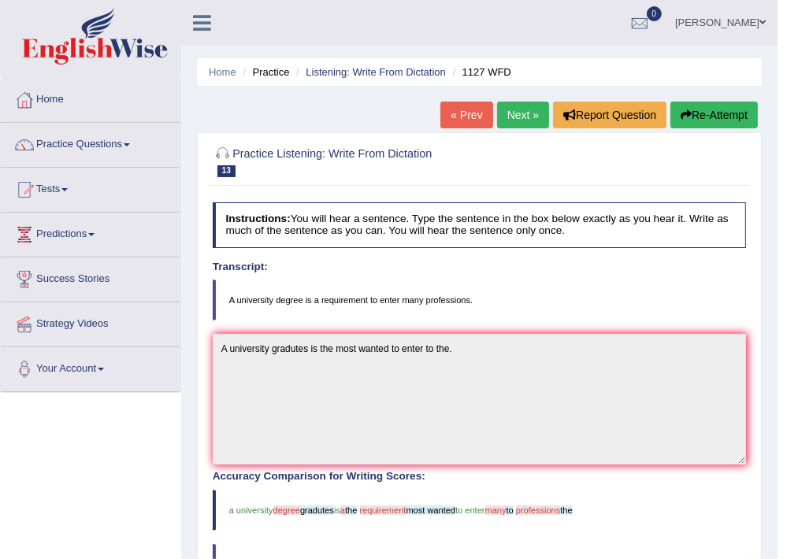
click at [519, 116] on link "Next »" at bounding box center [523, 115] width 52 height 27
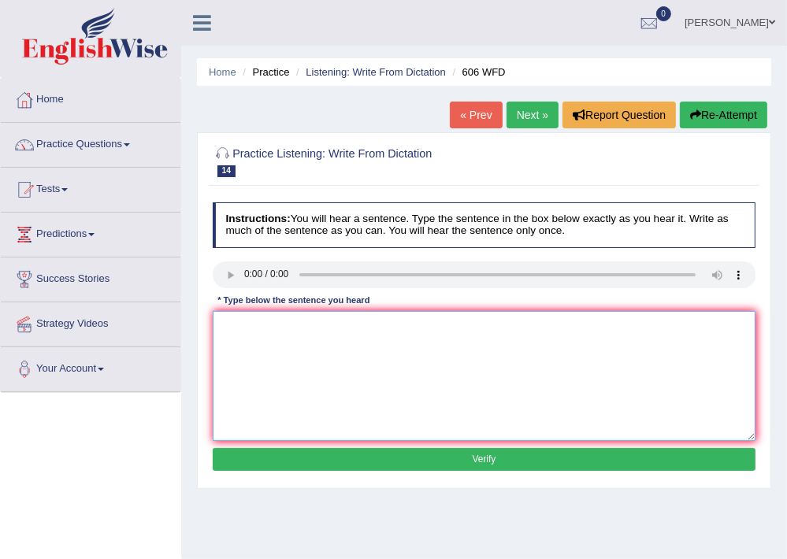
click at [261, 333] on textarea at bounding box center [485, 376] width 544 height 130
type textarea "Students/student's were studing language and culture in ancint greek."
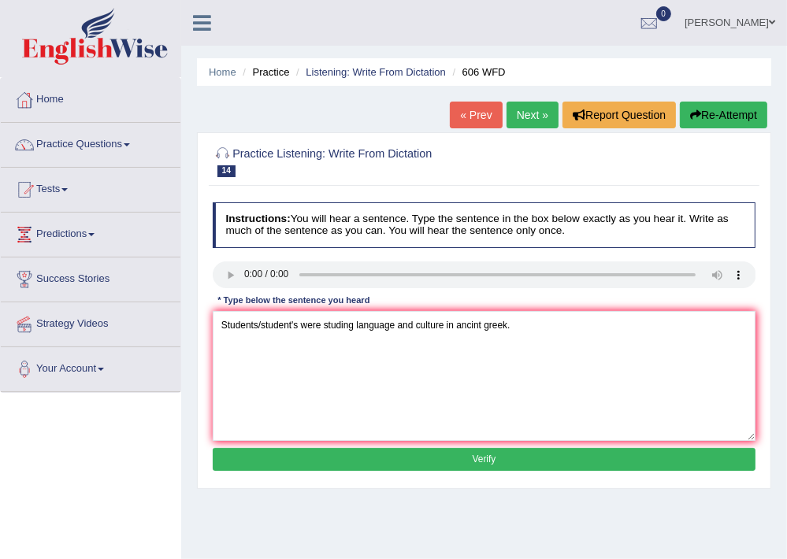
click at [485, 461] on button "Verify" at bounding box center [485, 459] width 544 height 23
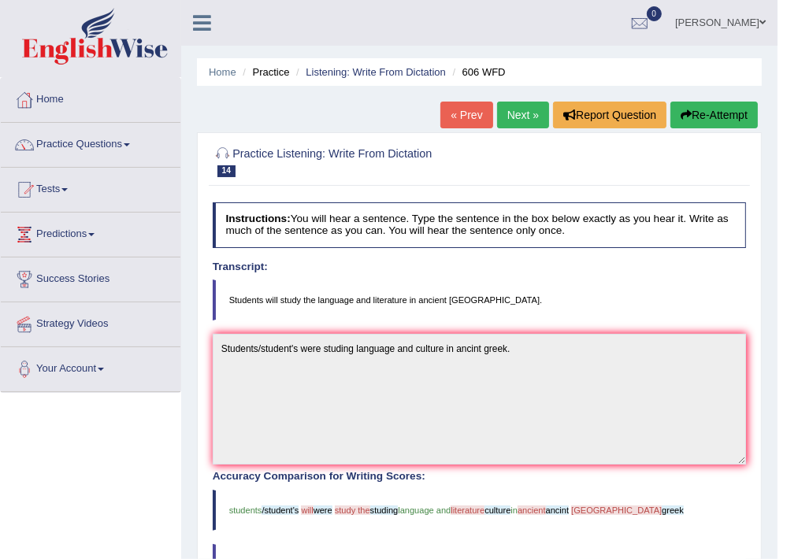
click at [526, 106] on link "Next »" at bounding box center [523, 115] width 52 height 27
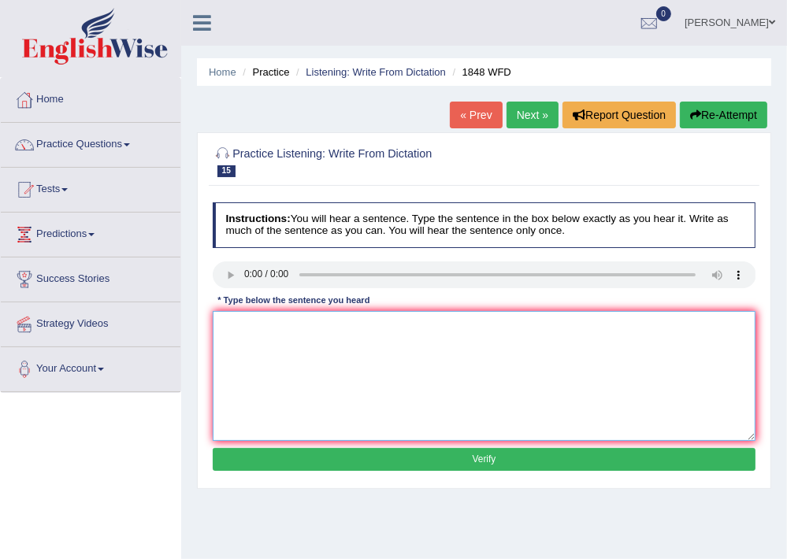
click at [282, 348] on textarea at bounding box center [485, 376] width 544 height 130
click at [305, 324] on textarea "Students must shoe valid documents to enter to this course" at bounding box center [485, 376] width 544 height 130
click at [470, 328] on textarea "Students must show valid documents to enter to this course" at bounding box center [485, 376] width 544 height 130
type textarea "Students must show valid documents to enter to this course."
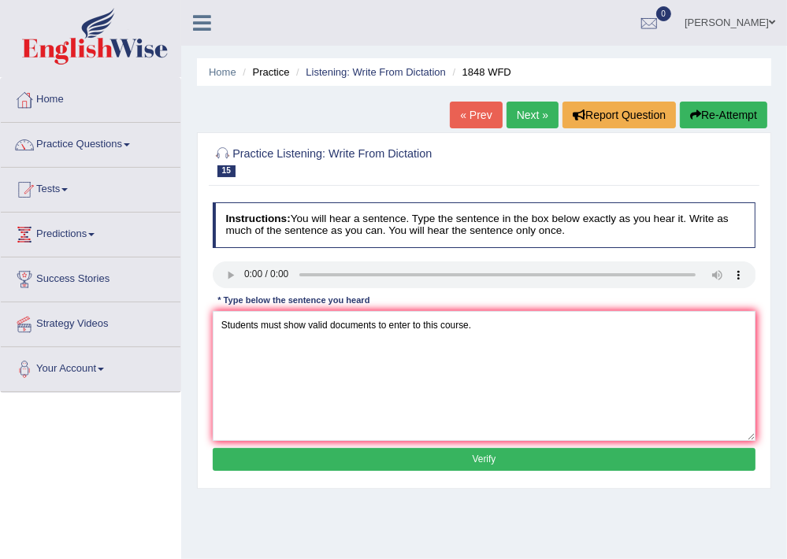
click at [484, 466] on button "Verify" at bounding box center [485, 459] width 544 height 23
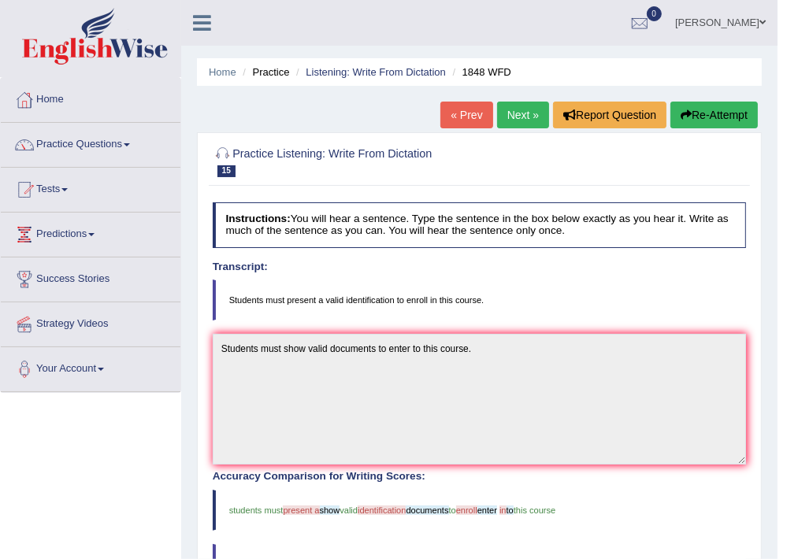
click at [522, 110] on link "Next »" at bounding box center [523, 115] width 52 height 27
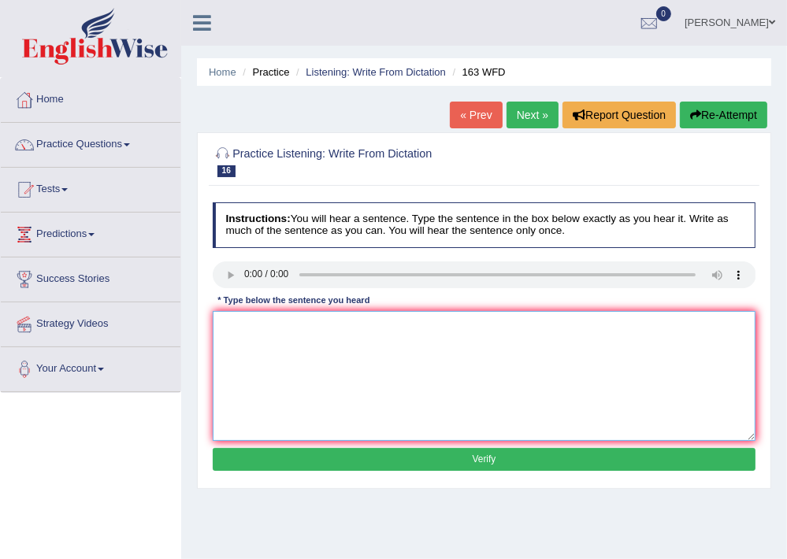
click at [243, 343] on textarea at bounding box center [485, 376] width 544 height 130
type textarea "A numbers of assigments have to submit in the confferance."
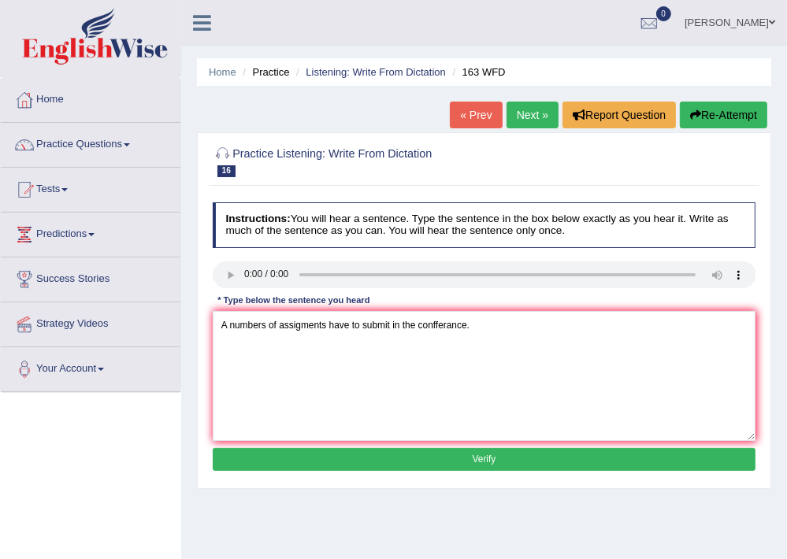
click at [464, 456] on button "Verify" at bounding box center [485, 459] width 544 height 23
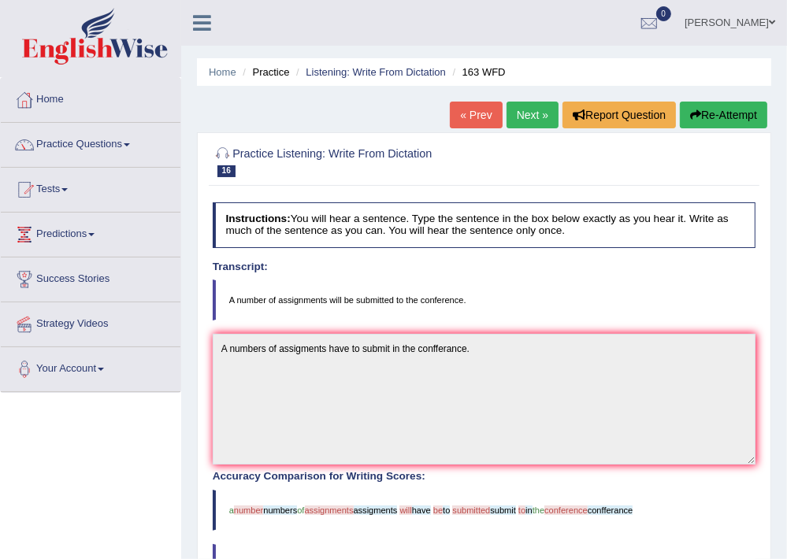
click at [526, 120] on link "Next »" at bounding box center [533, 115] width 52 height 27
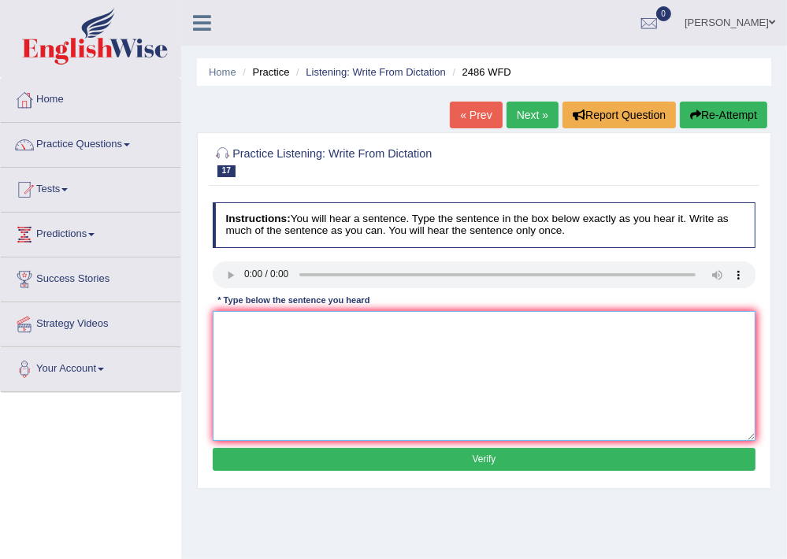
click at [244, 338] on textarea at bounding box center [485, 376] width 544 height 130
type textarea "It si quit clear that it is different in the world."
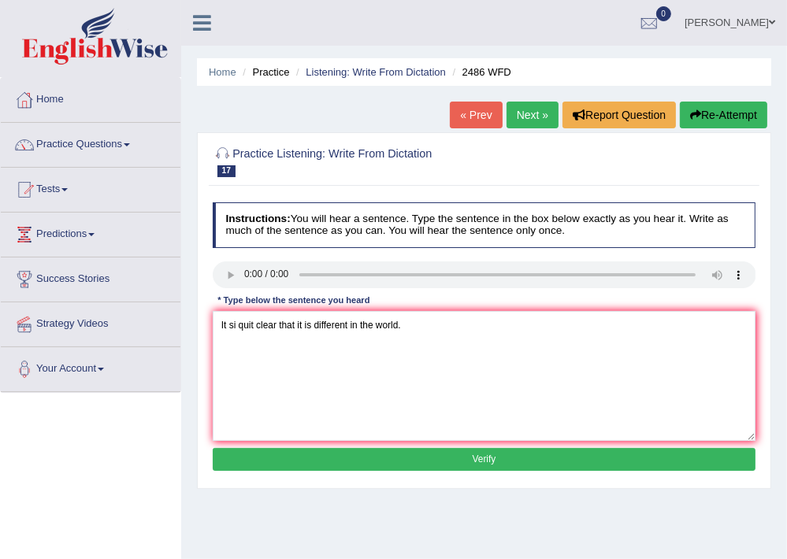
click at [441, 458] on button "Verify" at bounding box center [485, 459] width 544 height 23
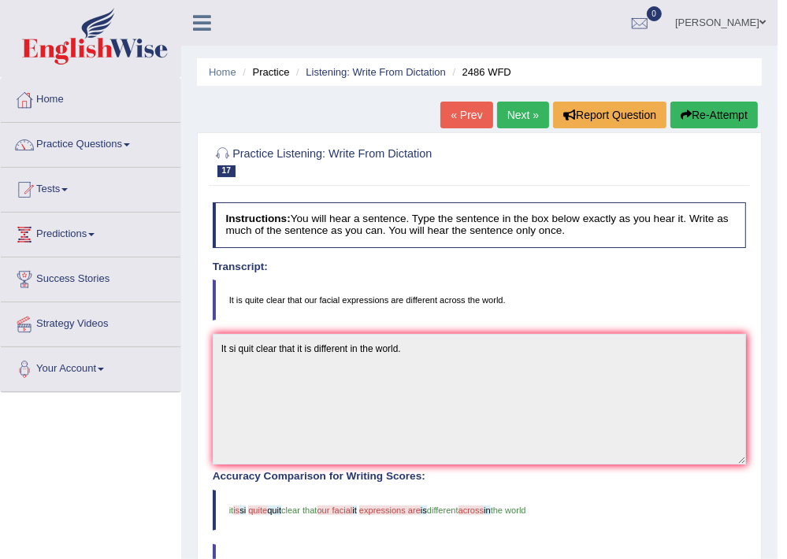
click at [507, 115] on link "Next »" at bounding box center [523, 115] width 52 height 27
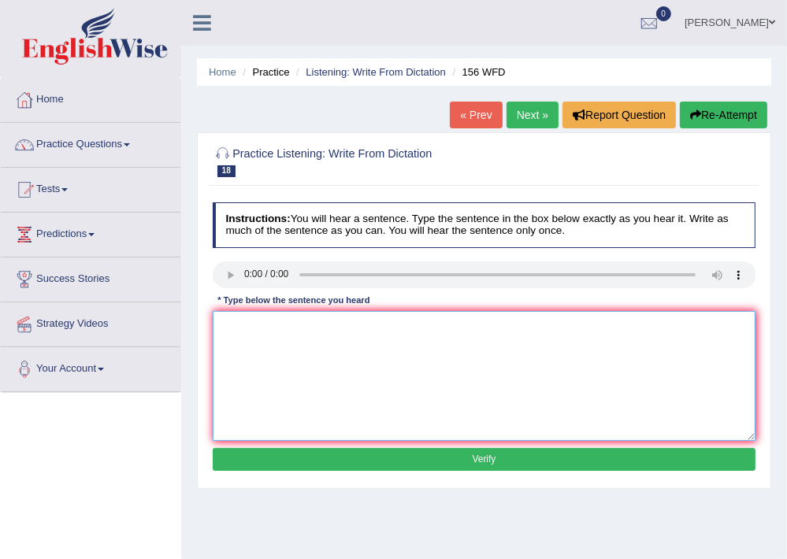
click at [277, 333] on textarea at bounding box center [485, 376] width 544 height 130
click at [281, 323] on textarea "All the assigmebnts" at bounding box center [485, 376] width 544 height 130
type textarea "All the assigments are due by [DATE]."
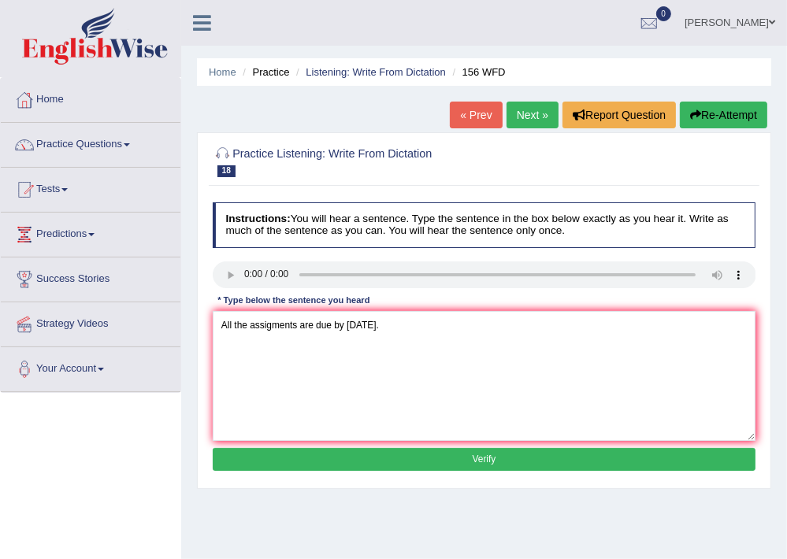
click at [522, 455] on button "Verify" at bounding box center [485, 459] width 544 height 23
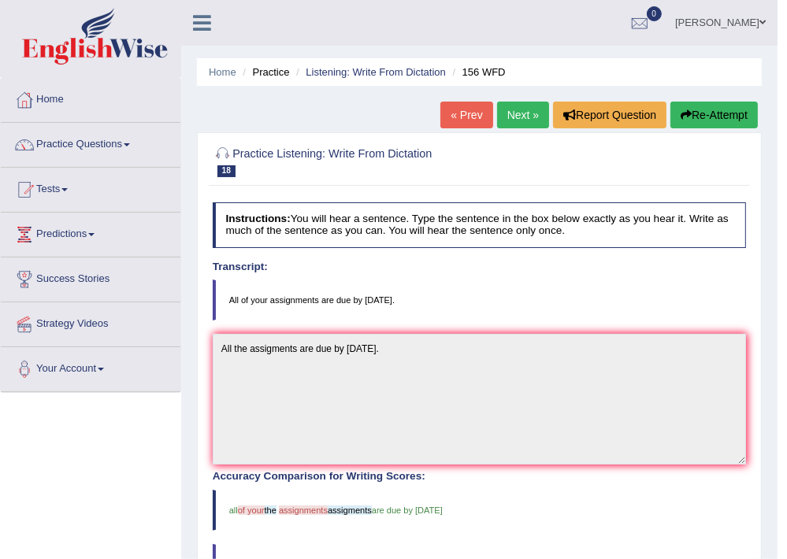
click at [511, 121] on link "Next »" at bounding box center [523, 115] width 52 height 27
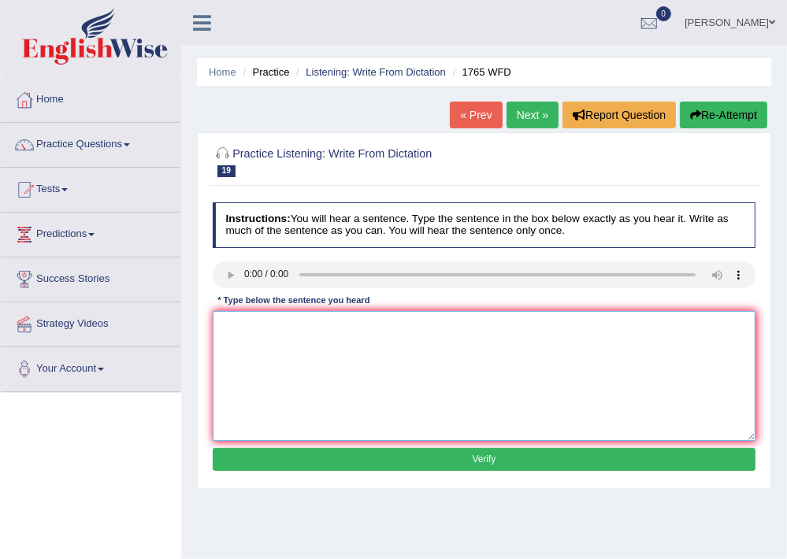
click at [248, 340] on textarea at bounding box center [485, 376] width 544 height 130
click at [268, 324] on textarea "Application for accomadation must complete before two months" at bounding box center [485, 376] width 544 height 130
click at [303, 325] on textarea "Application form for accomadation must complete before two months" at bounding box center [485, 376] width 544 height 130
type textarea "Application form for the accomadation must complete before two months"
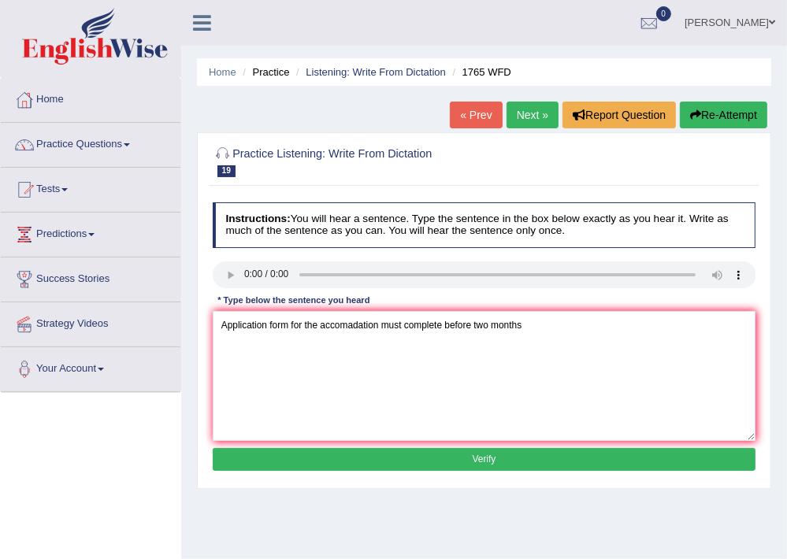
click at [515, 459] on button "Verify" at bounding box center [485, 459] width 544 height 23
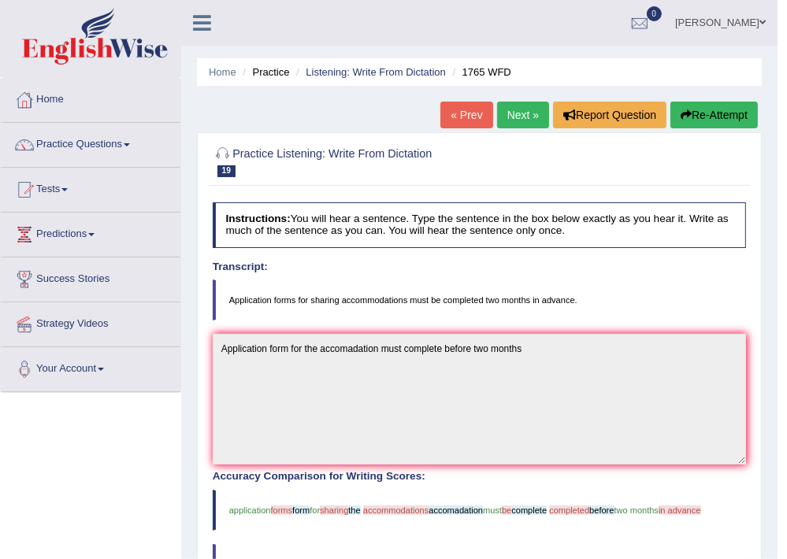
click at [515, 113] on link "Next »" at bounding box center [523, 115] width 52 height 27
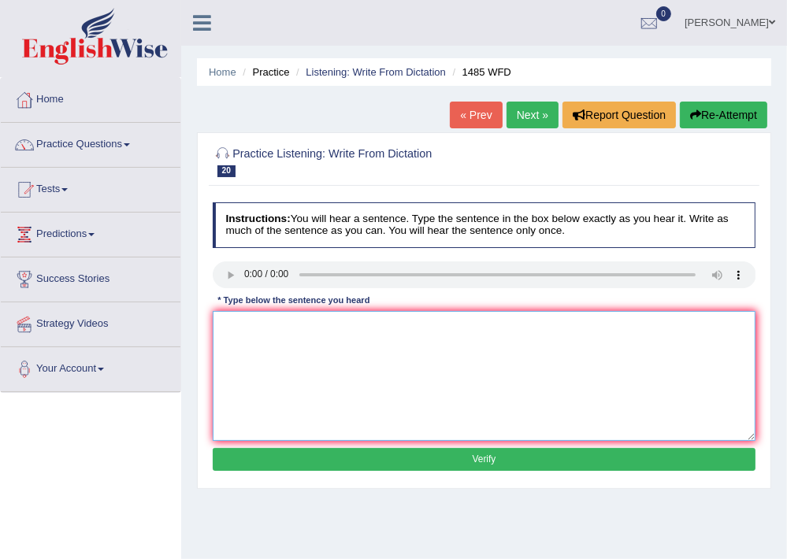
click at [258, 348] on textarea at bounding box center [485, 376] width 544 height 130
type textarea "c"
type textarea "Cross work gives students to learn more"
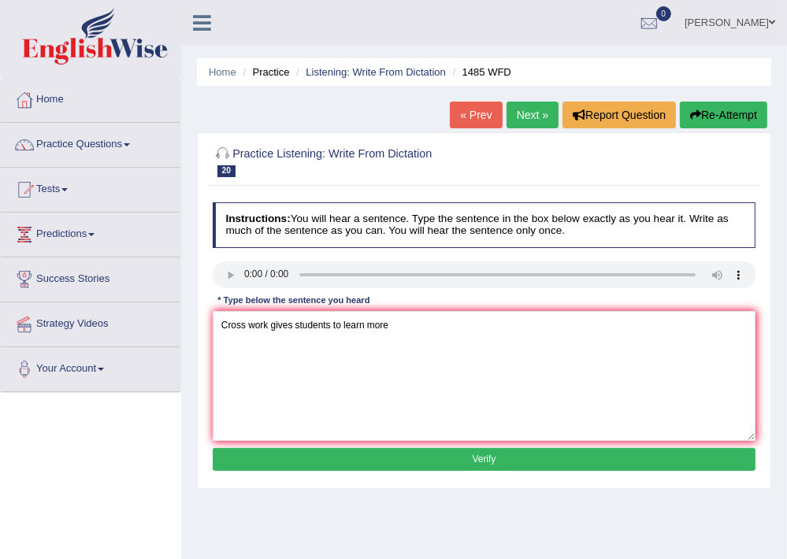
click at [466, 457] on button "Verify" at bounding box center [485, 459] width 544 height 23
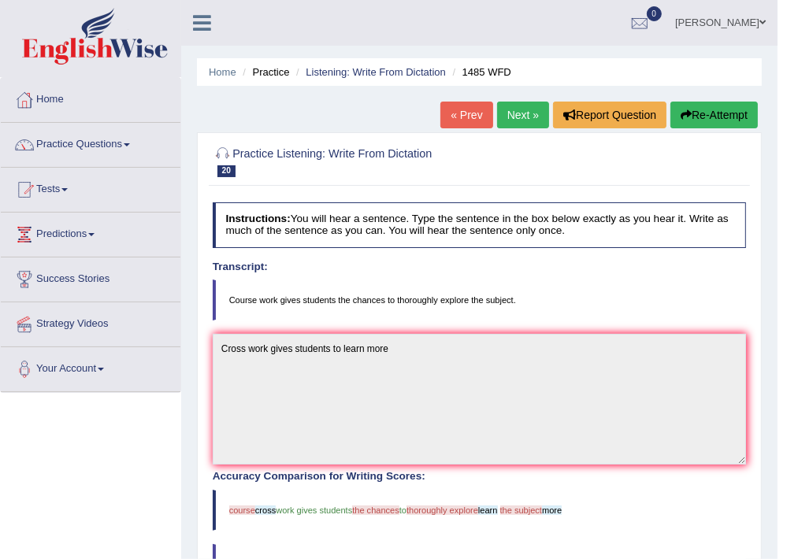
click at [520, 115] on link "Next »" at bounding box center [523, 115] width 52 height 27
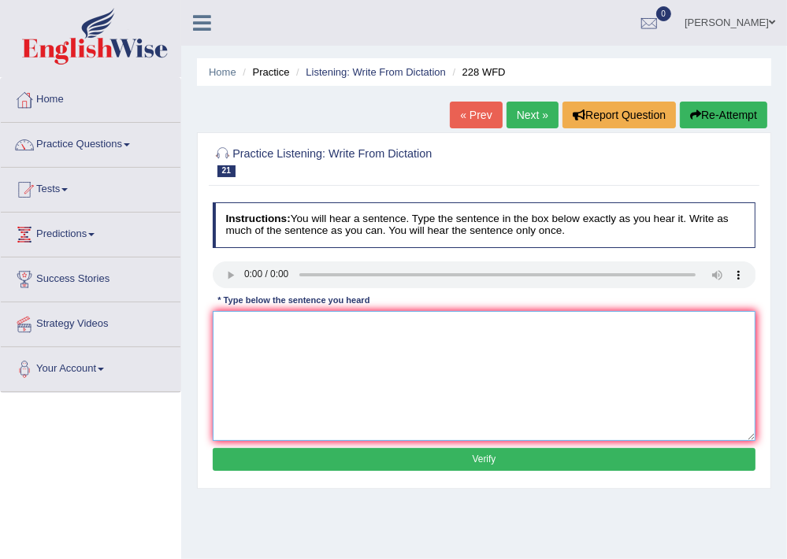
click at [318, 350] on textarea at bounding box center [485, 376] width 544 height 130
click at [253, 331] on textarea at bounding box center [485, 376] width 544 height 130
type textarea "computer science has become popular in the university course."
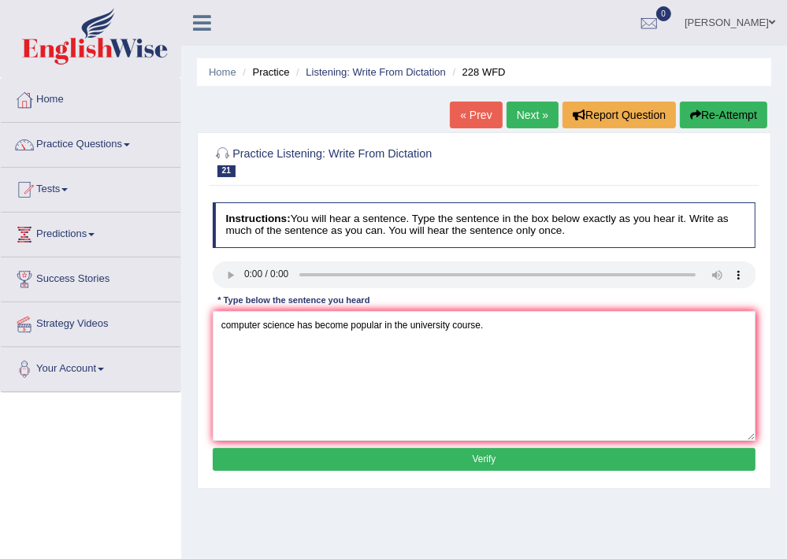
click at [509, 457] on button "Verify" at bounding box center [485, 459] width 544 height 23
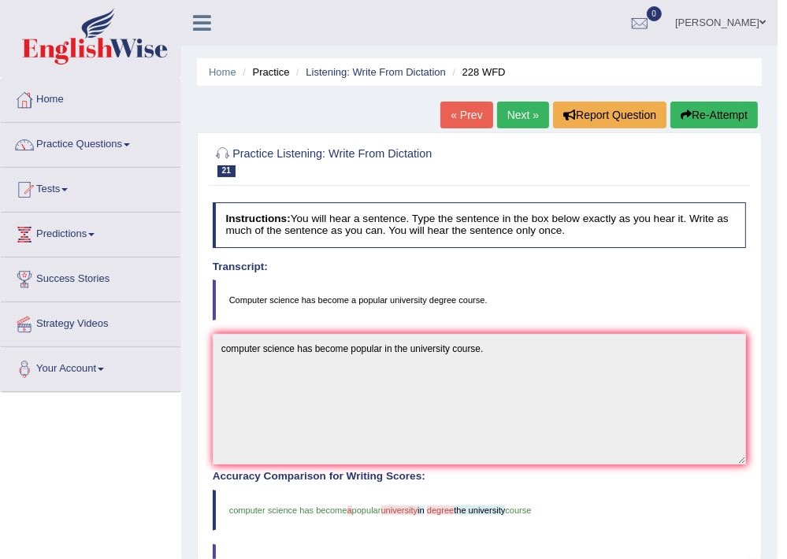
click at [508, 115] on link "Next »" at bounding box center [523, 115] width 52 height 27
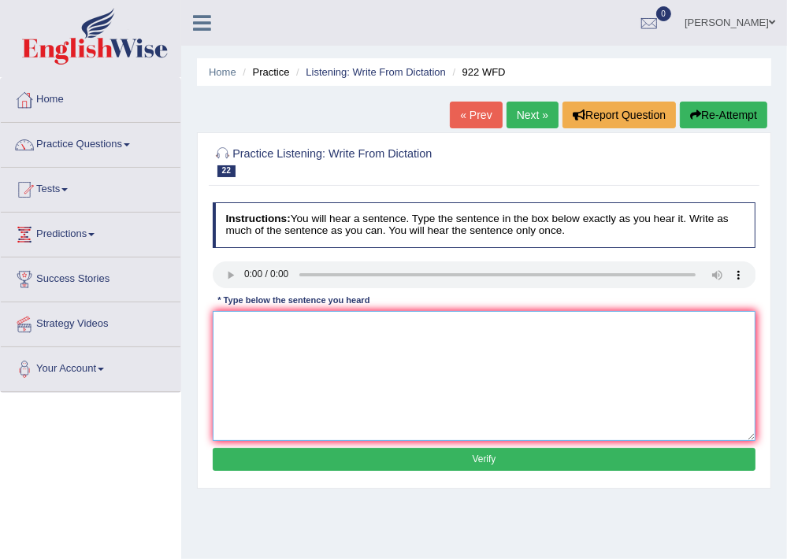
click at [263, 343] on textarea at bounding box center [485, 376] width 544 height 130
click at [444, 326] on textarea "Student's tending to attend the conference must complete the" at bounding box center [485, 376] width 544 height 130
type textarea "Student's tending to attend the conference must register first."
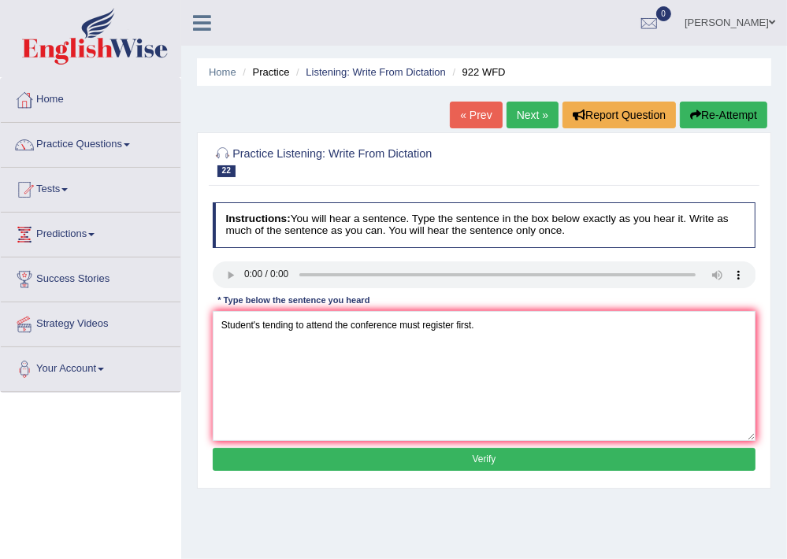
click at [530, 464] on button "Verify" at bounding box center [485, 459] width 544 height 23
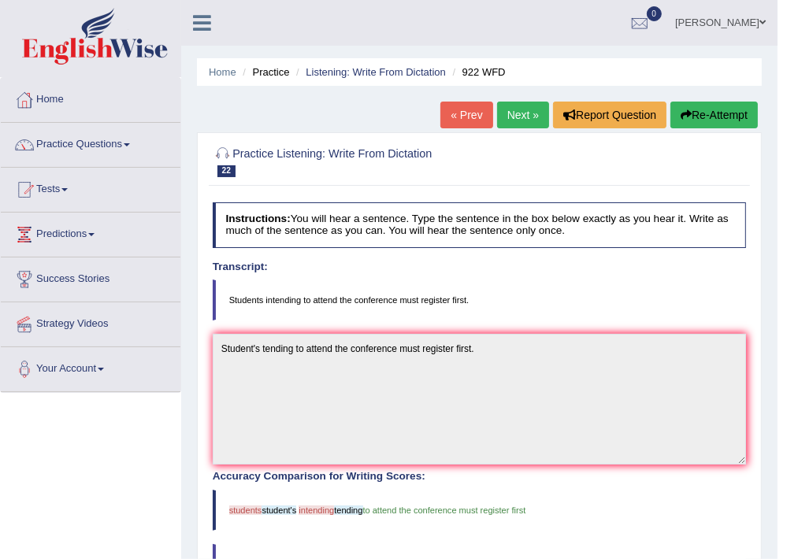
click at [526, 106] on link "Next »" at bounding box center [523, 115] width 52 height 27
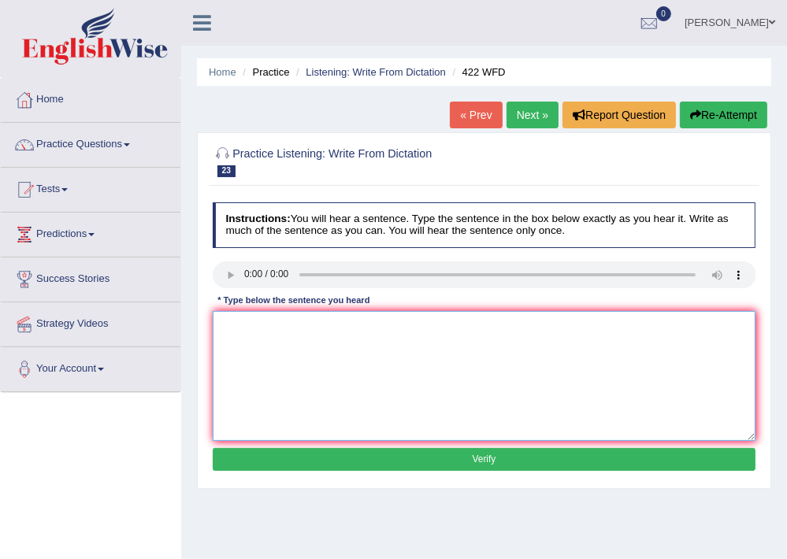
click at [243, 340] on textarea at bounding box center [485, 376] width 544 height 130
click at [300, 325] on textarea "The most important in the arguments are missing." at bounding box center [485, 376] width 544 height 130
click at [358, 325] on textarea "The most important points in the arguments are missing." at bounding box center [485, 376] width 544 height 130
type textarea "The most important points in the this arguments are missing."
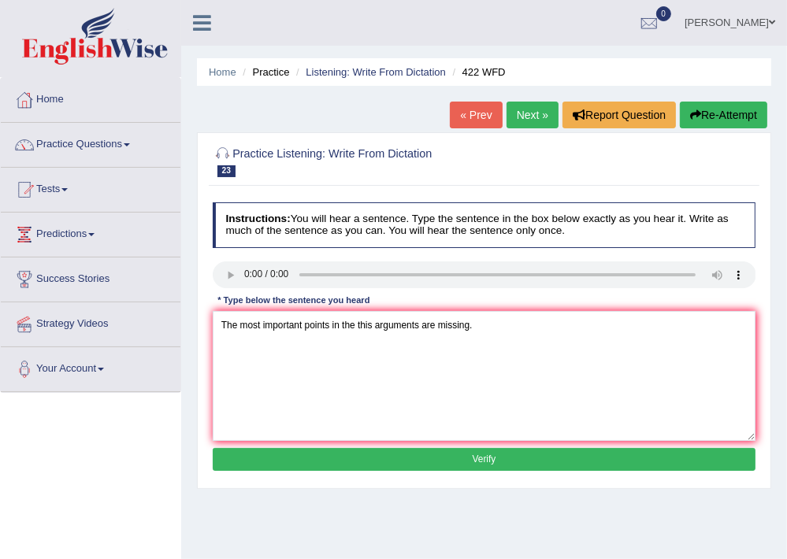
click at [438, 464] on button "Verify" at bounding box center [485, 459] width 544 height 23
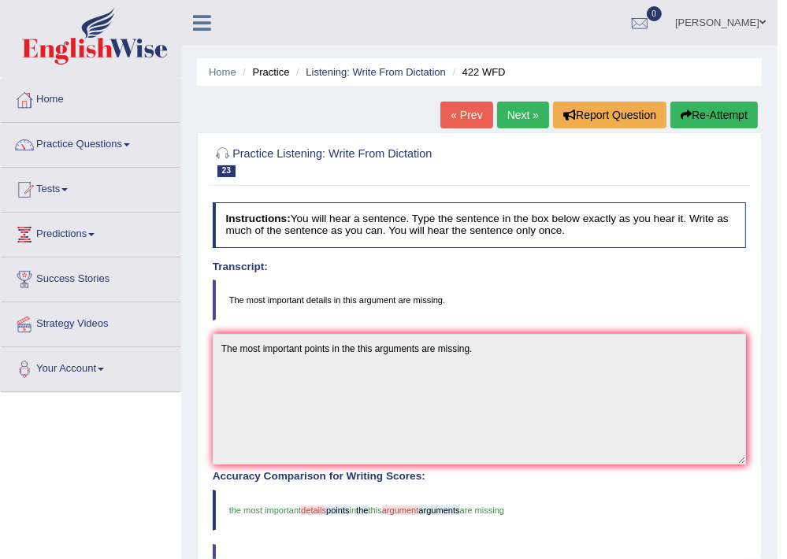
click at [515, 104] on link "Next »" at bounding box center [523, 115] width 52 height 27
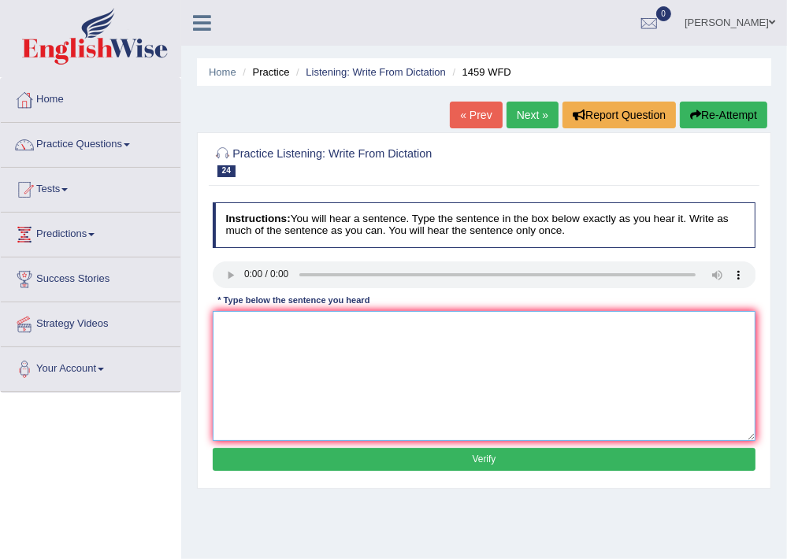
click at [248, 340] on textarea at bounding box center [485, 376] width 544 height 130
type textarea "All"
click at [494, 451] on button "Verify" at bounding box center [485, 459] width 544 height 23
